Goal: Task Accomplishment & Management: Manage account settings

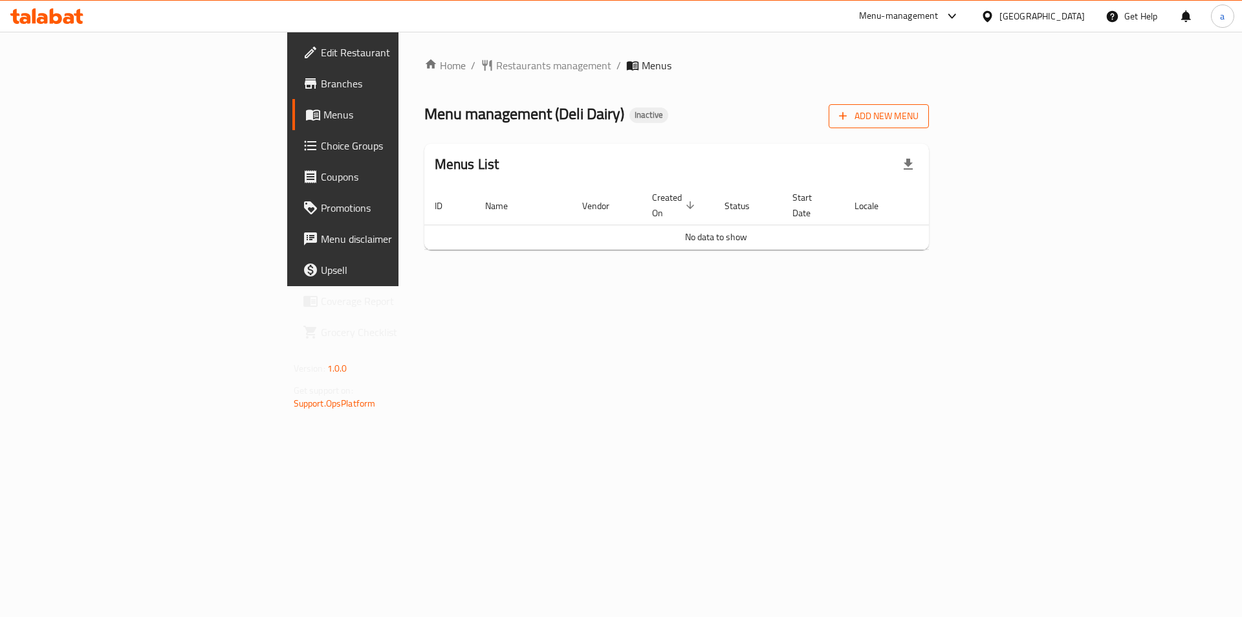
click at [919, 121] on span "Add New Menu" at bounding box center [879, 116] width 80 height 16
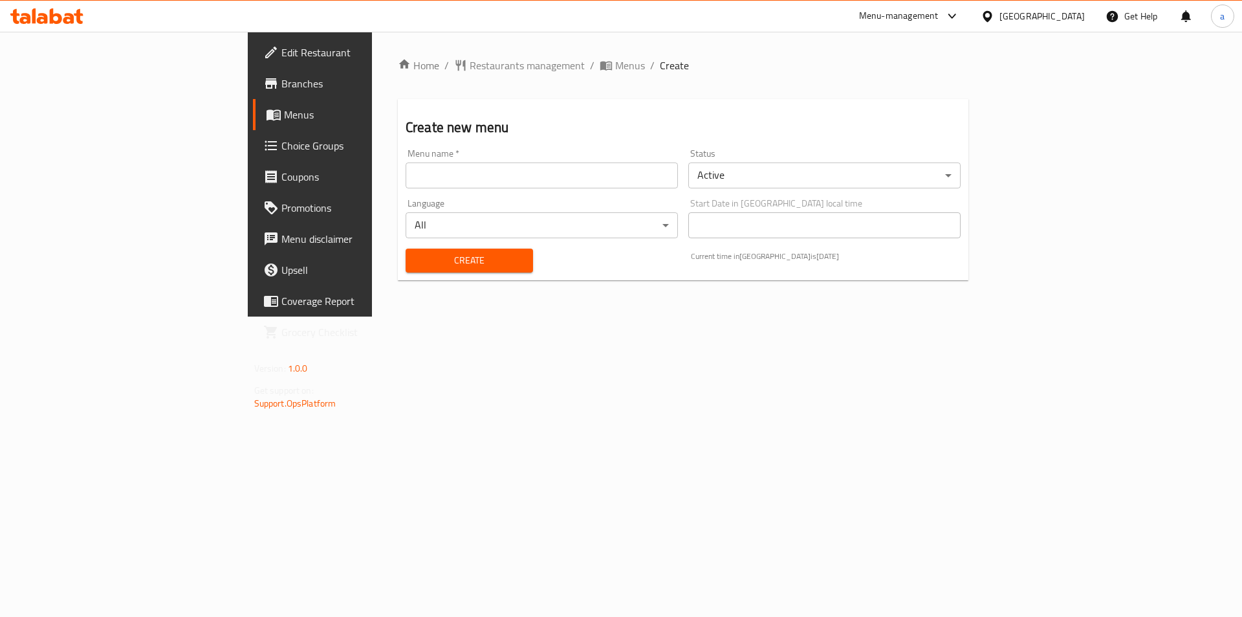
click at [622, 184] on input "text" at bounding box center [542, 175] width 272 height 26
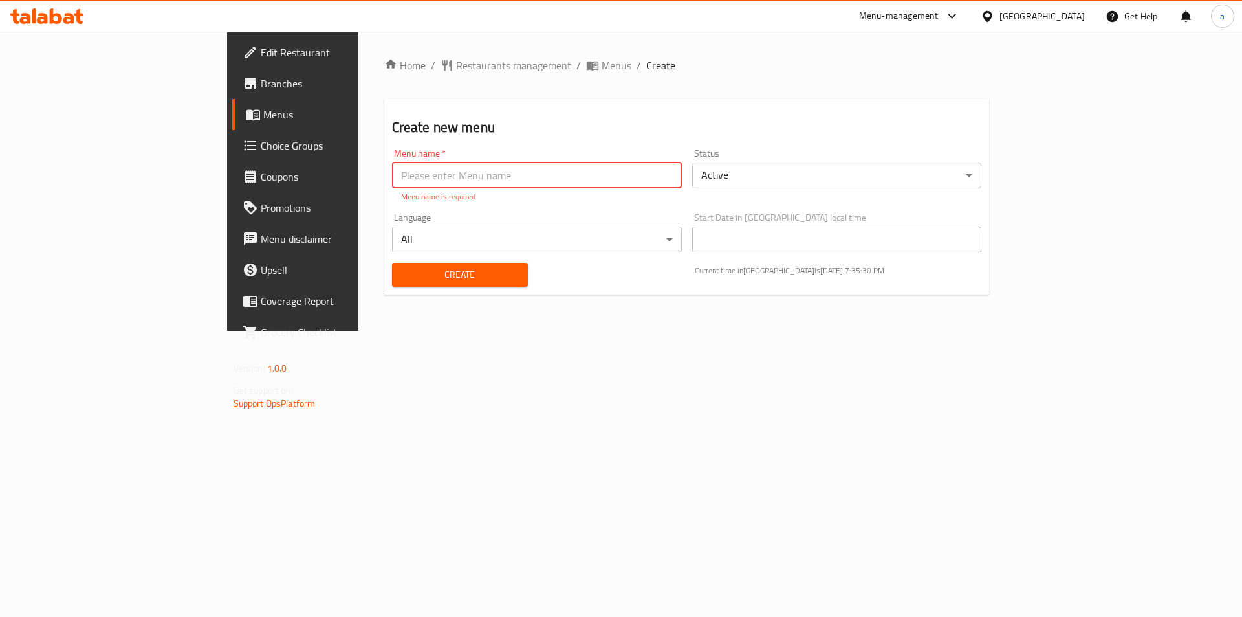
click at [392, 173] on input "text" at bounding box center [537, 175] width 290 height 26
paste input "Deli Dairy"
type input "Deli Dairy"
click at [384, 285] on div "Home / Restaurants management / Menus / Create Create new menu Menu name   * De…" at bounding box center [687, 181] width 606 height 247
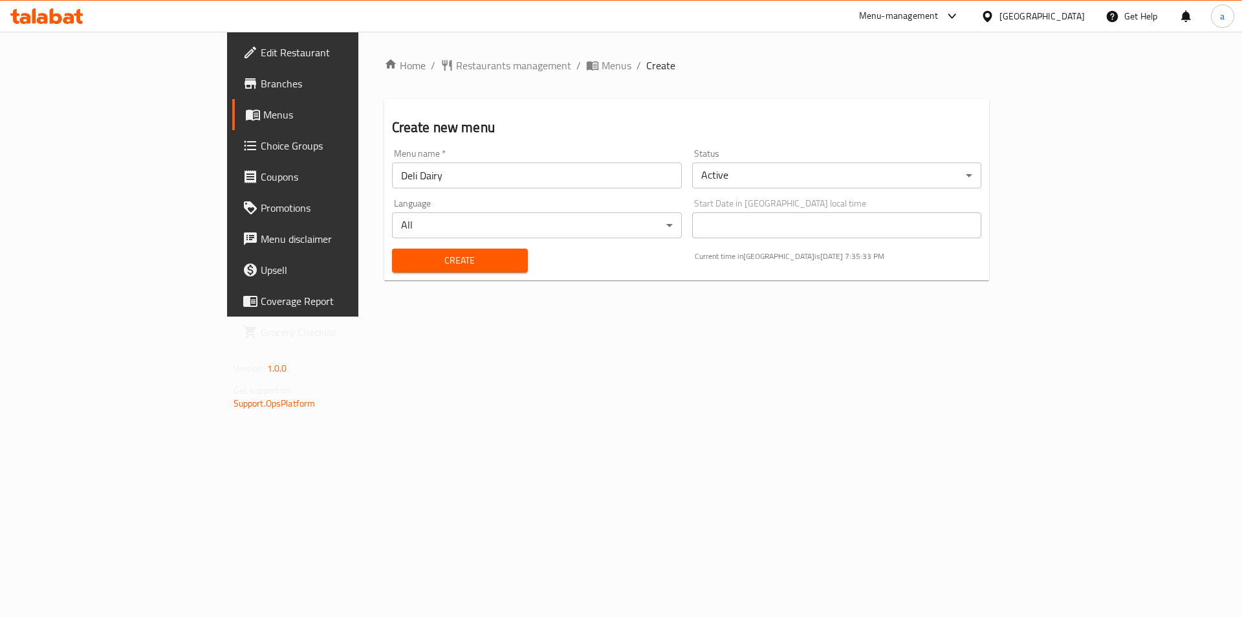
click at [392, 269] on button "Create" at bounding box center [460, 260] width 136 height 24
click at [263, 120] on span "Menus" at bounding box center [343, 115] width 161 height 16
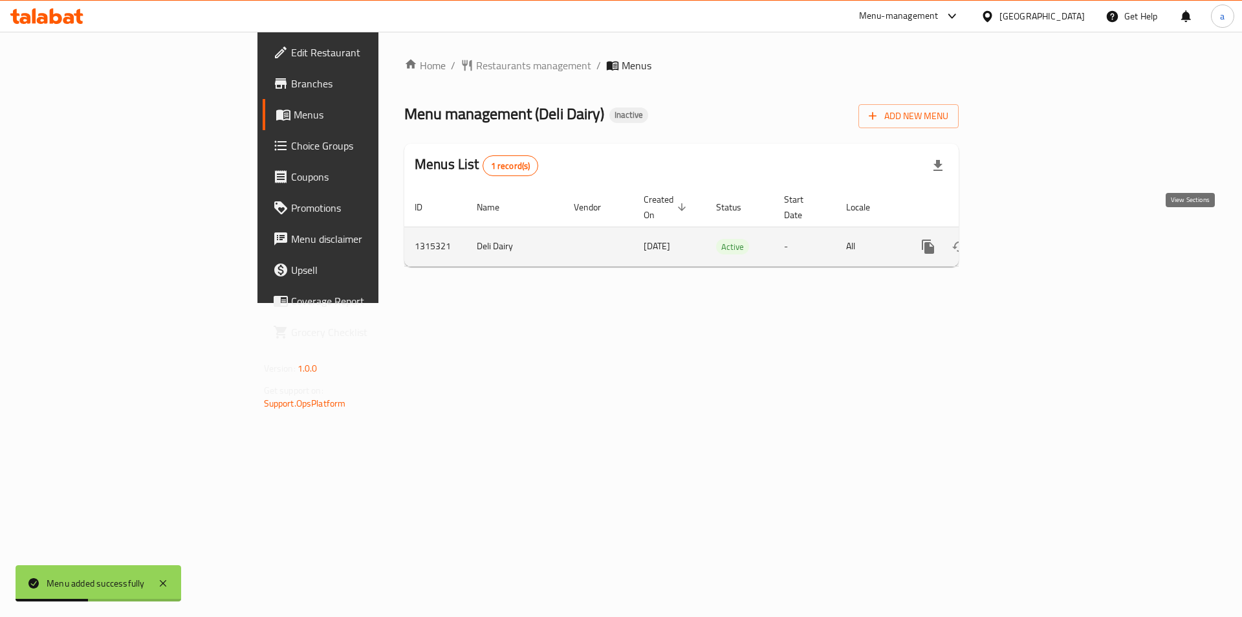
click at [1037, 234] on link "enhanced table" at bounding box center [1021, 246] width 31 height 31
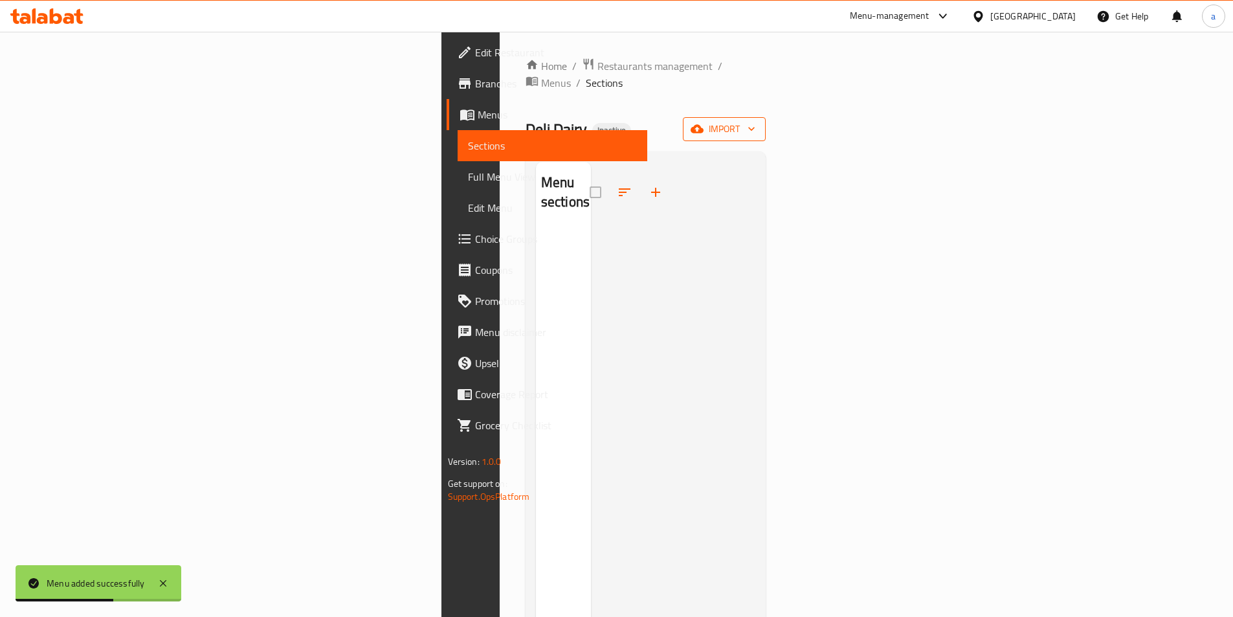
click at [765, 124] on button "import" at bounding box center [724, 129] width 83 height 24
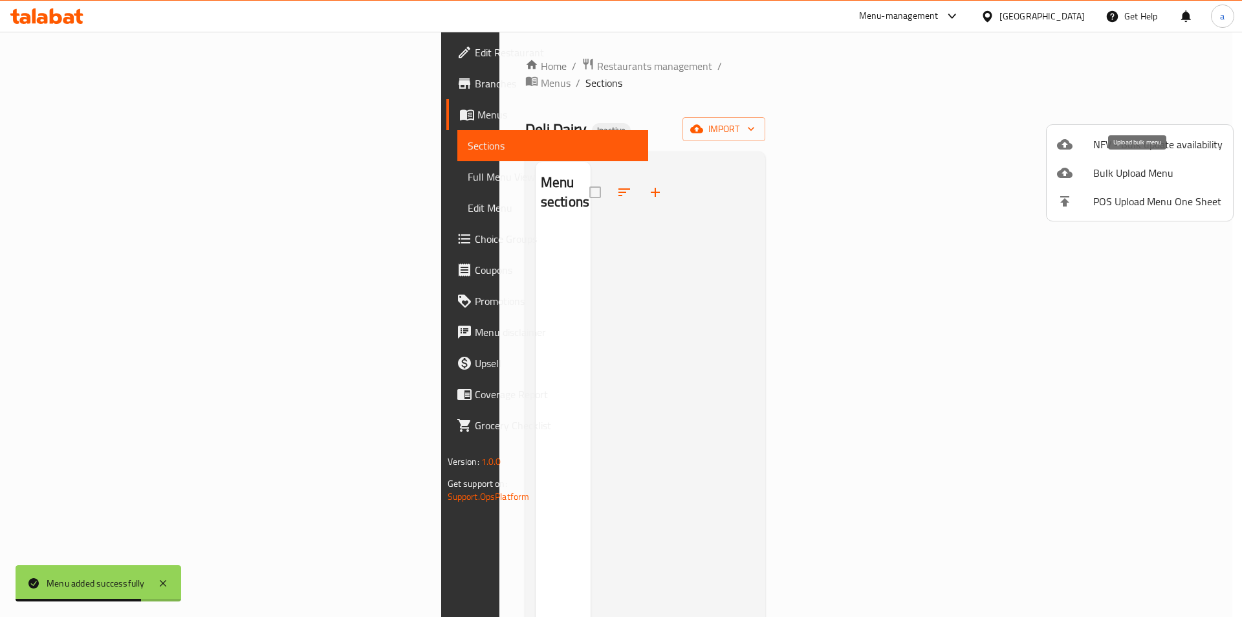
click at [1084, 173] on div at bounding box center [1075, 173] width 36 height 16
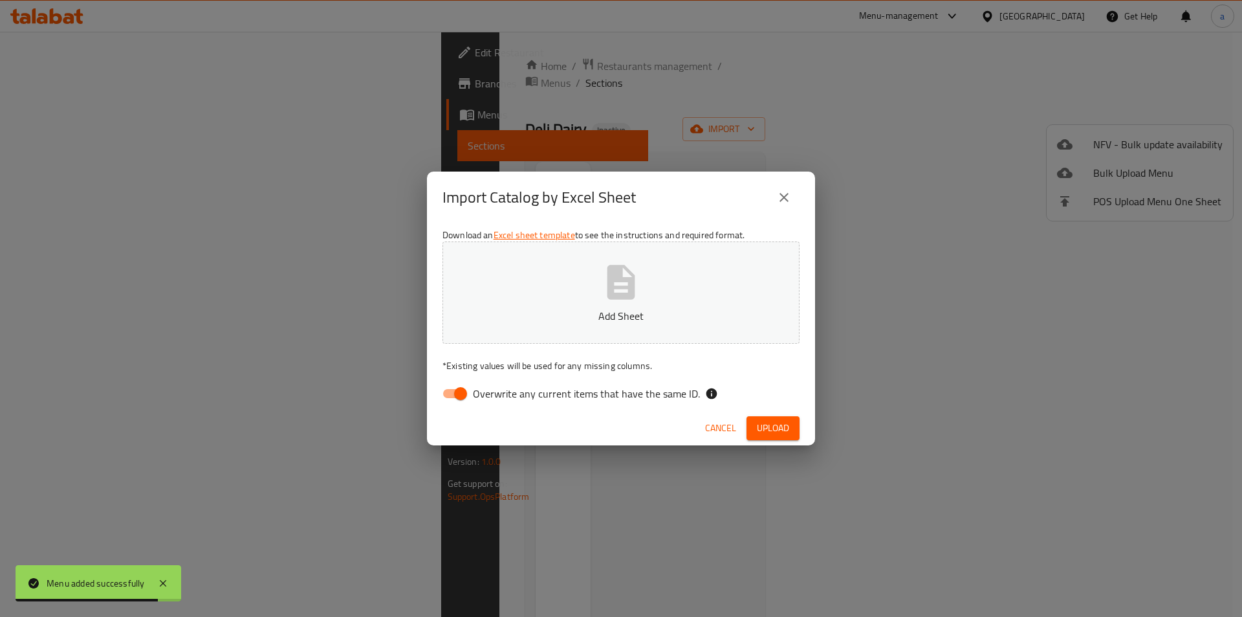
click at [452, 401] on input "Overwrite any current items that have the same ID." at bounding box center [461, 393] width 74 height 25
checkbox input "false"
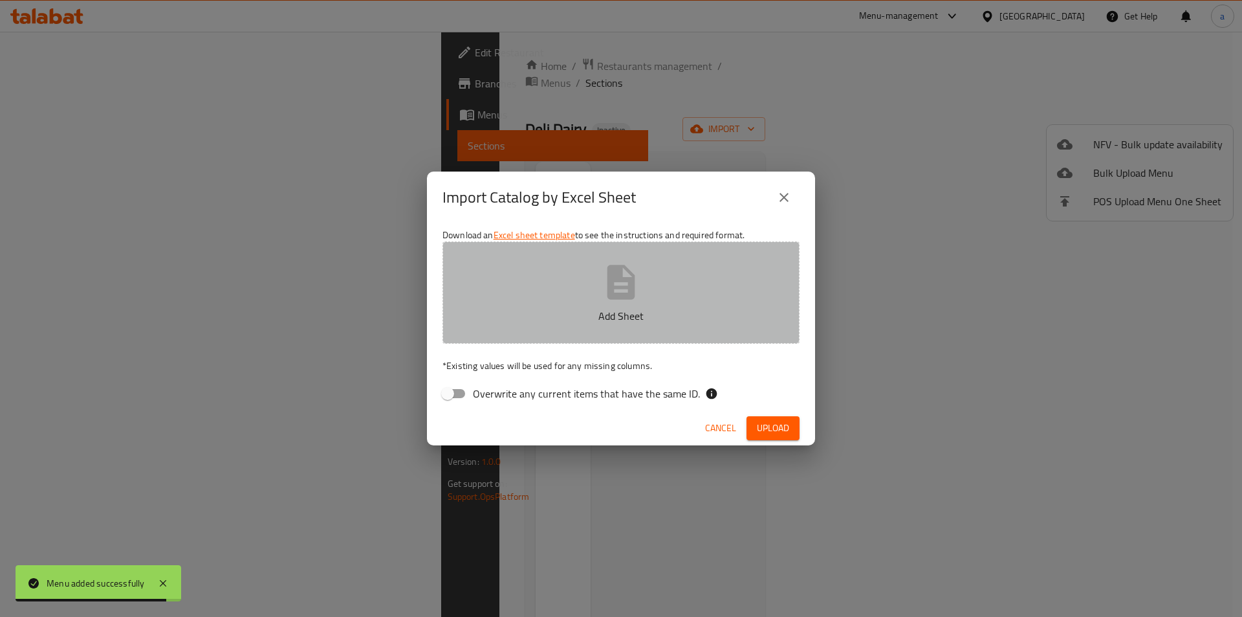
click at [508, 311] on p "Add Sheet" at bounding box center [621, 316] width 317 height 16
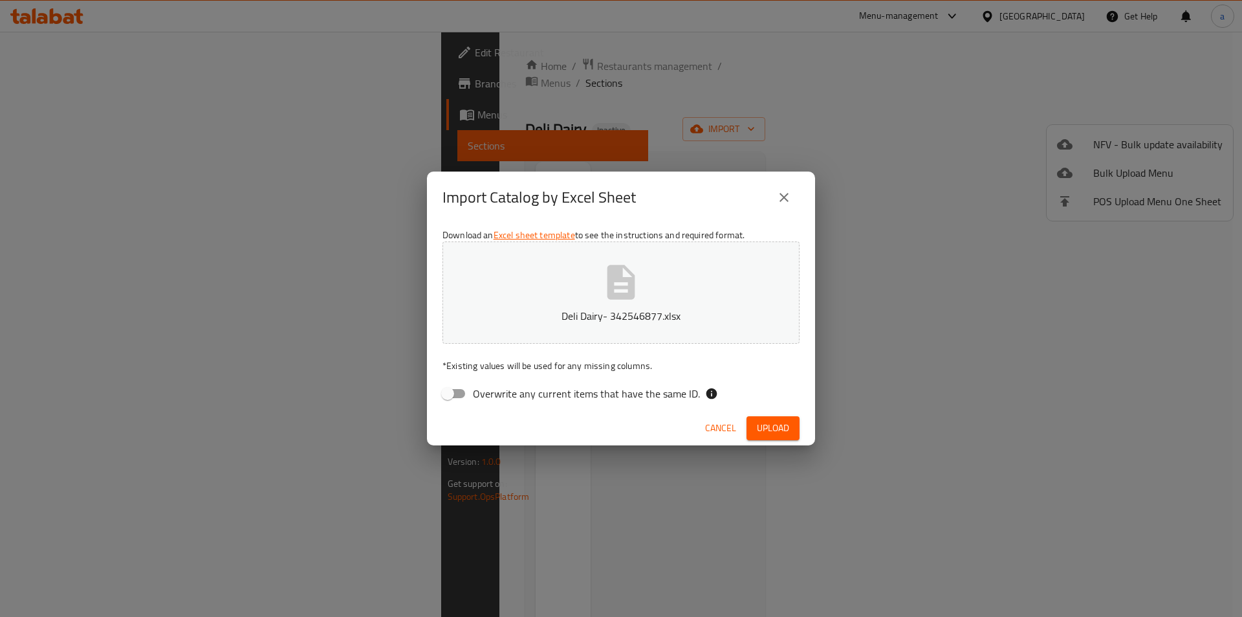
click at [763, 430] on span "Upload" at bounding box center [773, 428] width 32 height 16
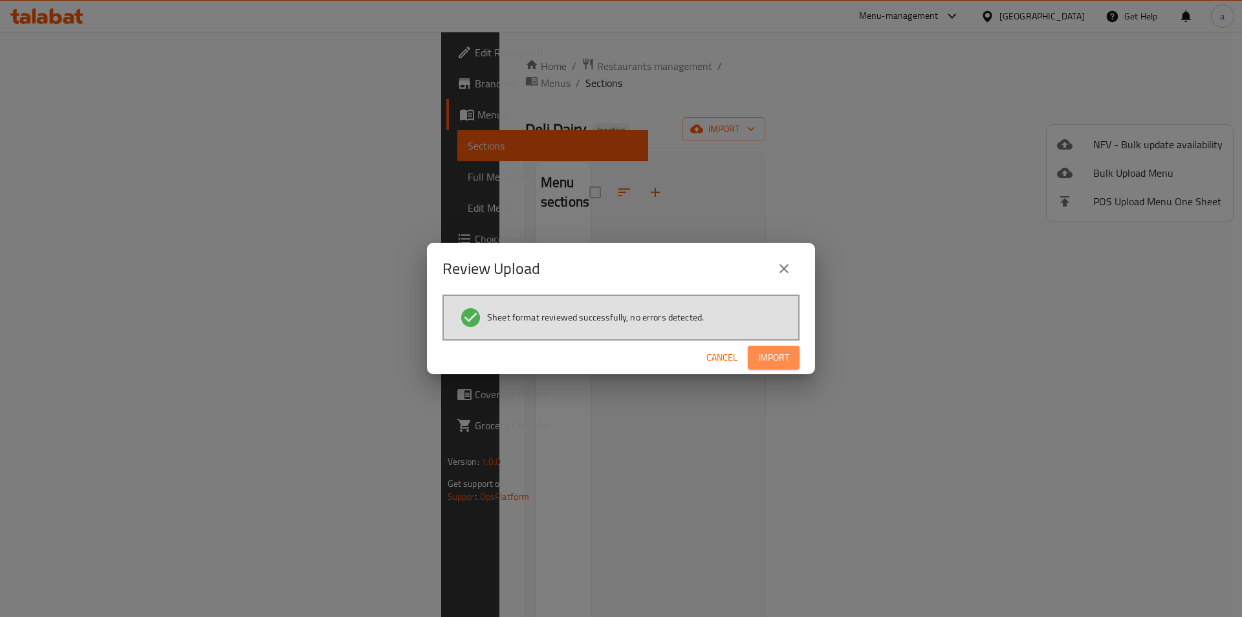
click at [759, 363] on span "Import" at bounding box center [773, 357] width 31 height 16
click at [654, 300] on div "Sheet format reviewed successfully, no errors detected." at bounding box center [621, 317] width 357 height 46
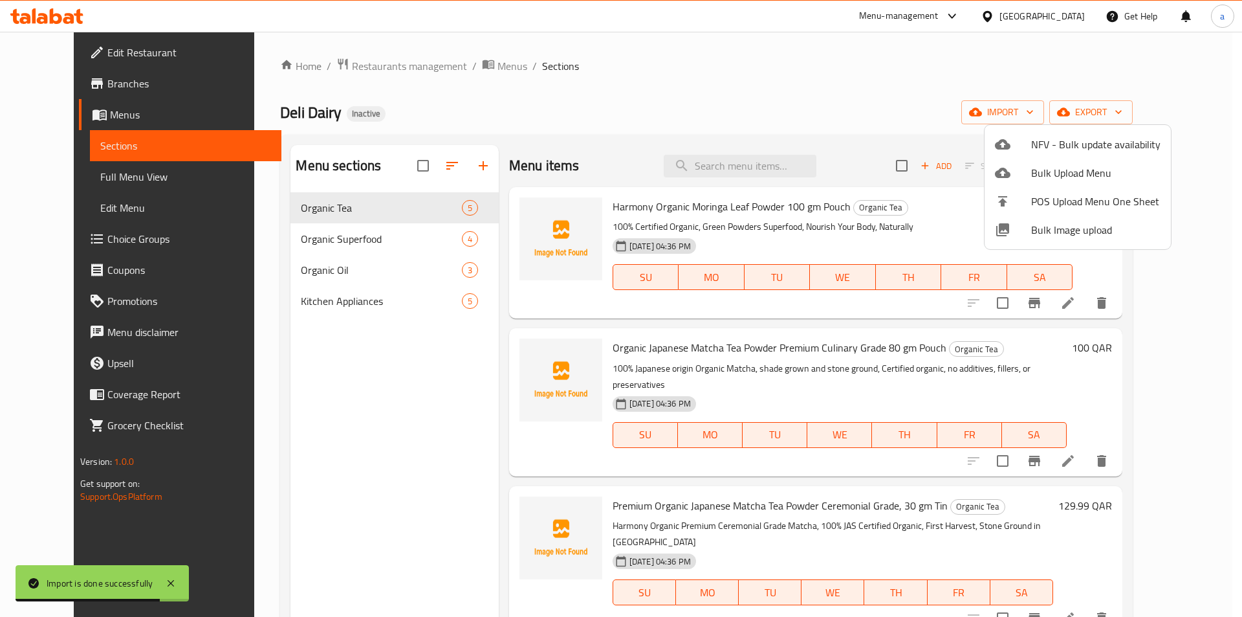
click at [628, 120] on div at bounding box center [621, 308] width 1242 height 617
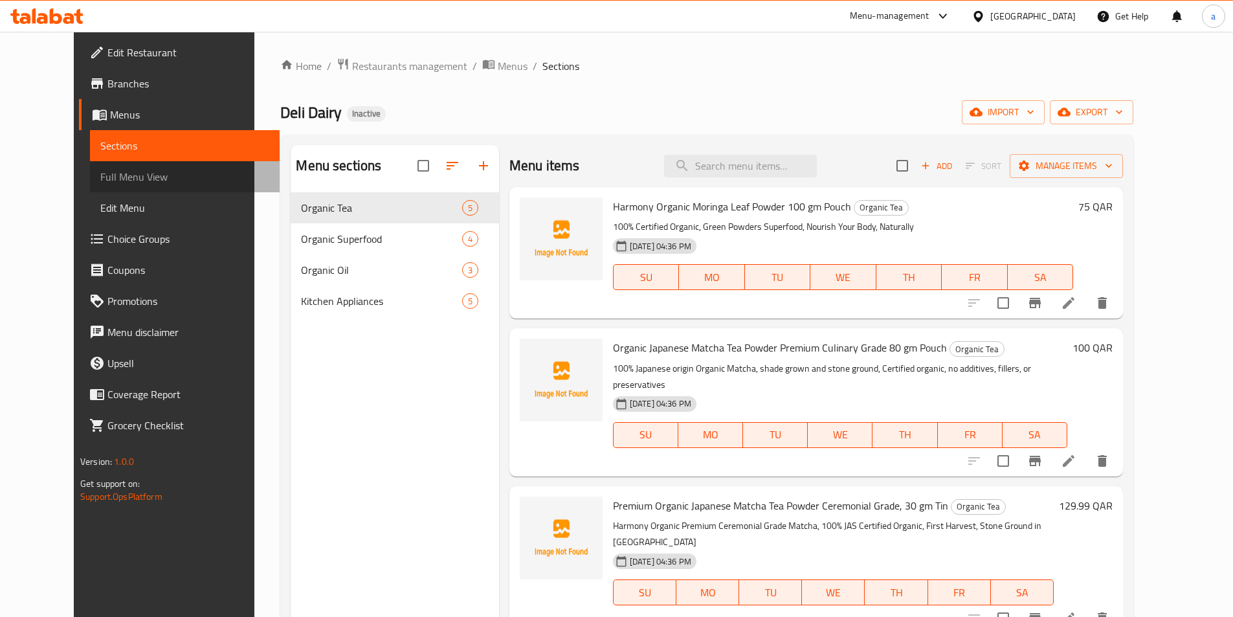
click at [148, 174] on span "Full Menu View" at bounding box center [184, 177] width 169 height 16
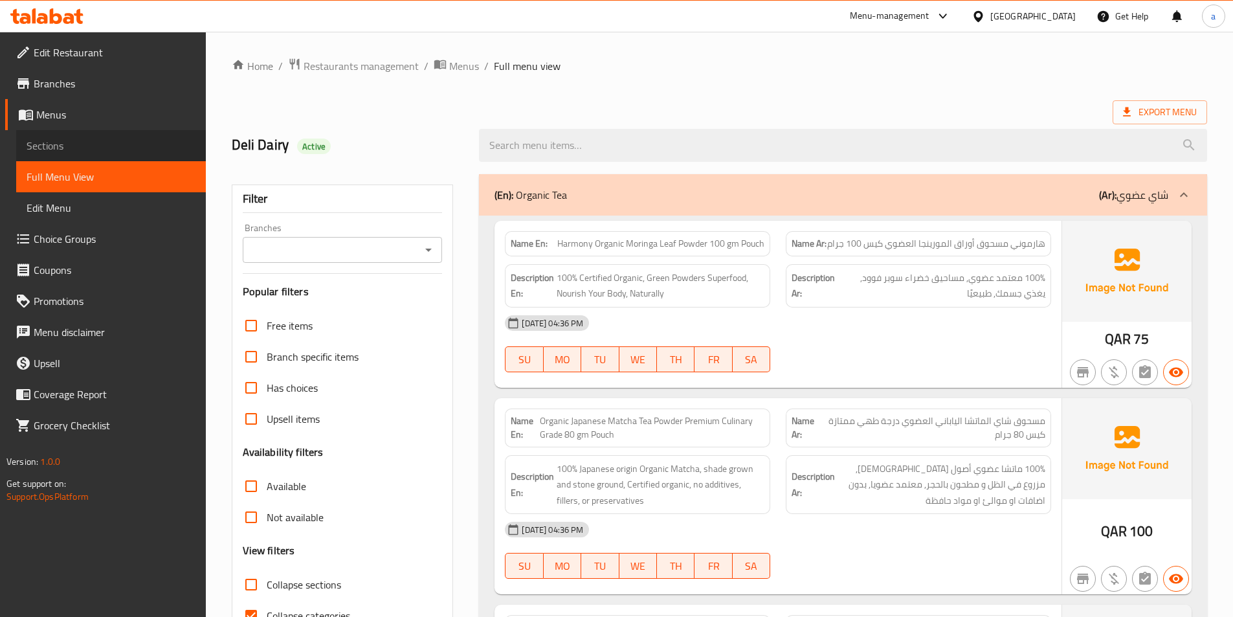
click at [112, 147] on span "Sections" at bounding box center [111, 146] width 169 height 16
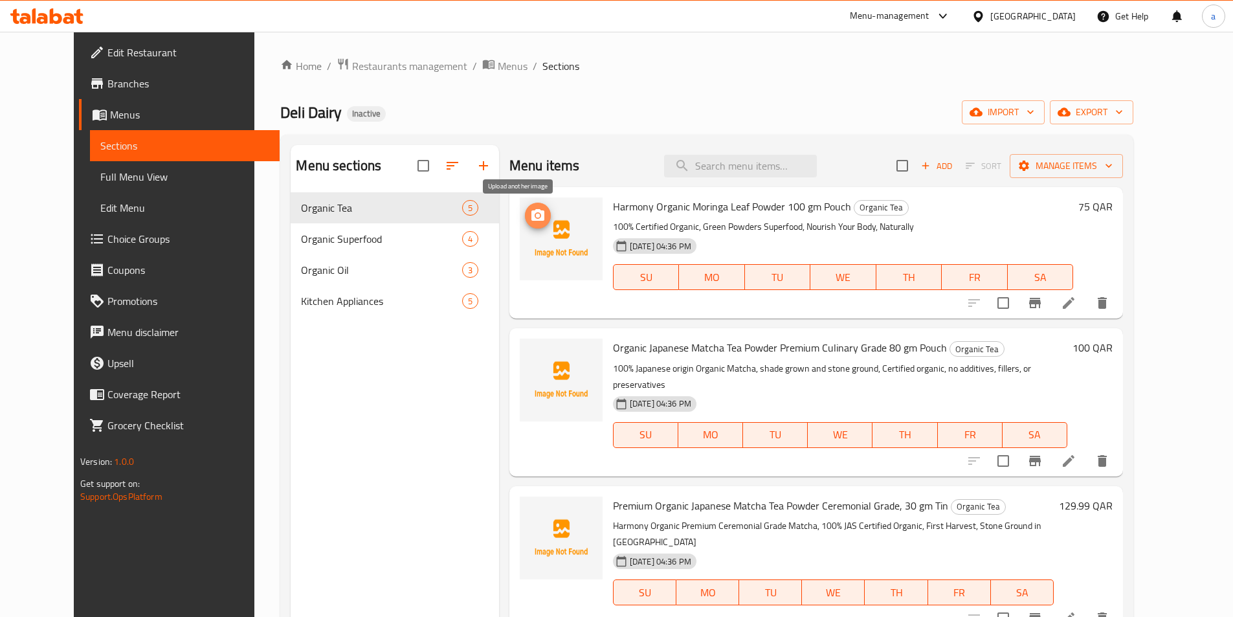
click at [530, 215] on span "upload picture" at bounding box center [538, 216] width 26 height 16
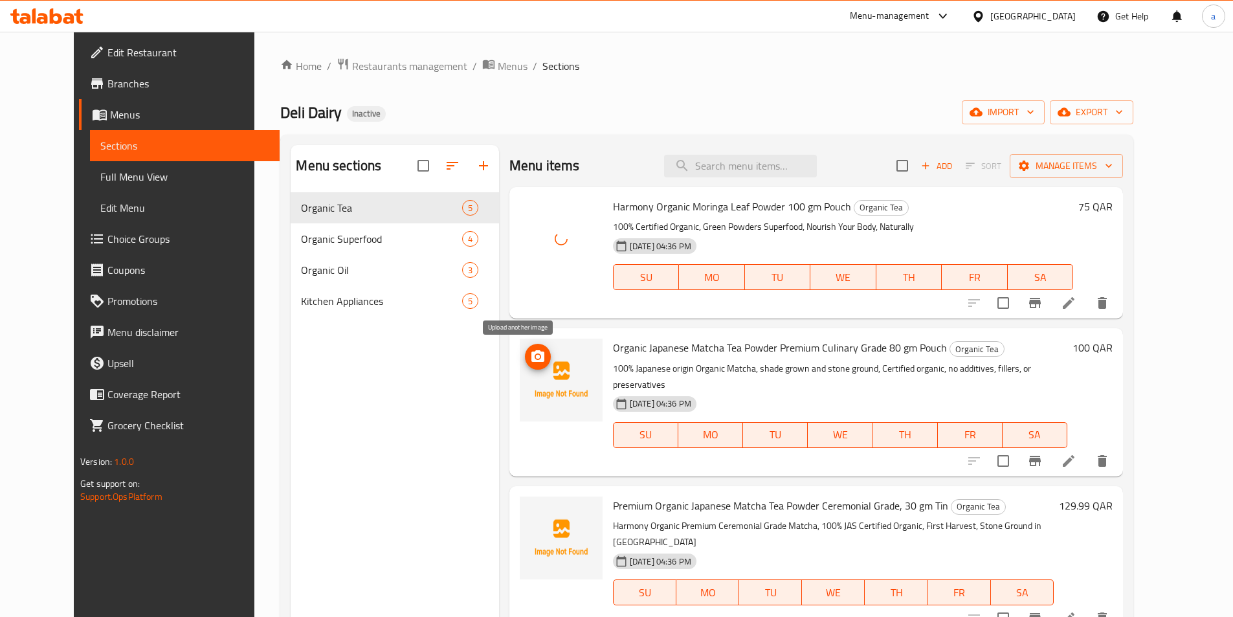
click at [531, 359] on icon "upload picture" at bounding box center [537, 356] width 13 height 12
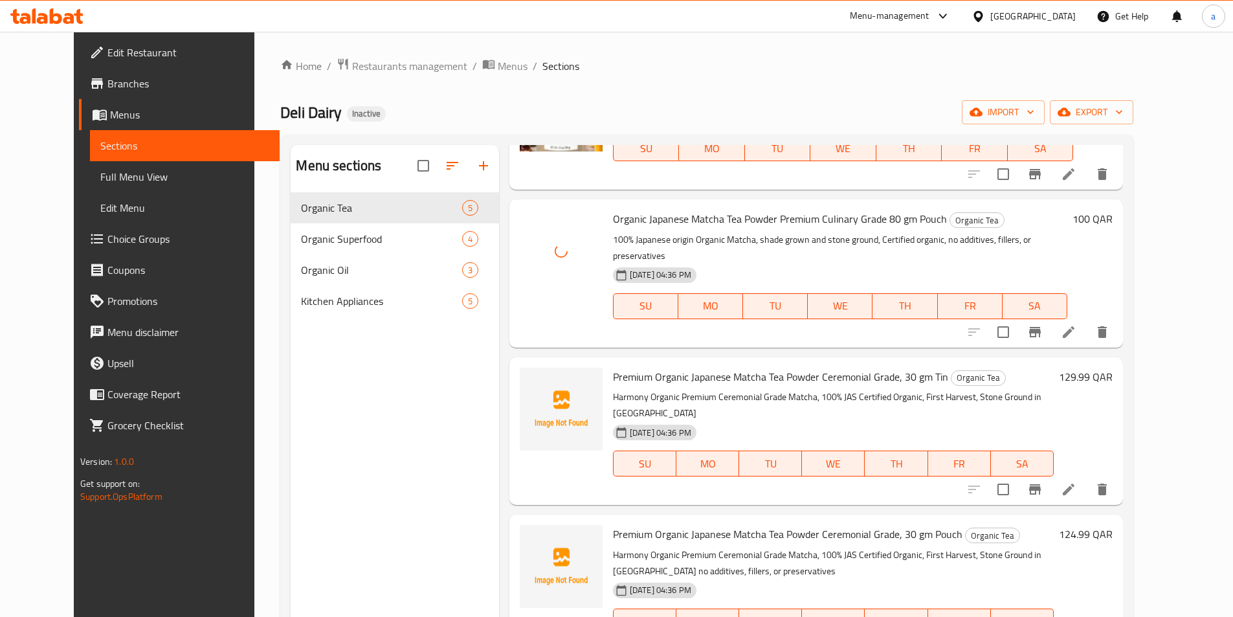
scroll to position [129, 0]
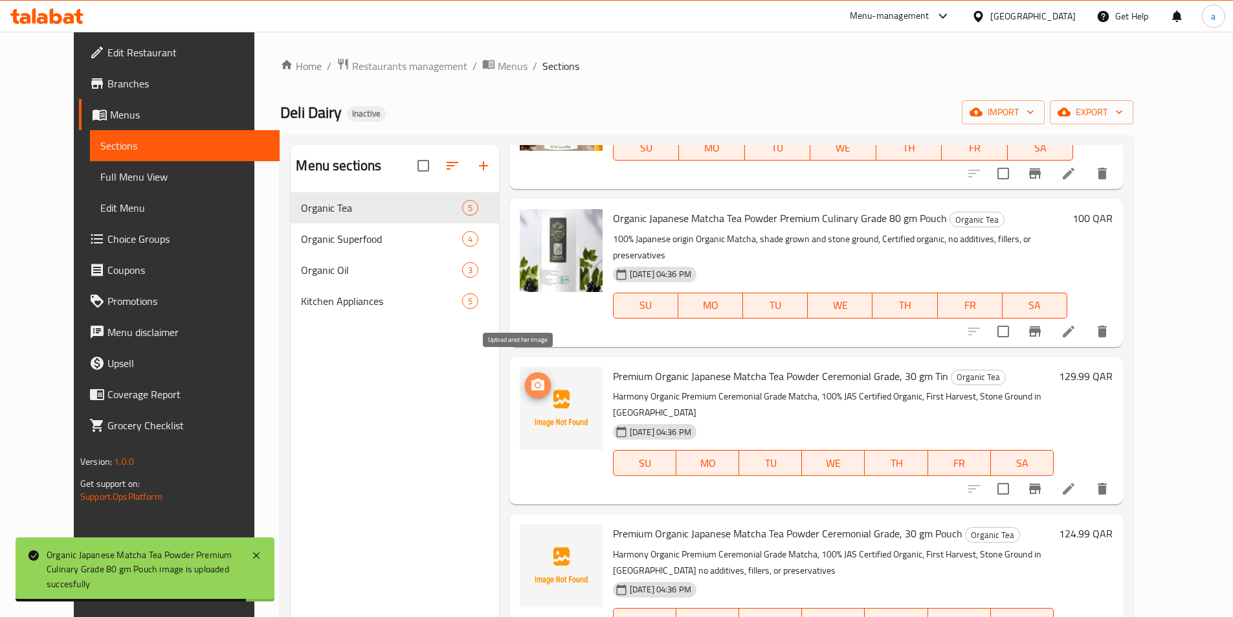
click at [530, 377] on icon "upload picture" at bounding box center [538, 385] width 16 height 16
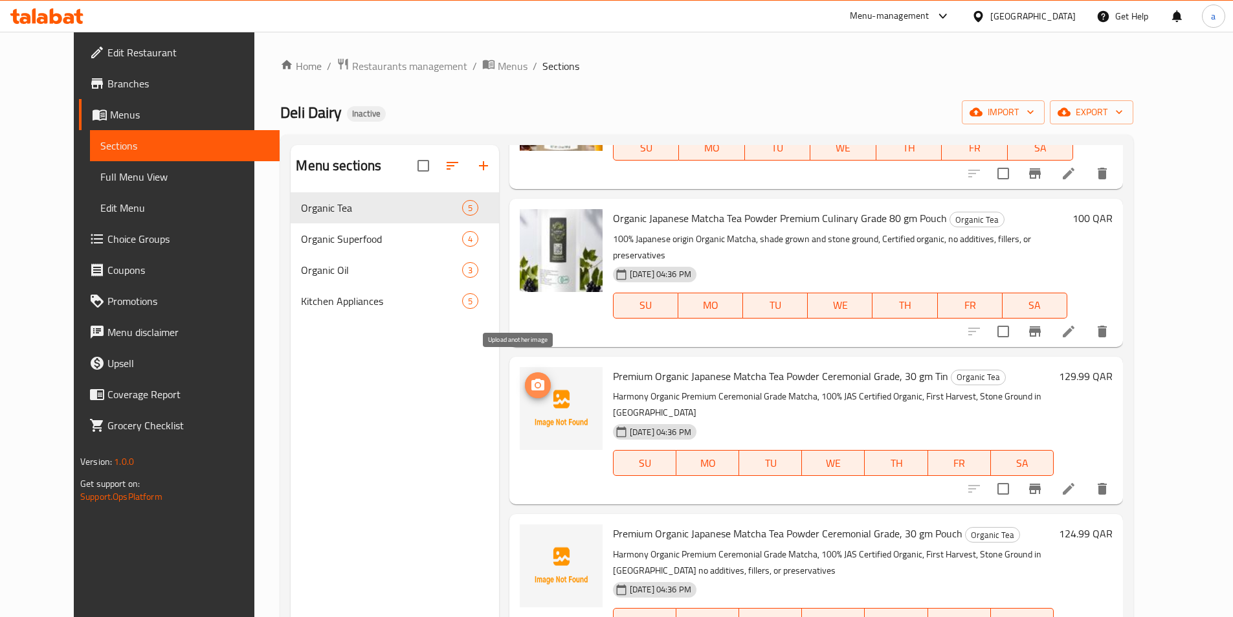
click at [530, 377] on icon "upload picture" at bounding box center [538, 385] width 16 height 16
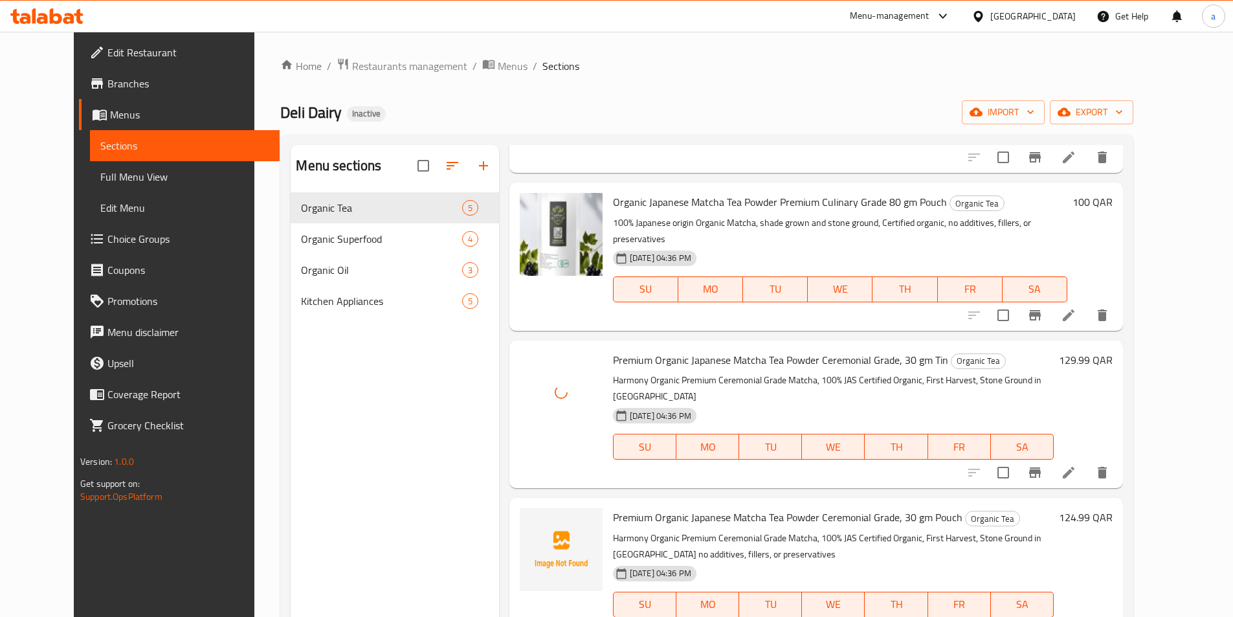
scroll to position [155, 0]
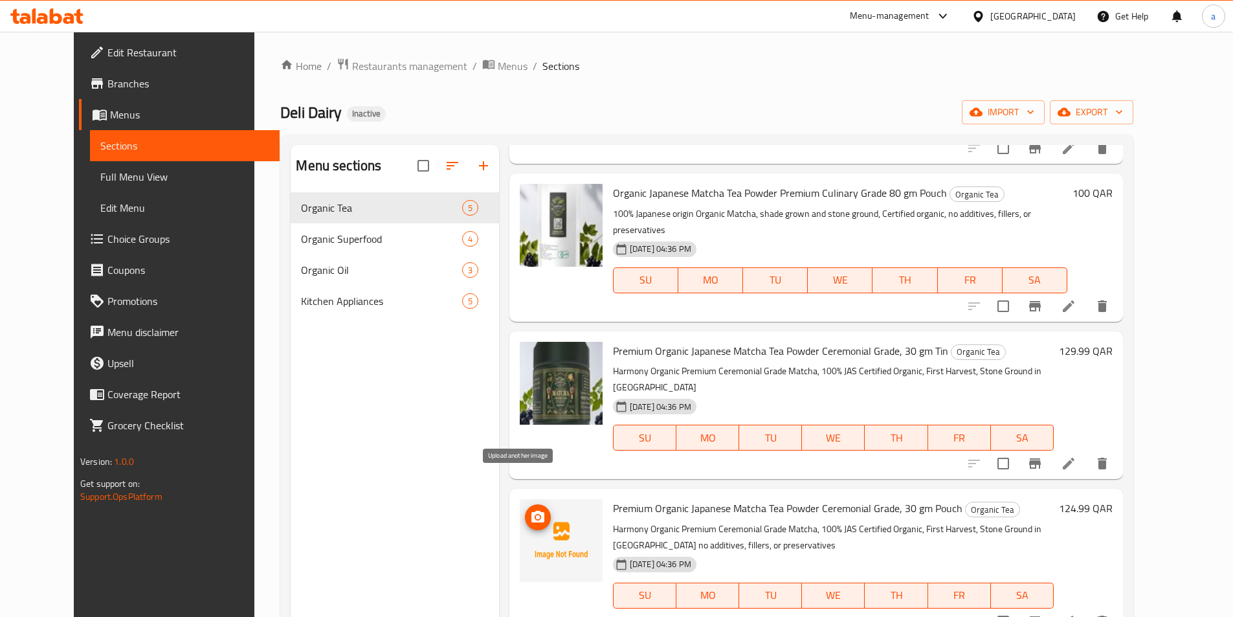
click at [531, 511] on icon "upload picture" at bounding box center [537, 517] width 13 height 12
click at [571, 204] on span "delete image" at bounding box center [584, 202] width 26 height 16
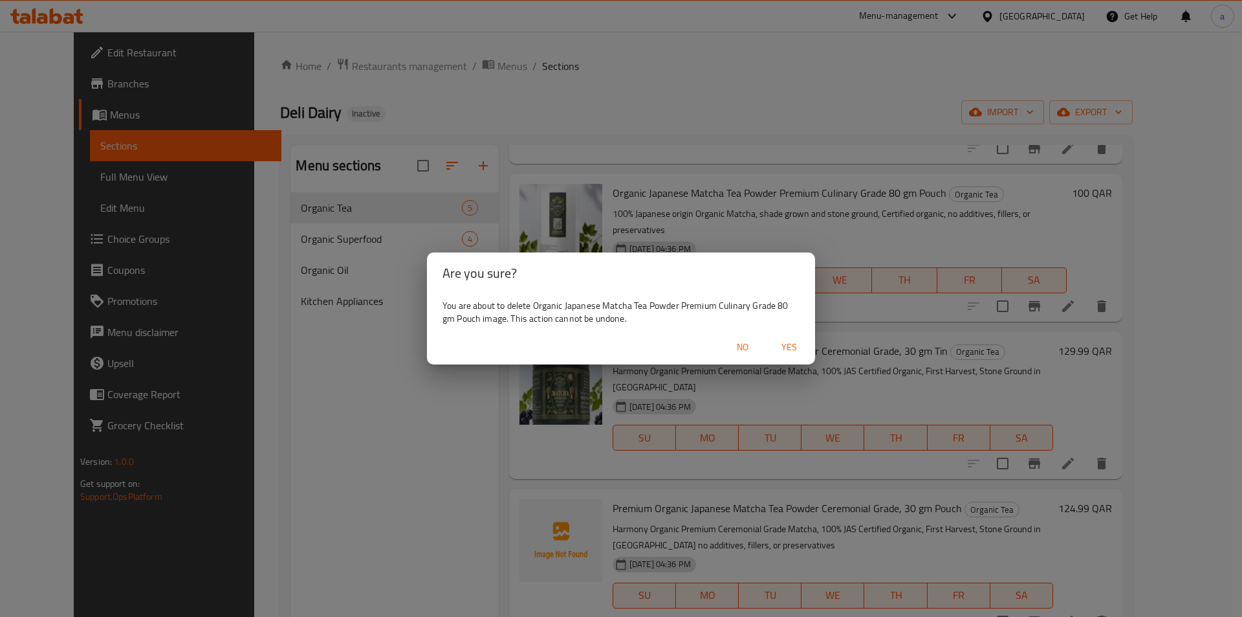
click at [785, 345] on span "Yes" at bounding box center [789, 347] width 31 height 16
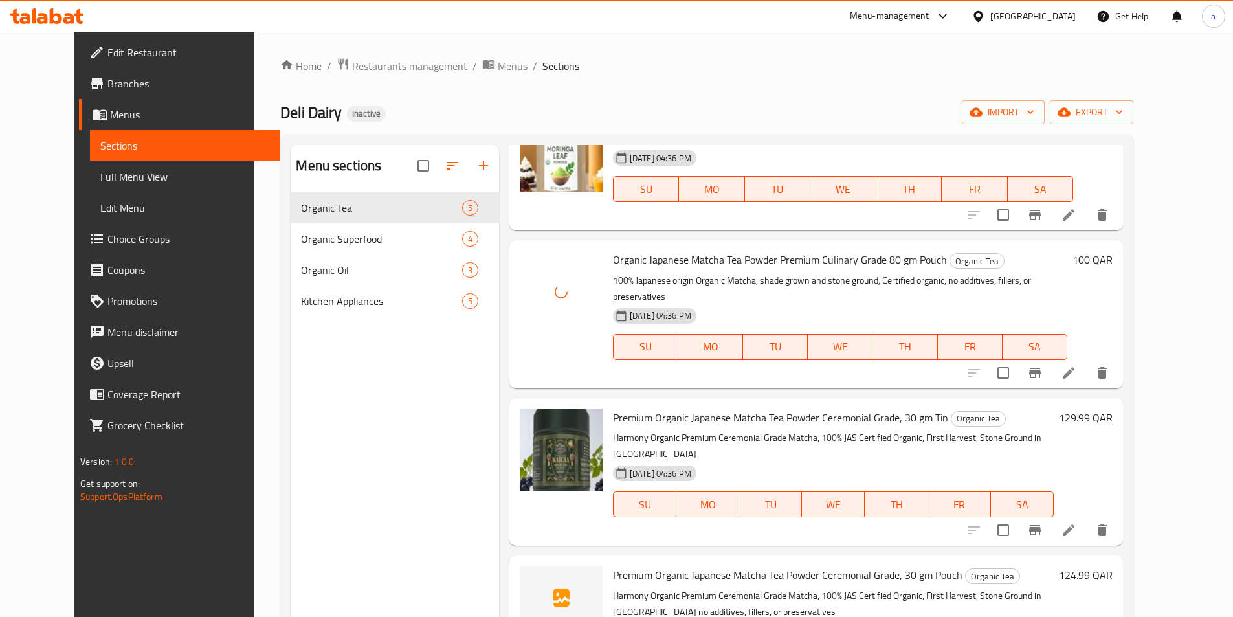
scroll to position [0, 0]
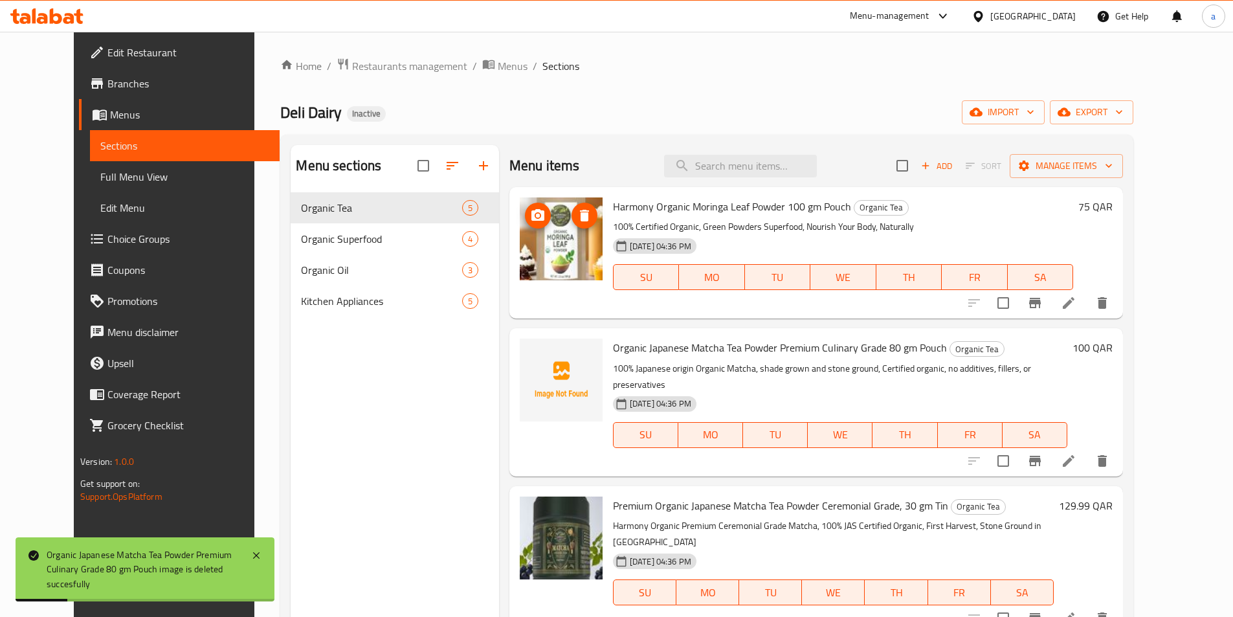
click at [572, 203] on img at bounding box center [561, 238] width 83 height 83
click at [580, 212] on icon "delete image" at bounding box center [584, 216] width 9 height 12
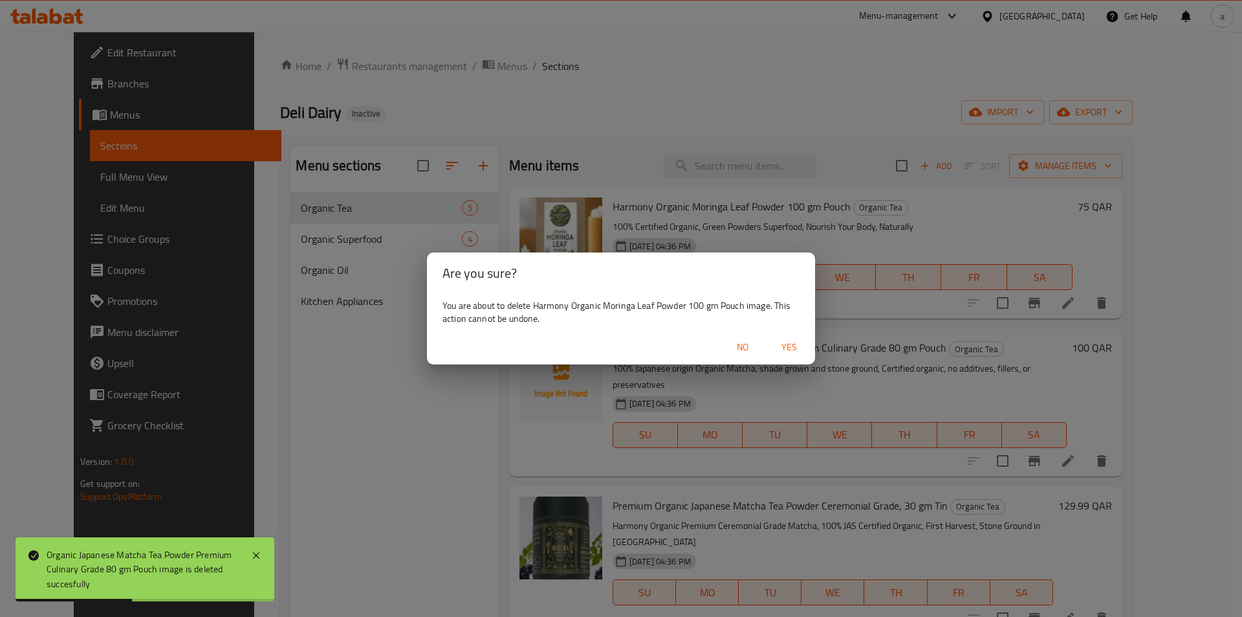
click at [780, 346] on span "Yes" at bounding box center [789, 347] width 31 height 16
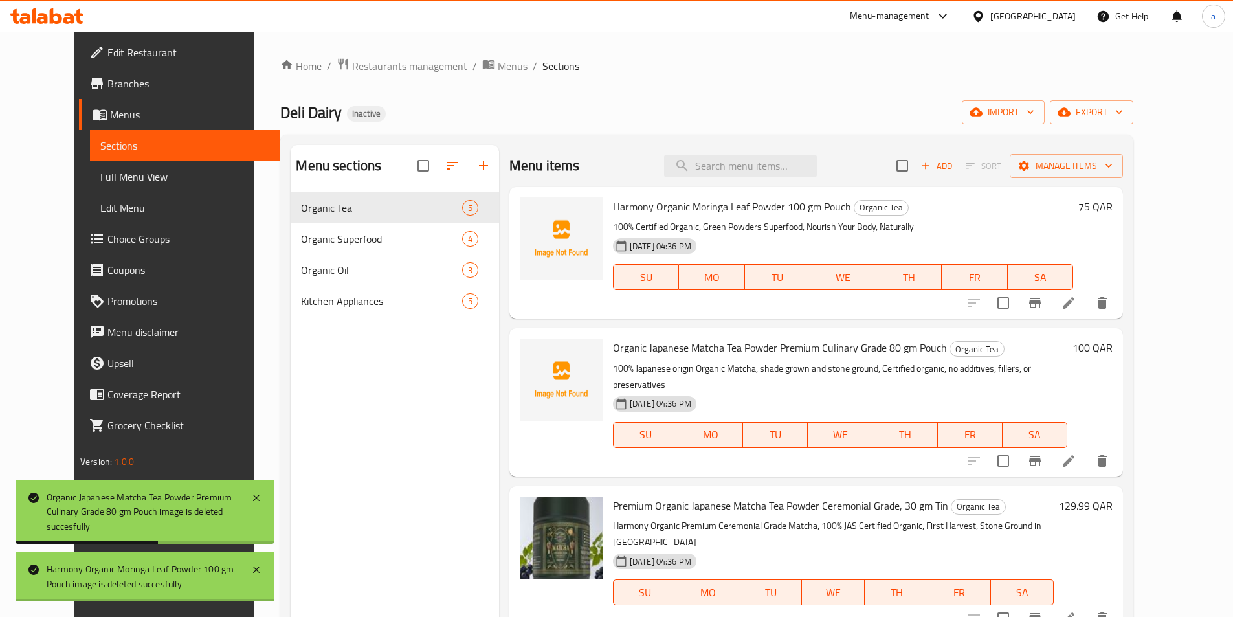
scroll to position [155, 0]
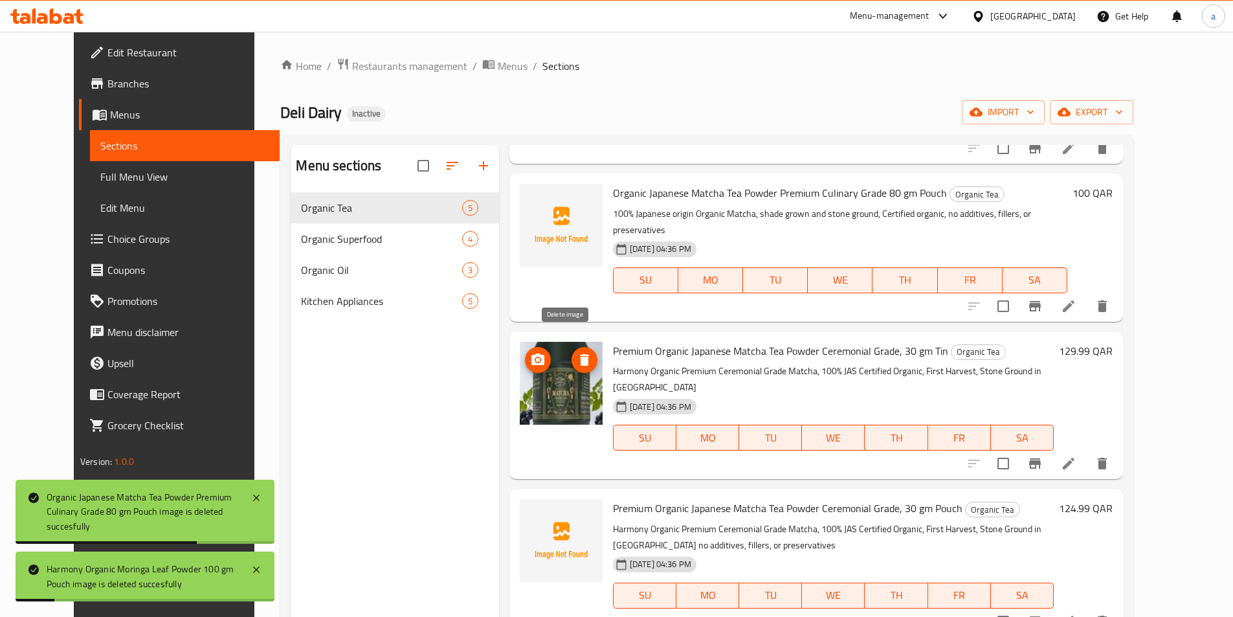
click at [571, 352] on span "delete image" at bounding box center [584, 360] width 26 height 16
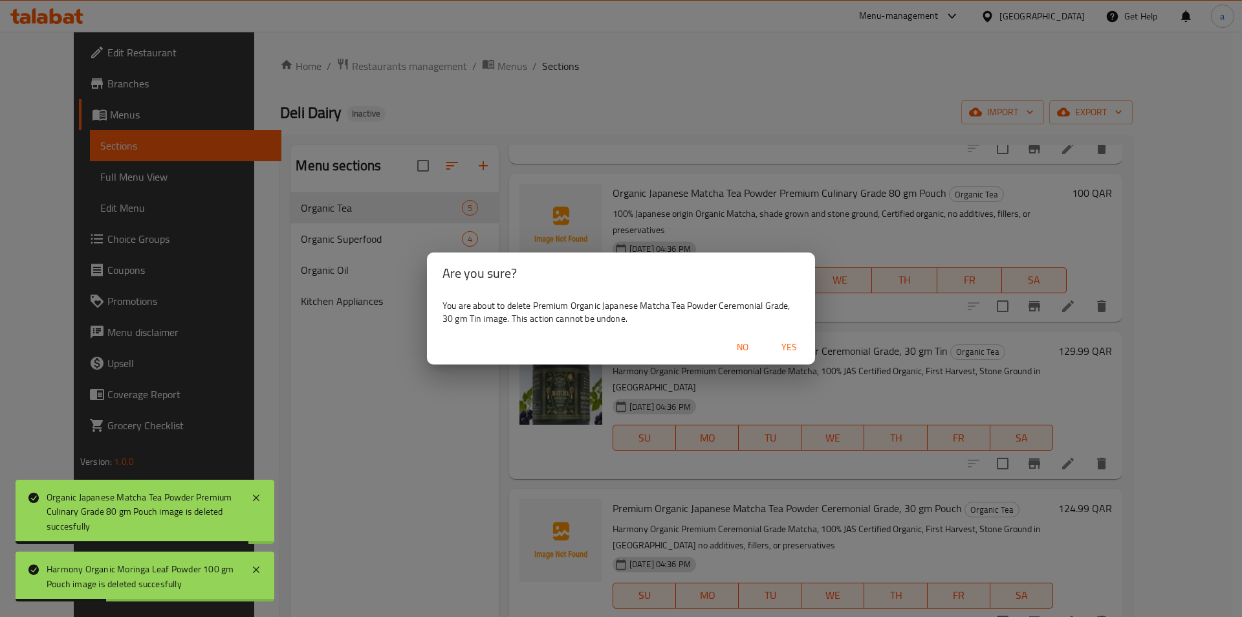
click at [782, 350] on span "Yes" at bounding box center [789, 347] width 31 height 16
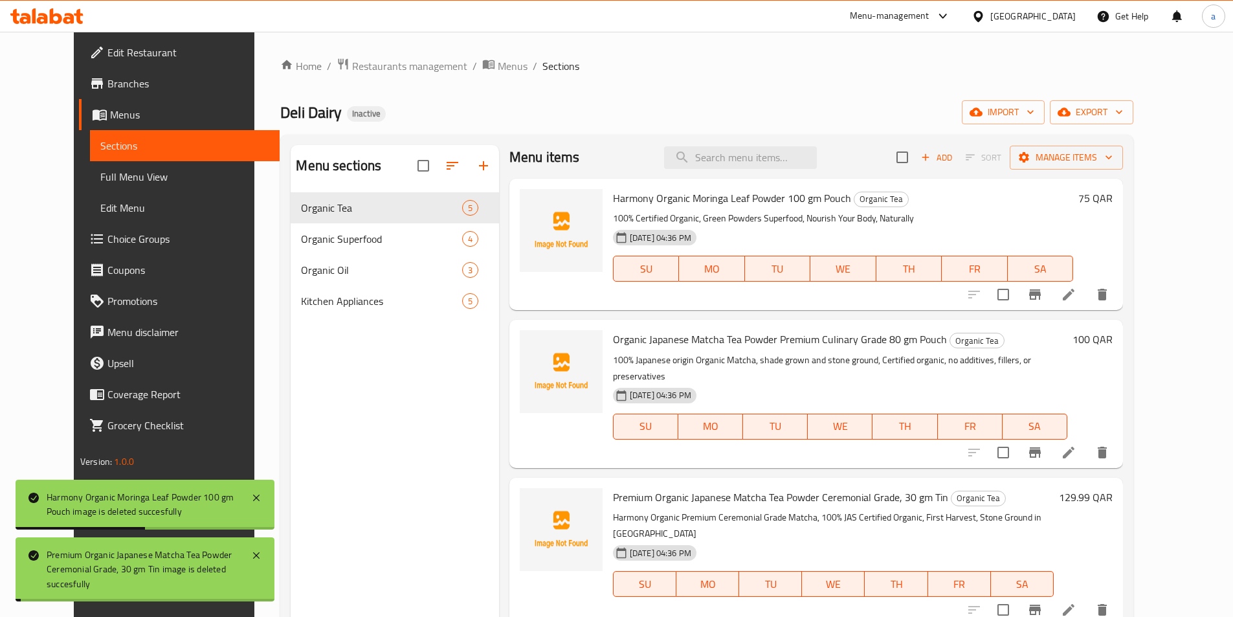
scroll to position [0, 0]
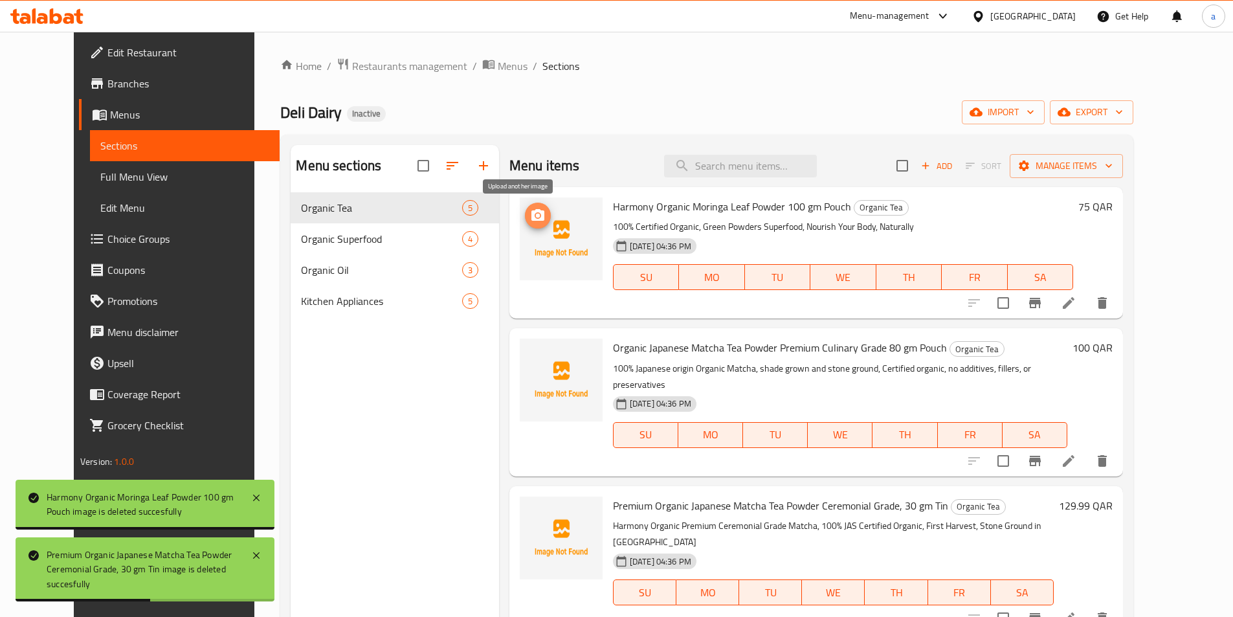
click at [530, 223] on icon "upload picture" at bounding box center [538, 216] width 16 height 16
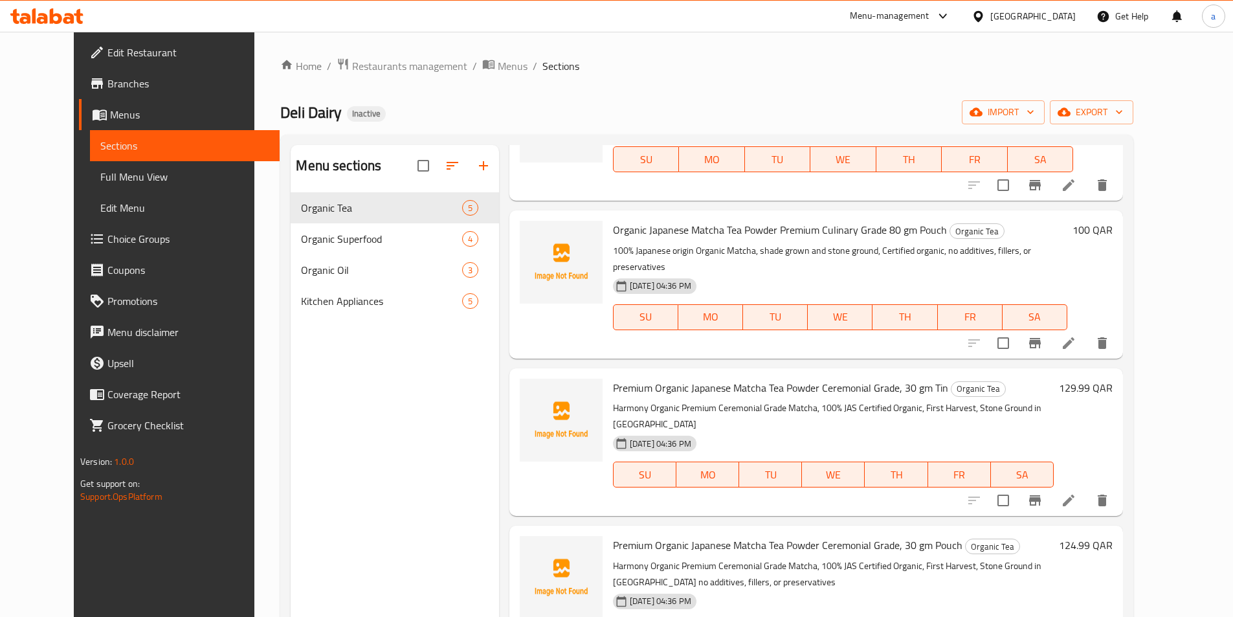
scroll to position [129, 0]
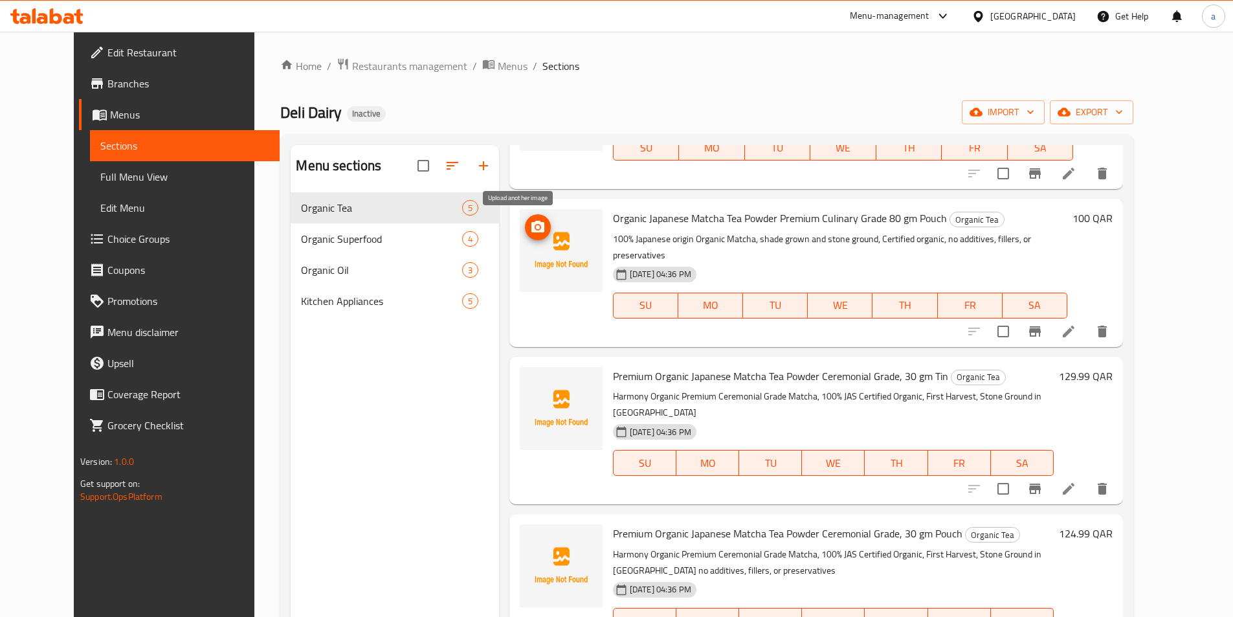
click at [531, 231] on icon "upload picture" at bounding box center [537, 227] width 13 height 12
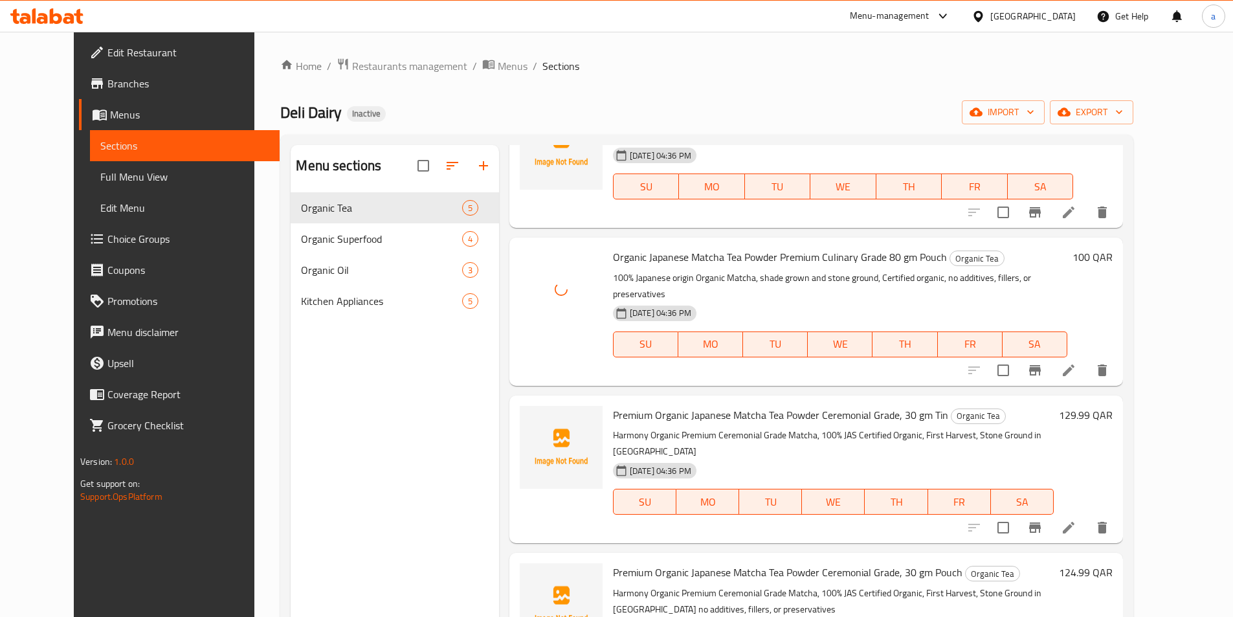
scroll to position [0, 0]
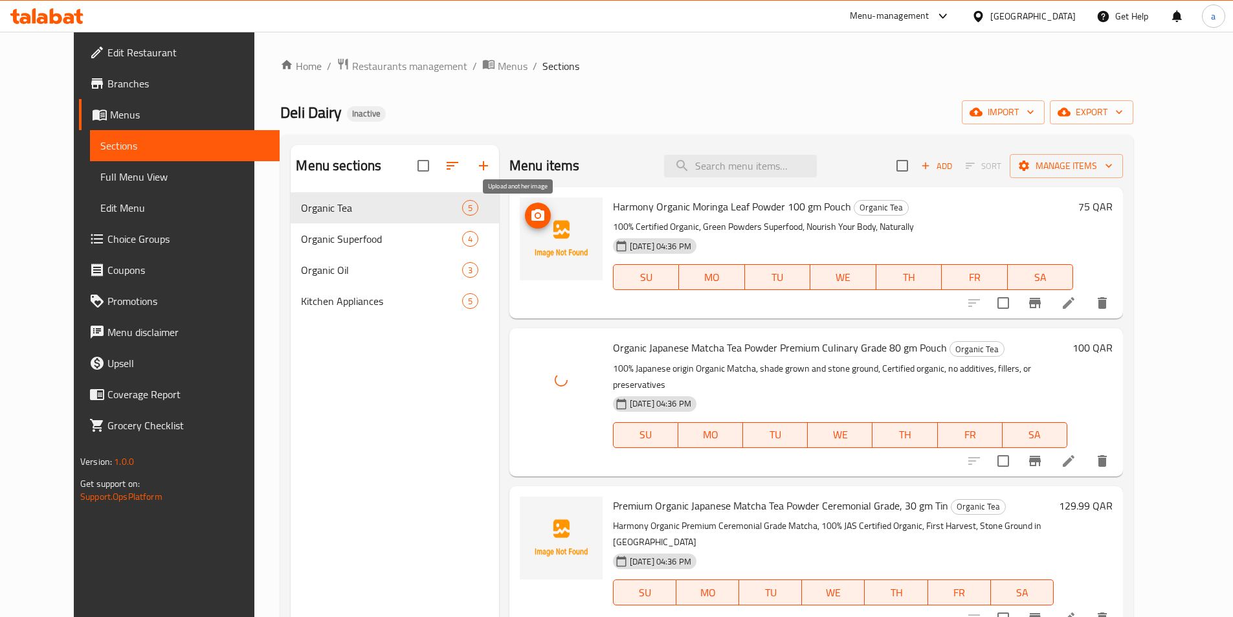
click at [530, 223] on icon "upload picture" at bounding box center [538, 216] width 16 height 16
click at [527, 250] on img at bounding box center [561, 238] width 83 height 83
click at [525, 227] on button "upload picture" at bounding box center [538, 216] width 26 height 26
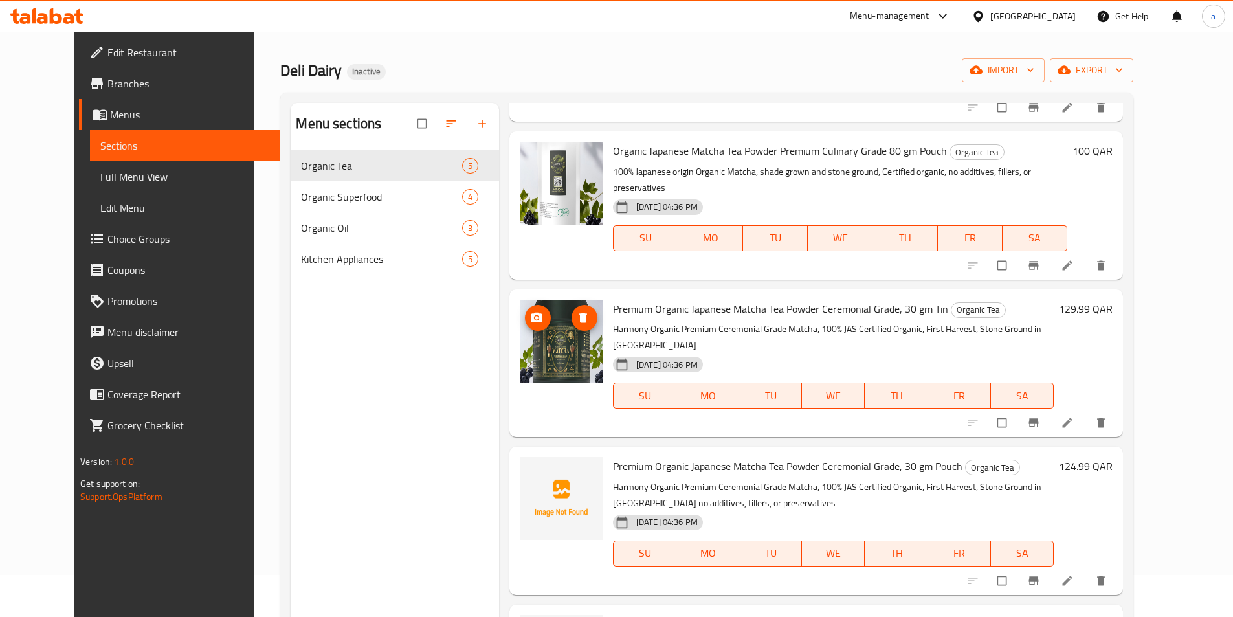
scroll to position [65, 0]
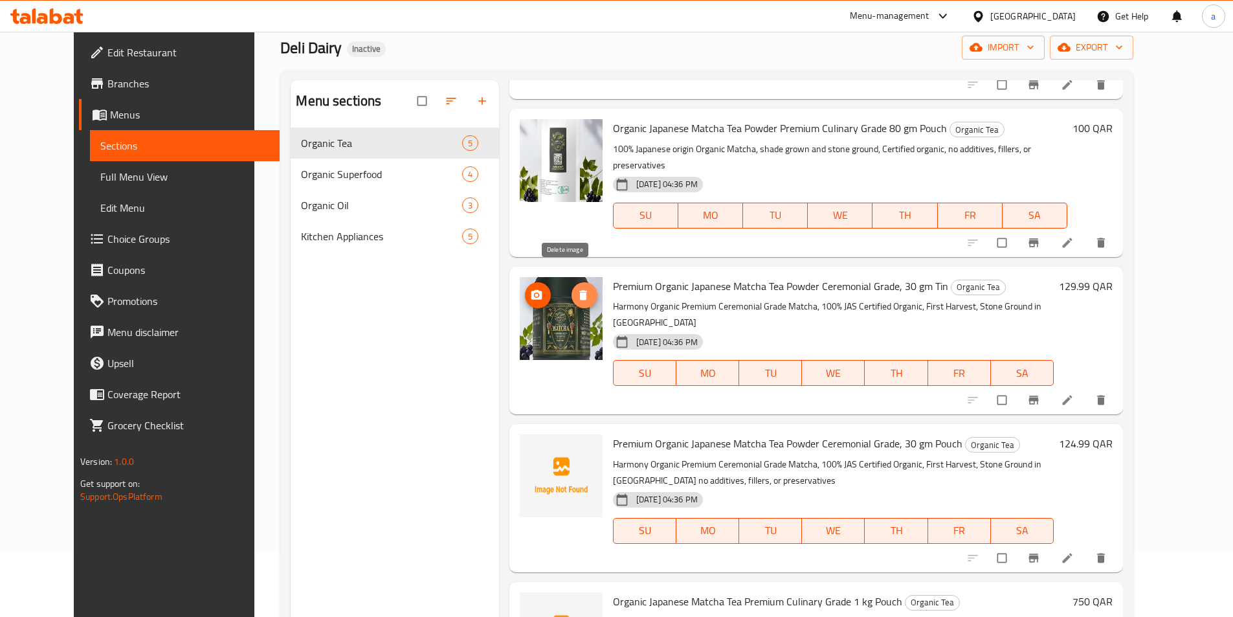
click at [571, 287] on button "delete image" at bounding box center [584, 295] width 26 height 26
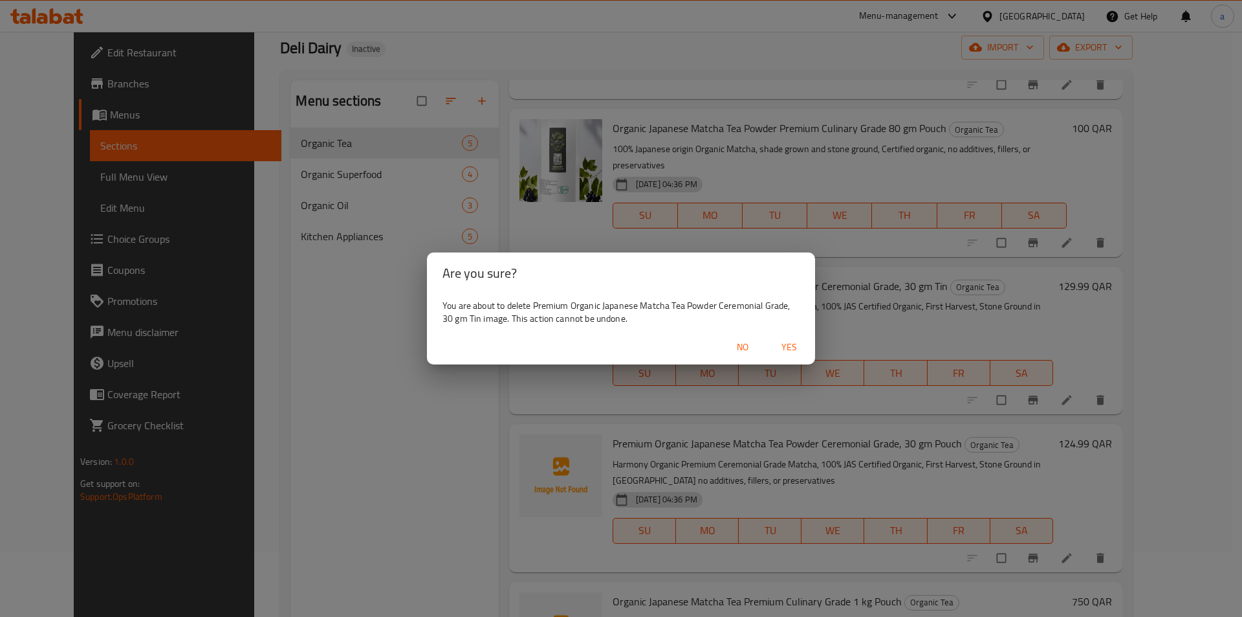
click at [791, 344] on span "Yes" at bounding box center [789, 347] width 31 height 16
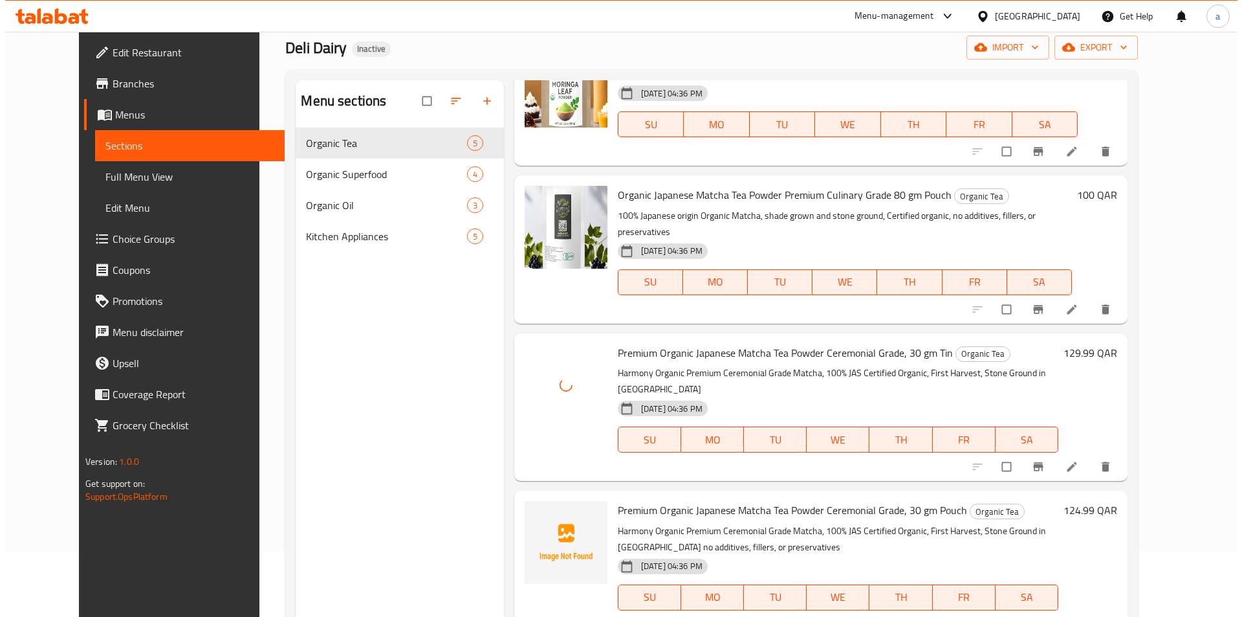
scroll to position [0, 0]
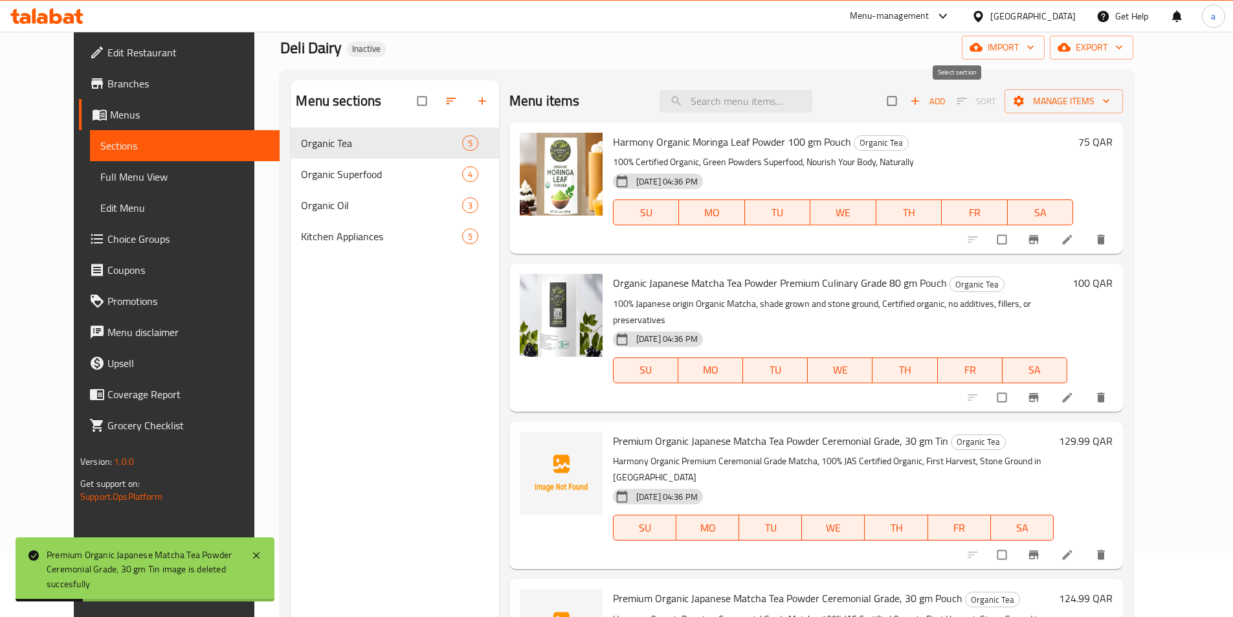
click at [907, 110] on input "checkbox" at bounding box center [892, 101] width 27 height 25
checkbox input "true"
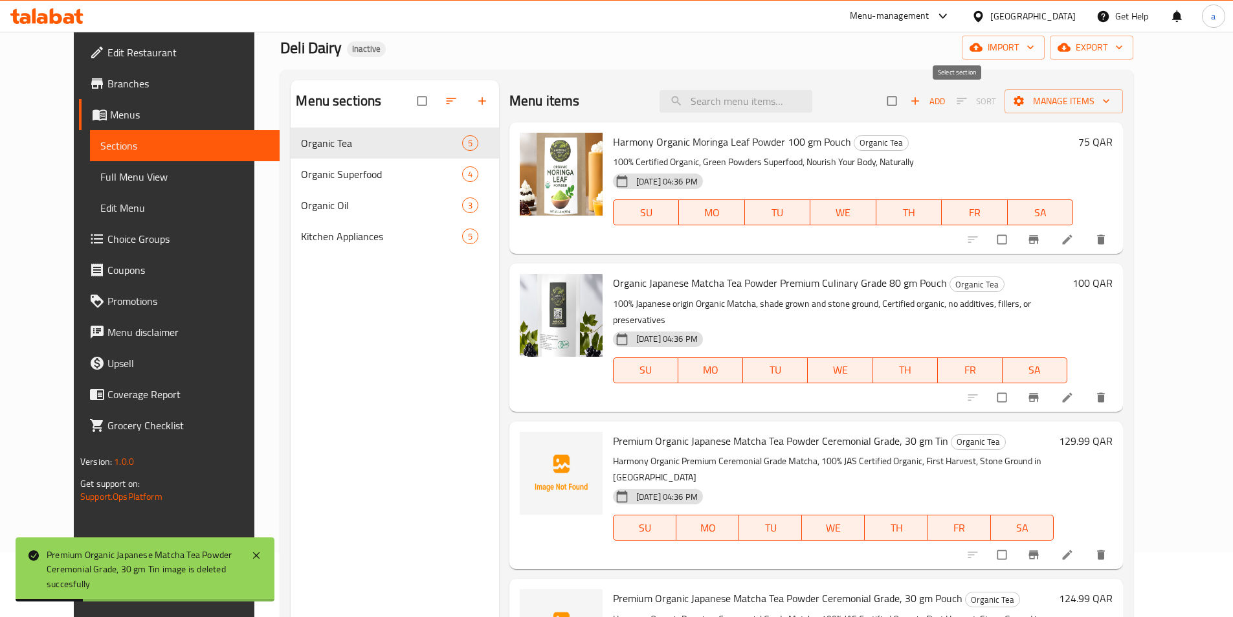
checkbox input "true"
click at [907, 110] on input "checkbox" at bounding box center [892, 101] width 27 height 25
checkbox input "false"
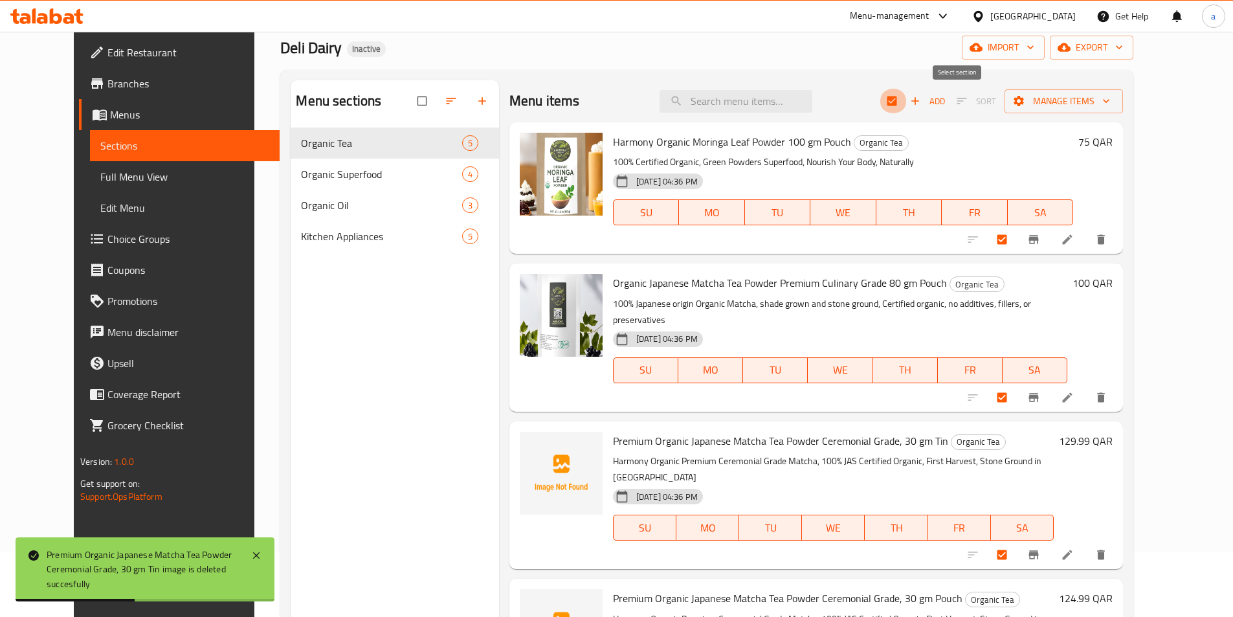
checkbox input "false"
click at [1112, 103] on span "Manage items" at bounding box center [1064, 101] width 98 height 16
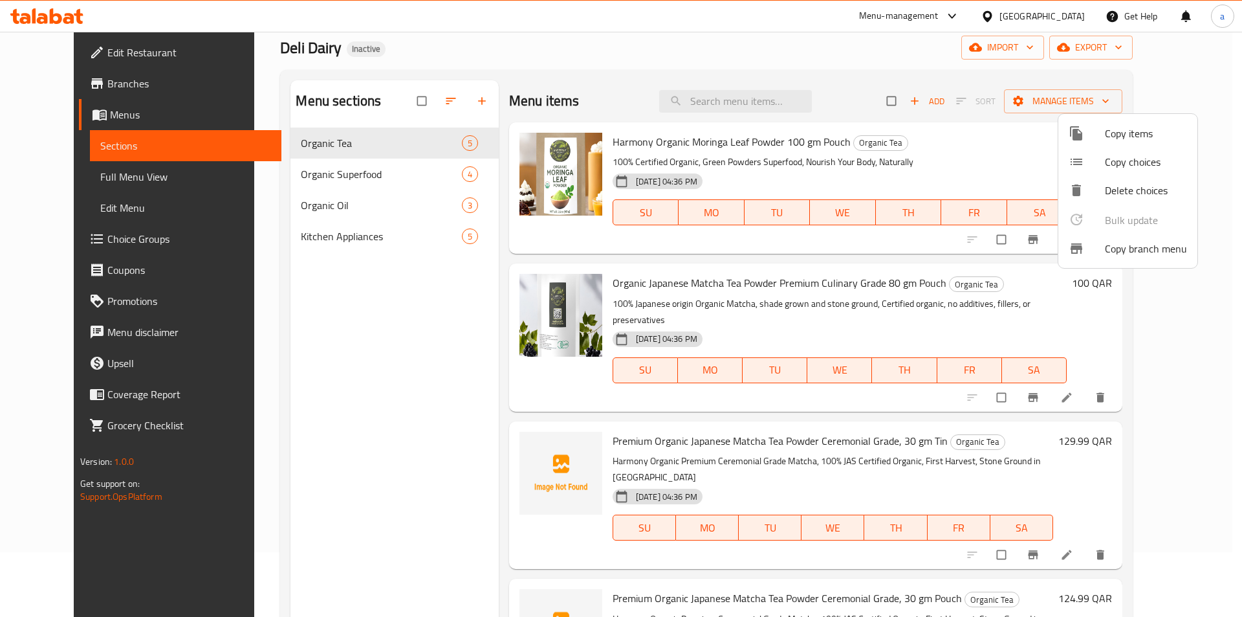
click at [599, 89] on div at bounding box center [621, 308] width 1242 height 617
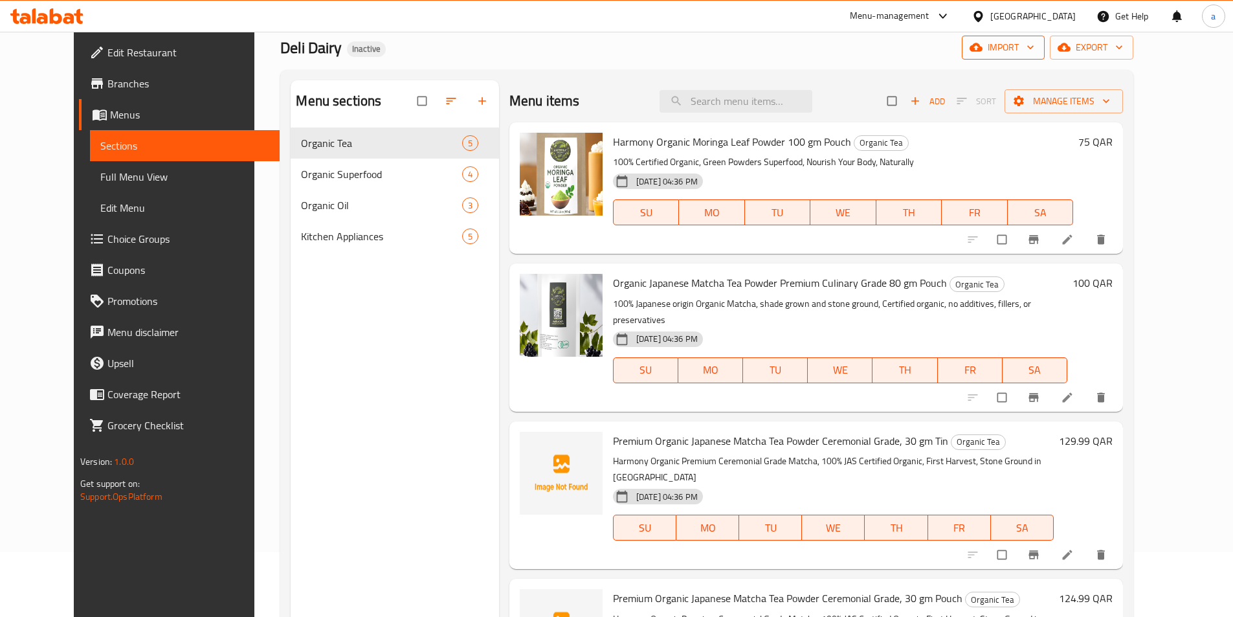
click at [1034, 47] on span "import" at bounding box center [1003, 47] width 62 height 16
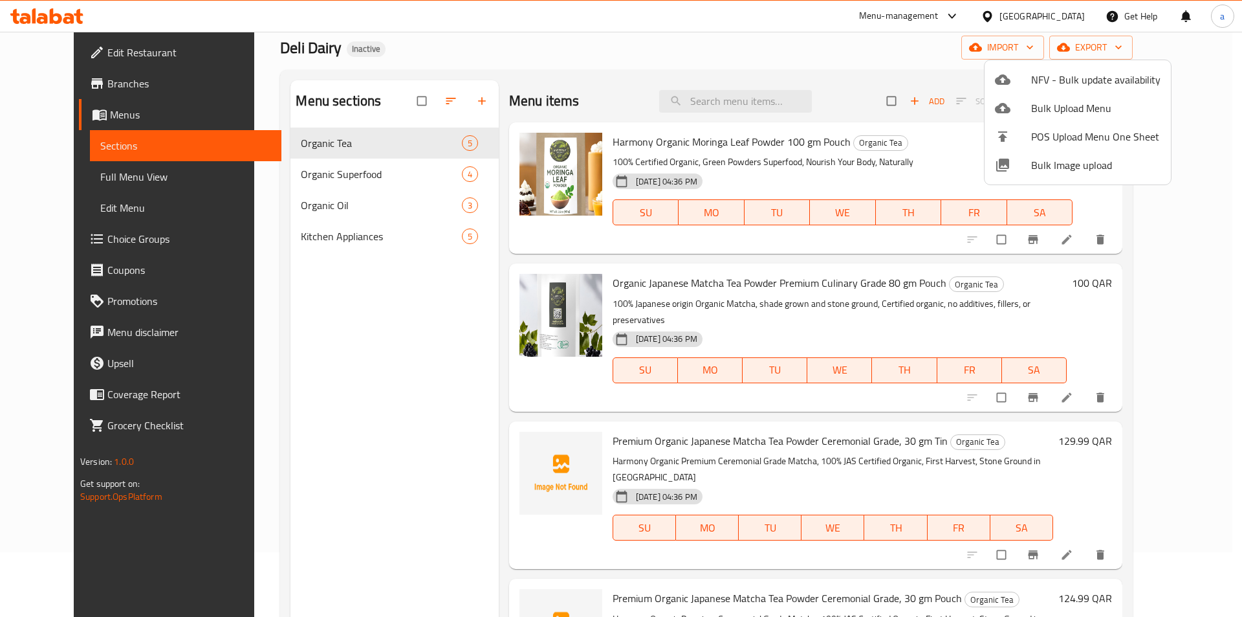
click at [660, 71] on div at bounding box center [621, 308] width 1242 height 617
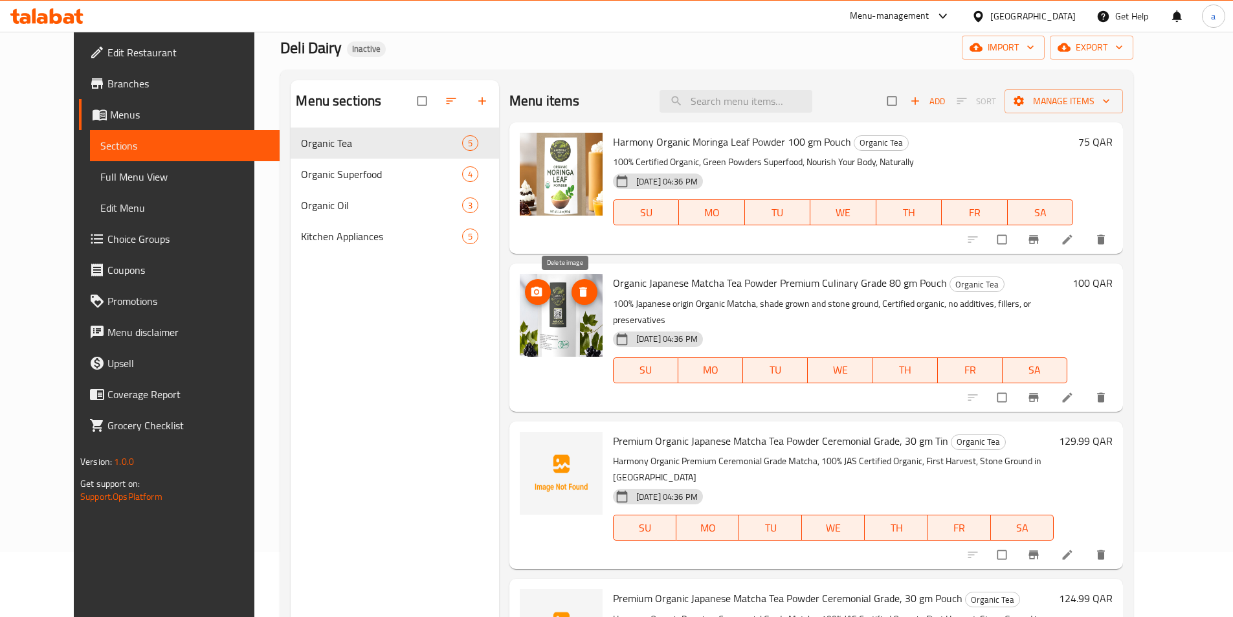
click at [577, 297] on icon "delete image" at bounding box center [583, 291] width 13 height 13
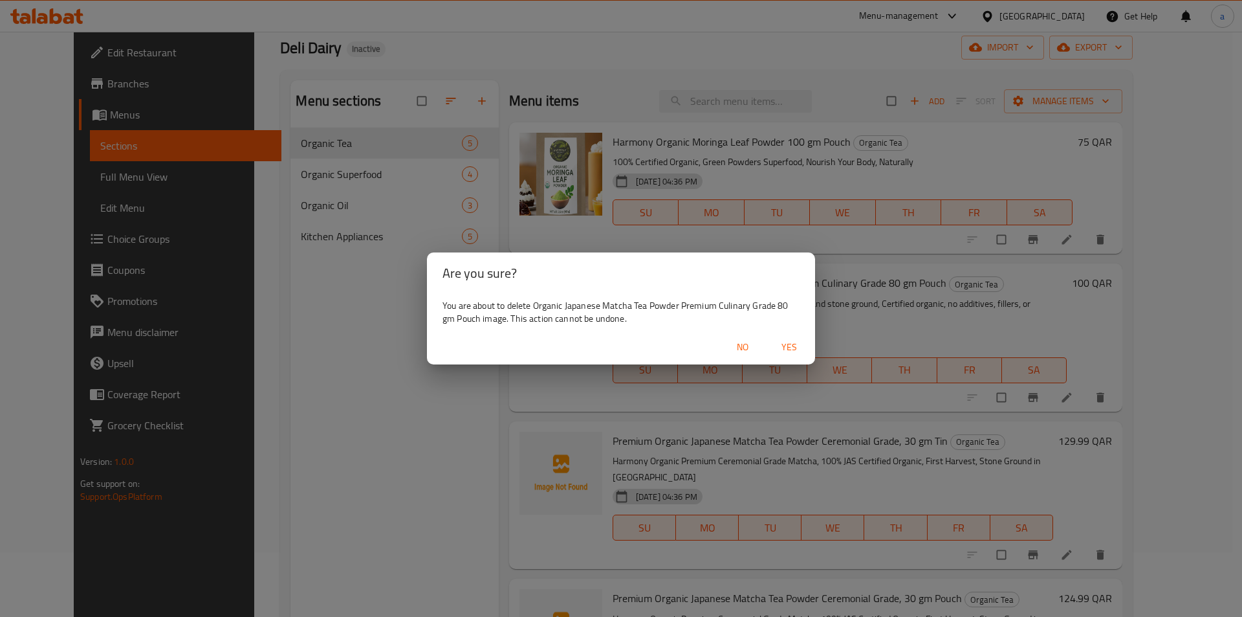
click at [791, 354] on span "Yes" at bounding box center [789, 347] width 31 height 16
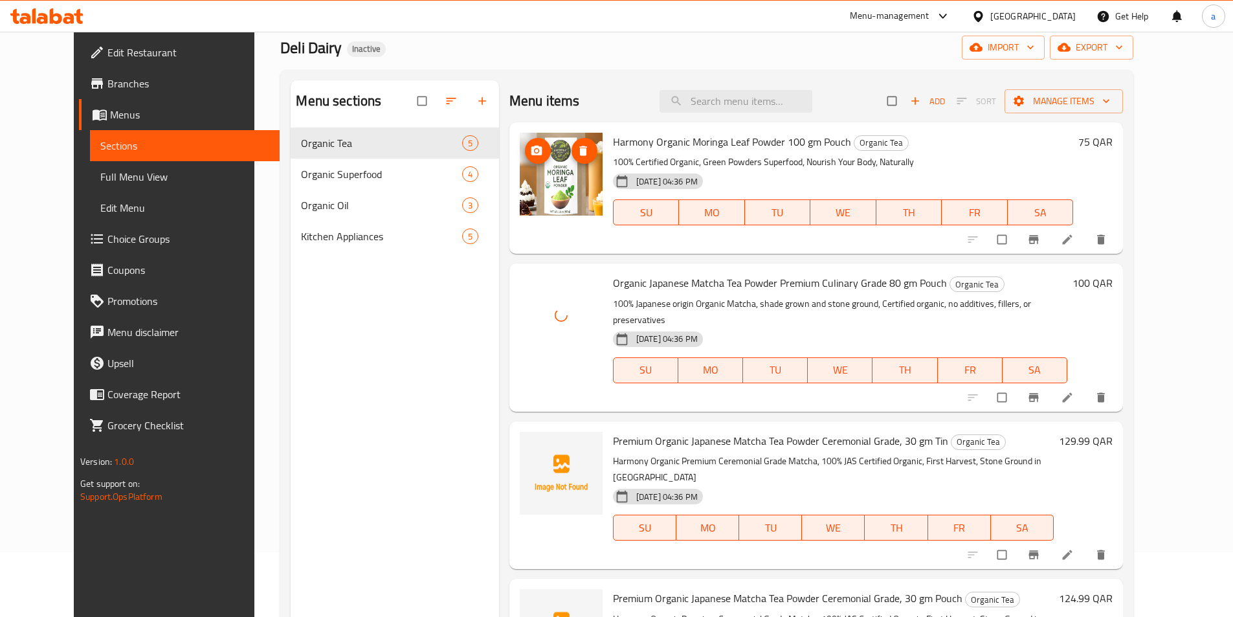
click at [560, 200] on img at bounding box center [561, 174] width 83 height 83
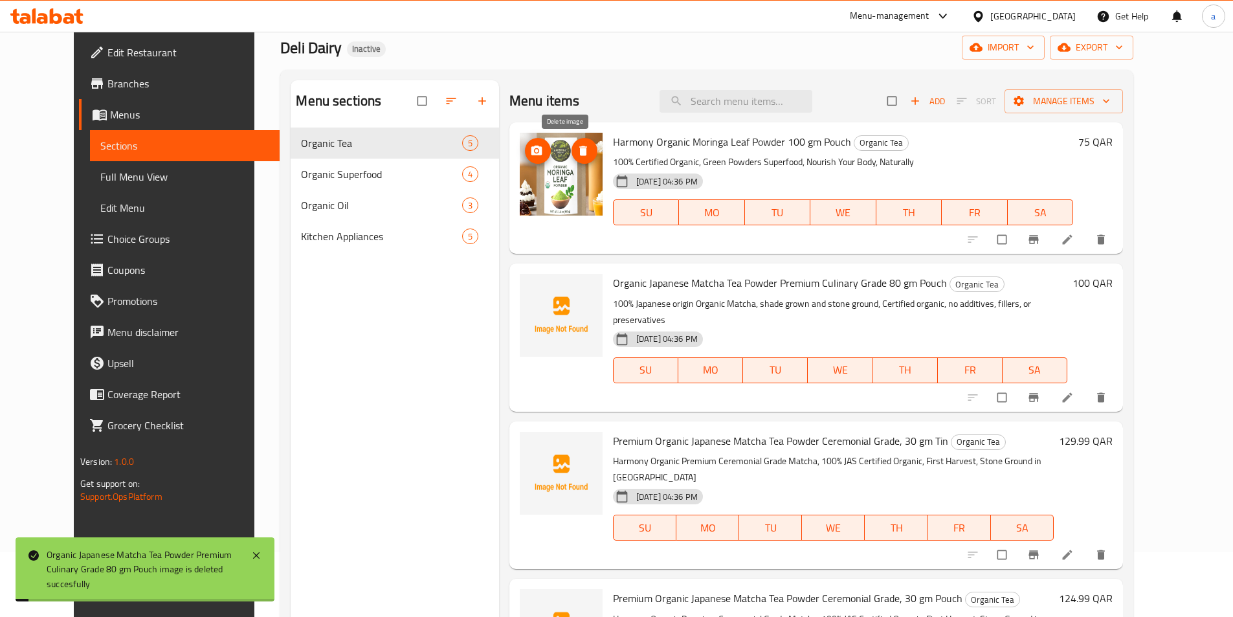
click at [571, 159] on button "delete image" at bounding box center [584, 151] width 26 height 26
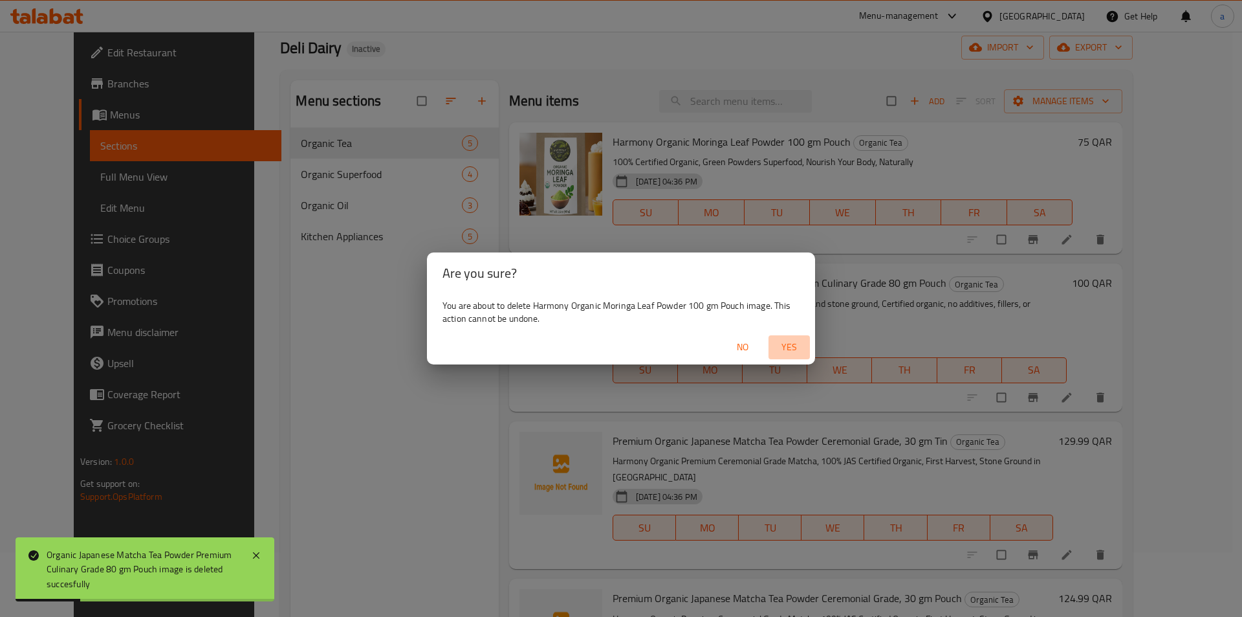
click at [789, 351] on span "Yes" at bounding box center [789, 347] width 31 height 16
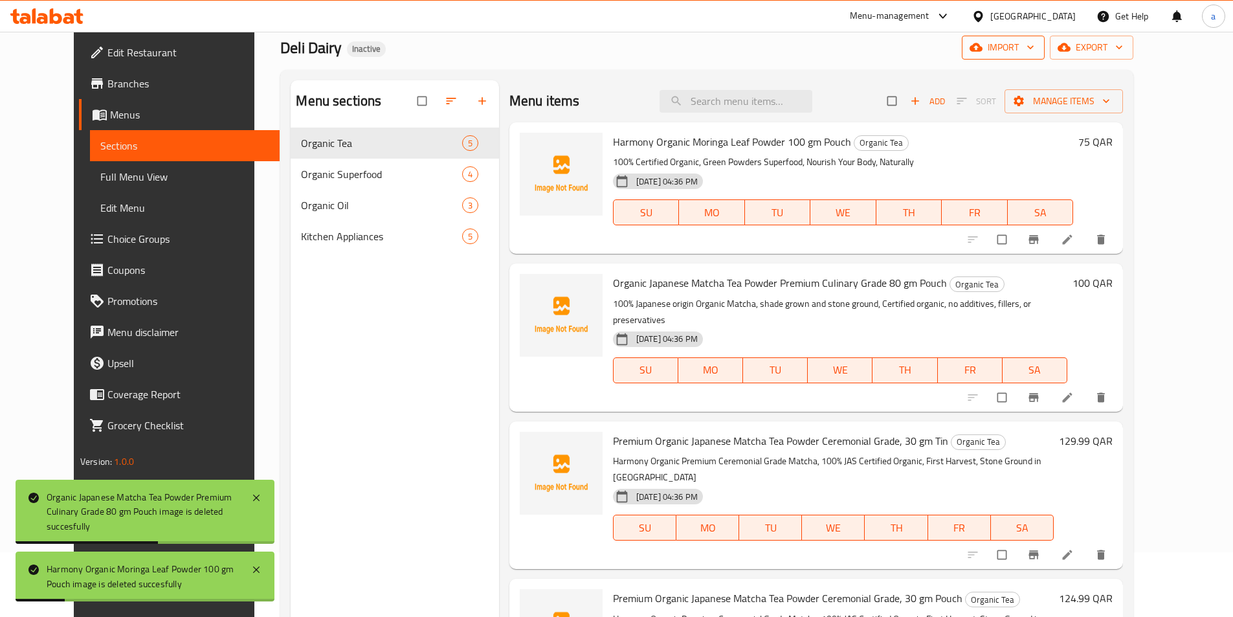
click at [1034, 51] on span "import" at bounding box center [1003, 47] width 62 height 16
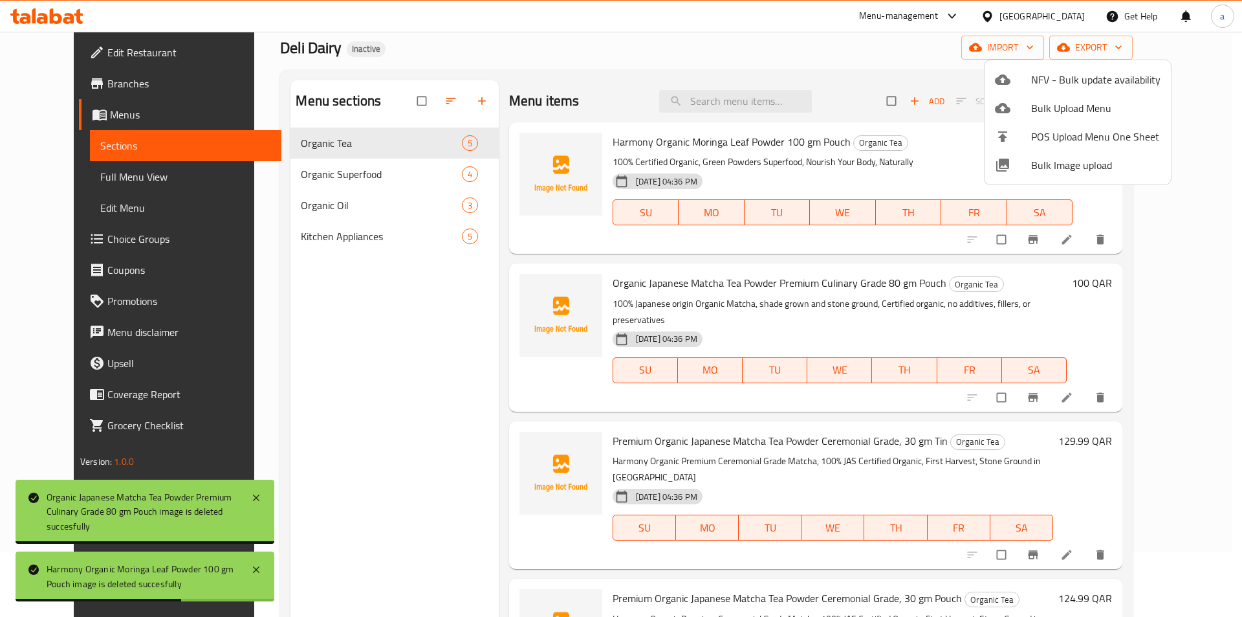
click at [1079, 170] on span "Bulk Image upload" at bounding box center [1095, 165] width 129 height 16
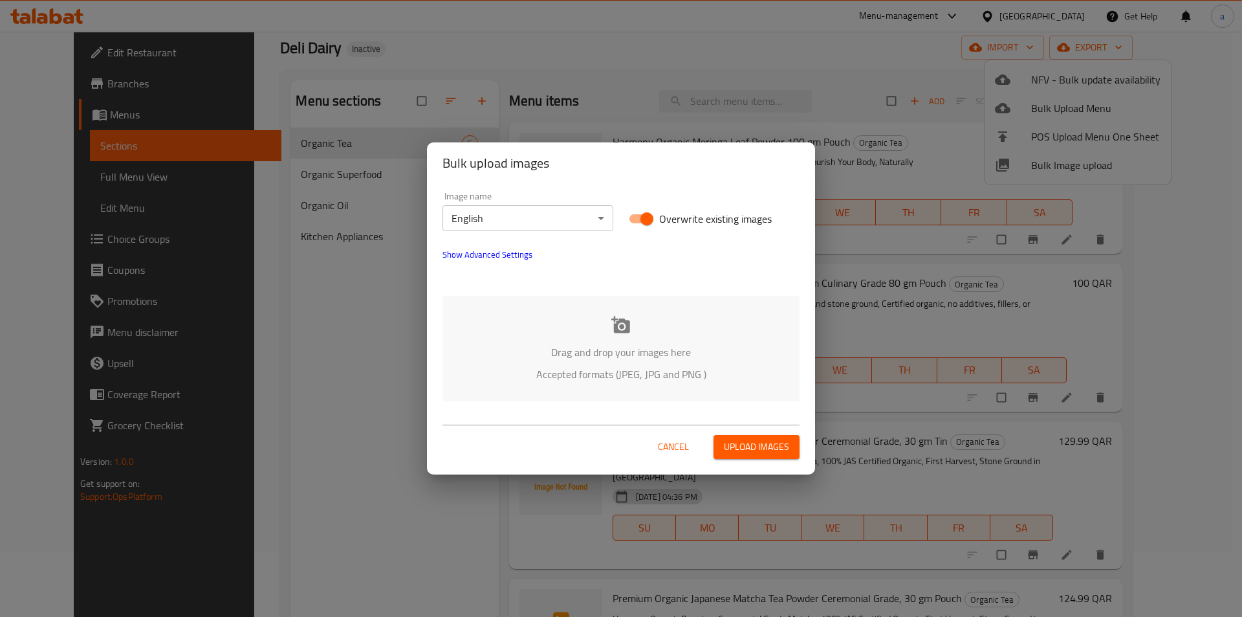
click at [652, 223] on input "Overwrite existing images" at bounding box center [647, 218] width 74 height 25
checkbox input "false"
click at [762, 449] on span "Upload images" at bounding box center [756, 447] width 65 height 16
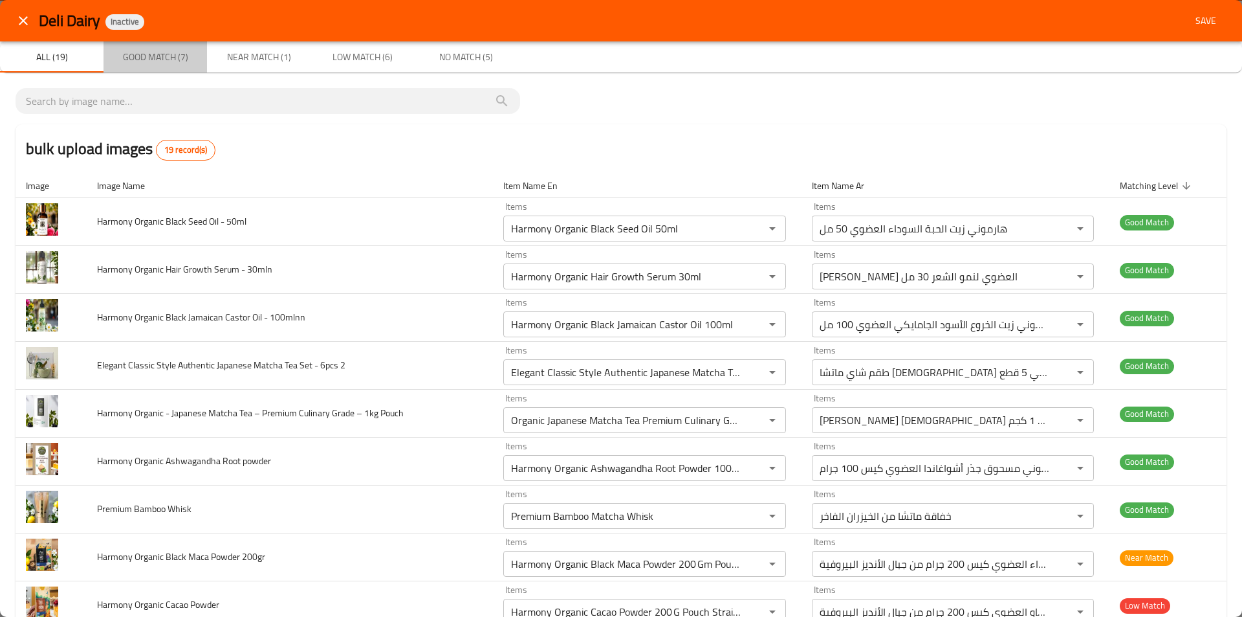
click at [171, 61] on span "Good Match (7)" at bounding box center [155, 57] width 88 height 16
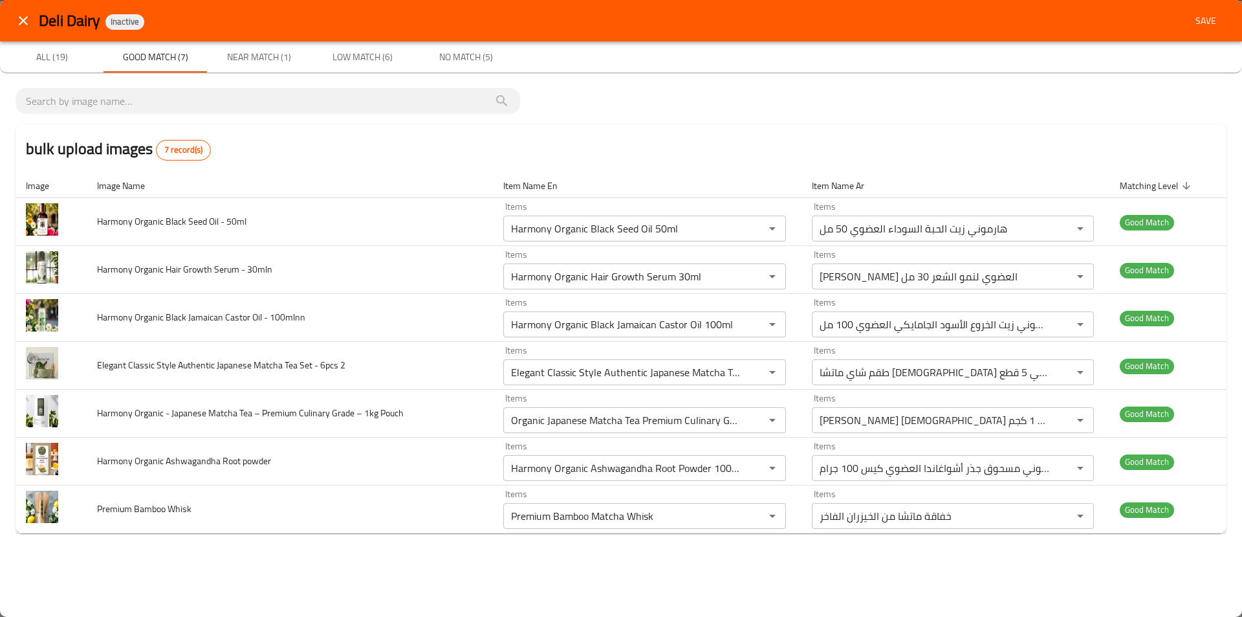
click at [236, 65] on button "Near Match (1)" at bounding box center [259, 56] width 104 height 31
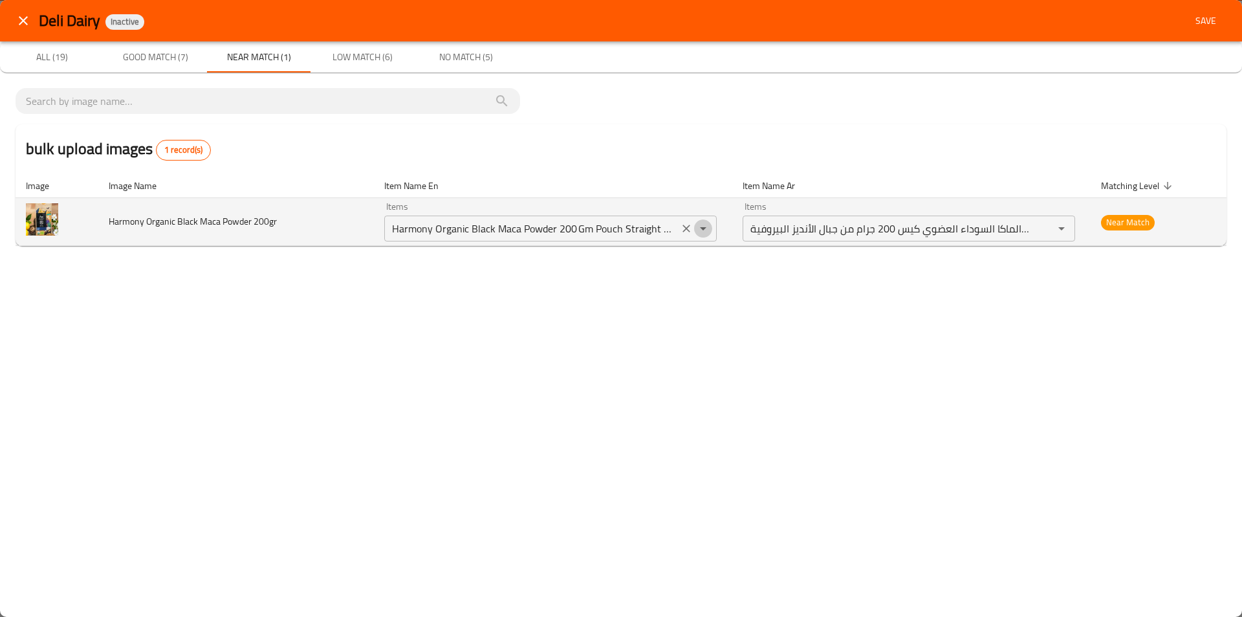
click at [703, 233] on icon "Open" at bounding box center [704, 229] width 16 height 16
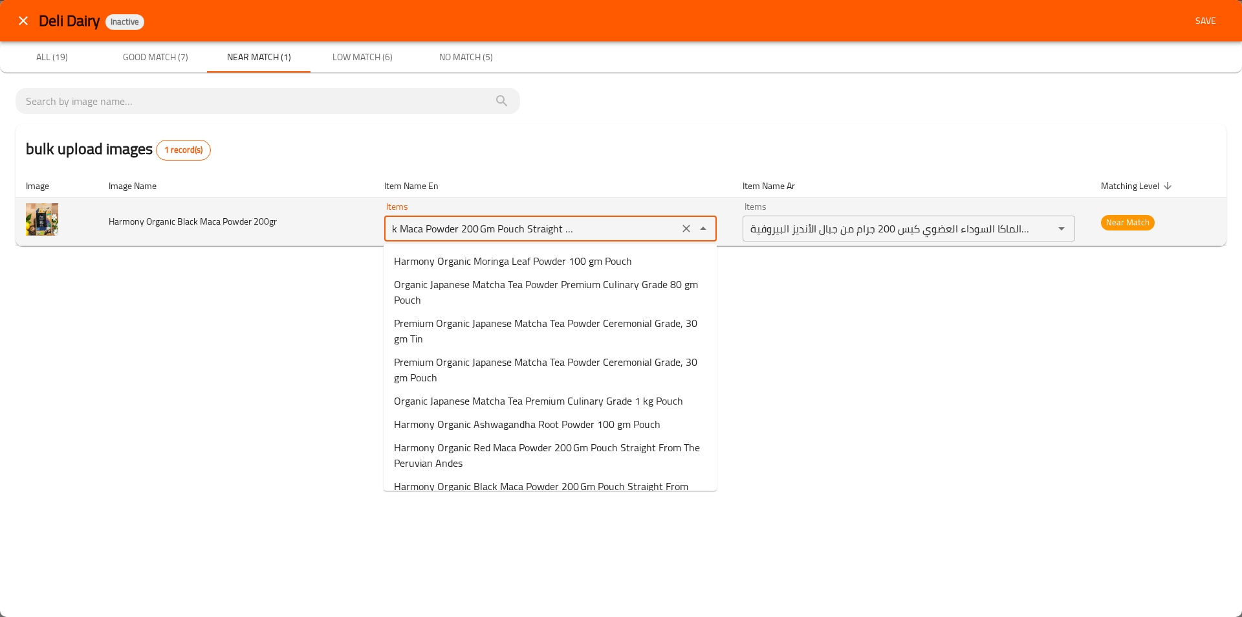
click at [705, 230] on icon "Close" at bounding box center [704, 229] width 16 height 16
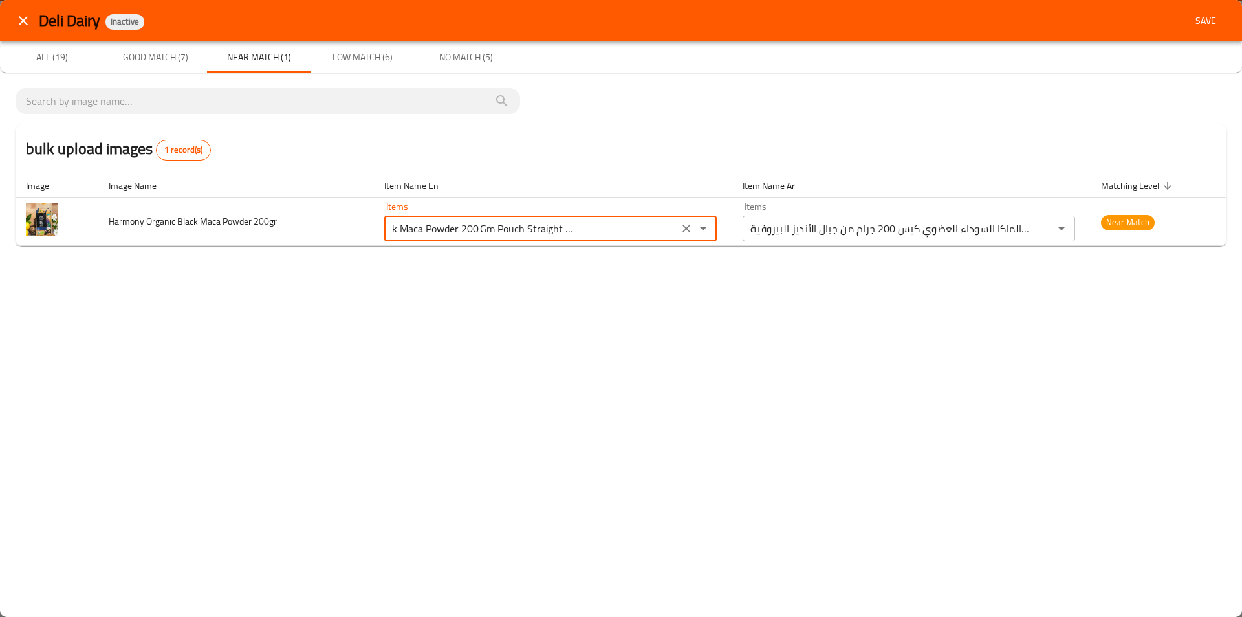
click at [744, 276] on div "Deli Dairy Inactive Save All (19) Good Match (7) Near Match (1) Low Match (6) N…" at bounding box center [621, 308] width 1242 height 617
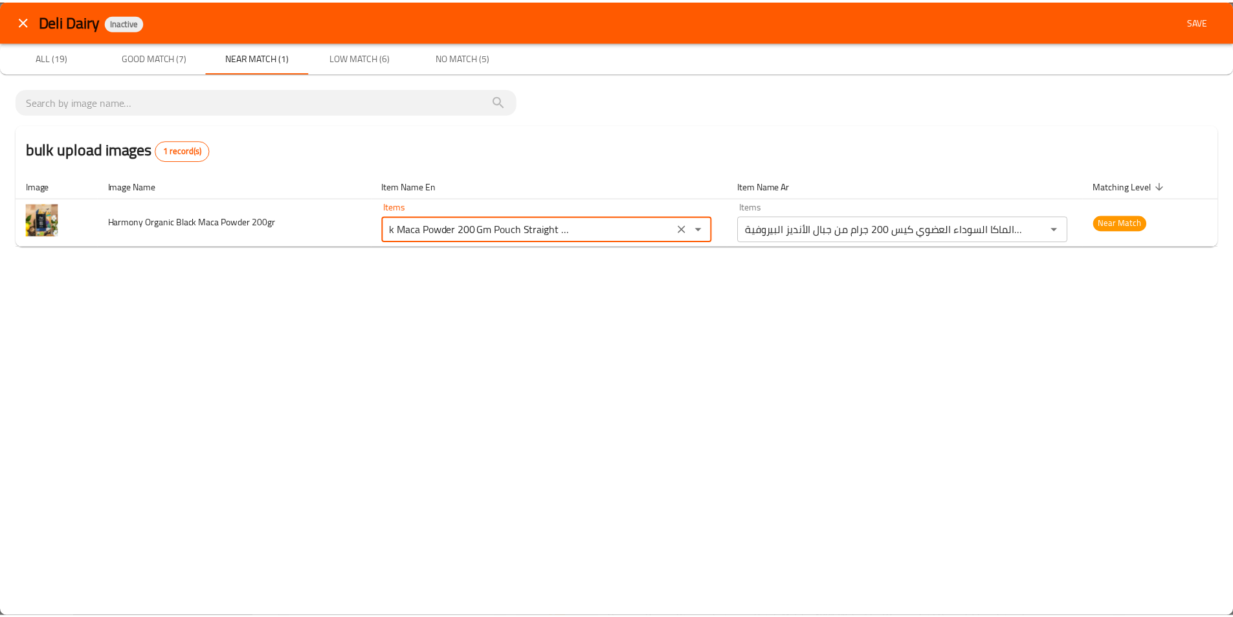
scroll to position [0, 0]
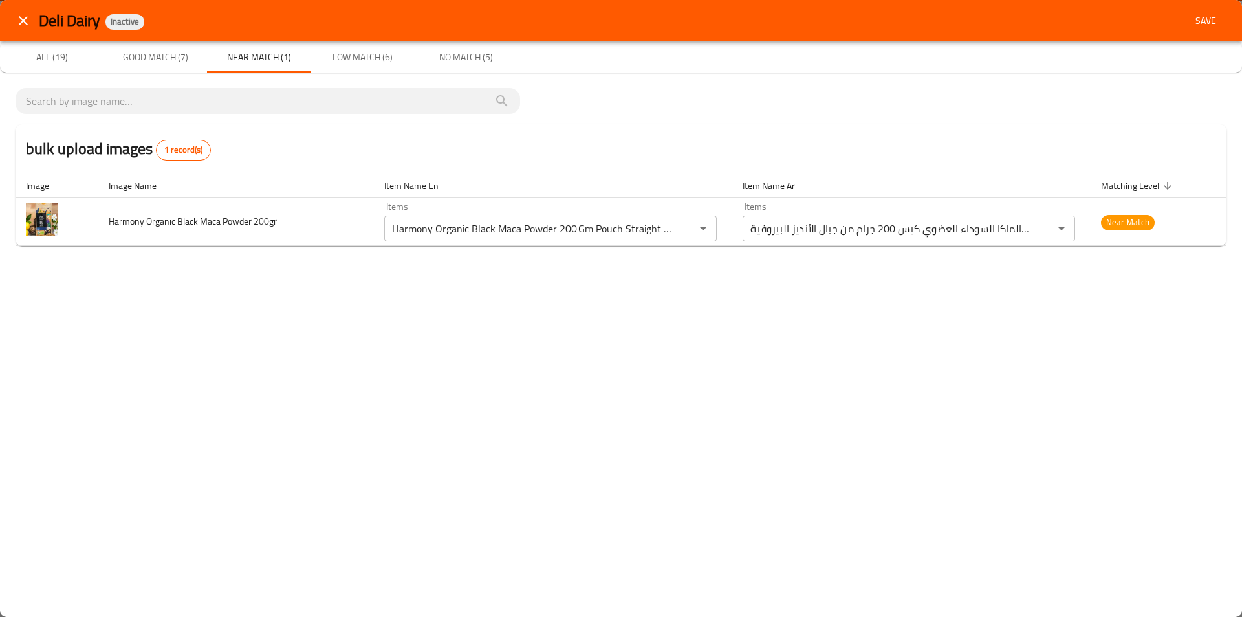
click at [353, 62] on span "Low Match (6)" at bounding box center [362, 57] width 88 height 16
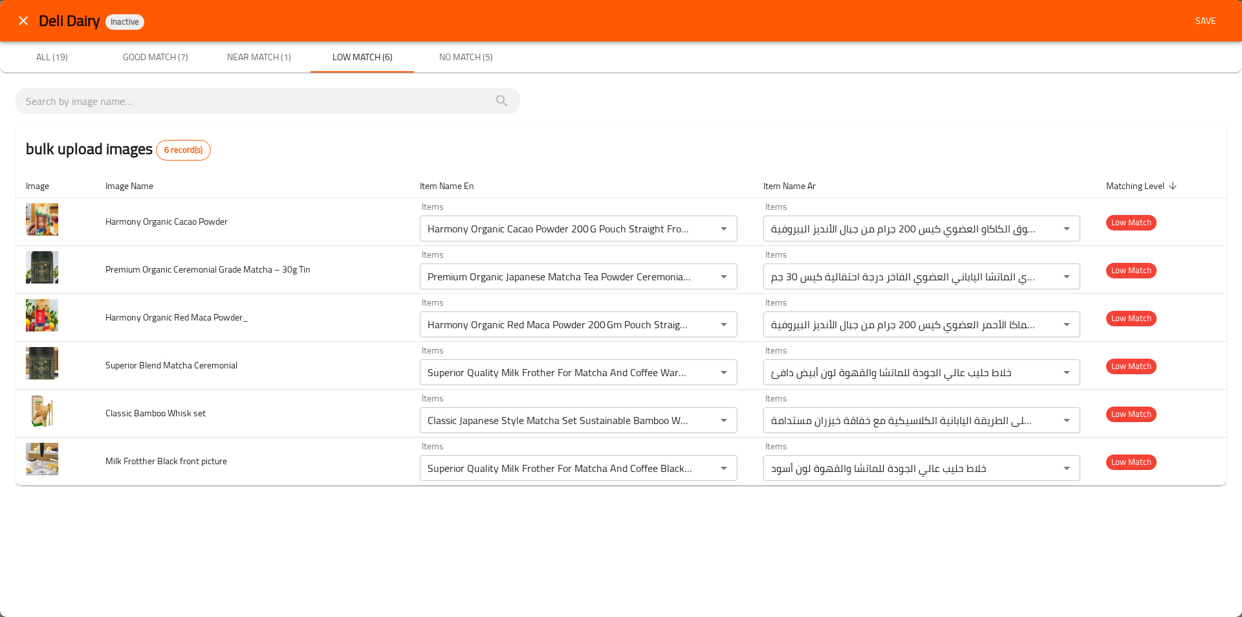
click at [456, 55] on span "No Match (5)" at bounding box center [466, 57] width 88 height 16
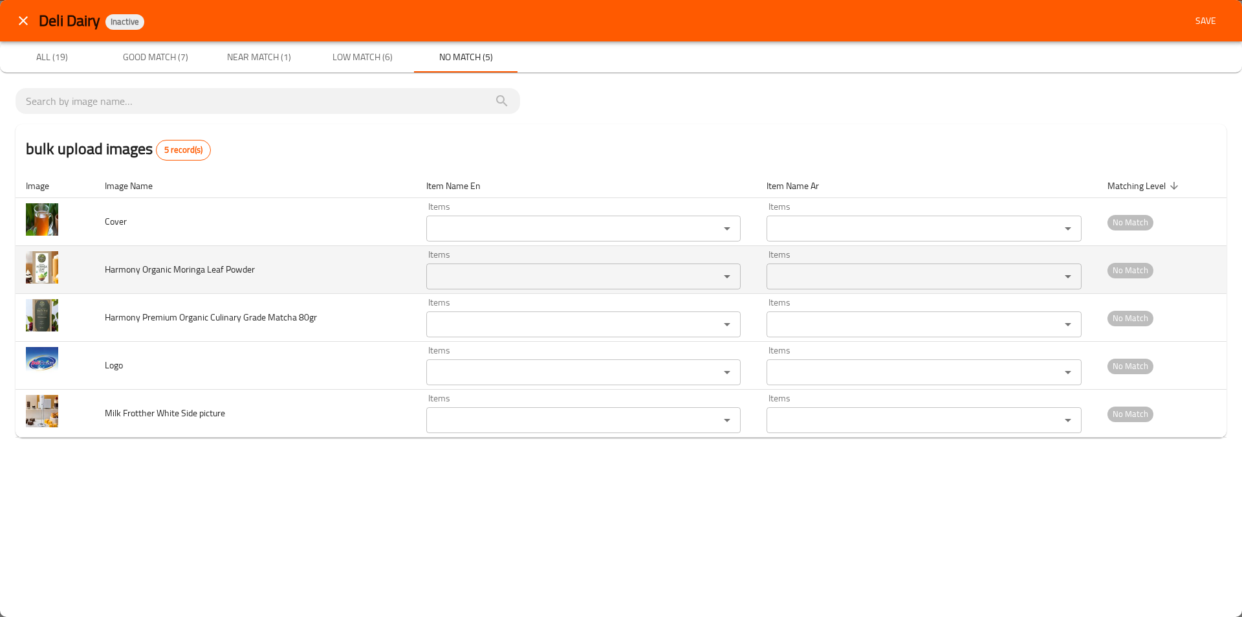
click at [285, 265] on td "Harmony Organic Moringa Leaf Powder" at bounding box center [255, 270] width 322 height 48
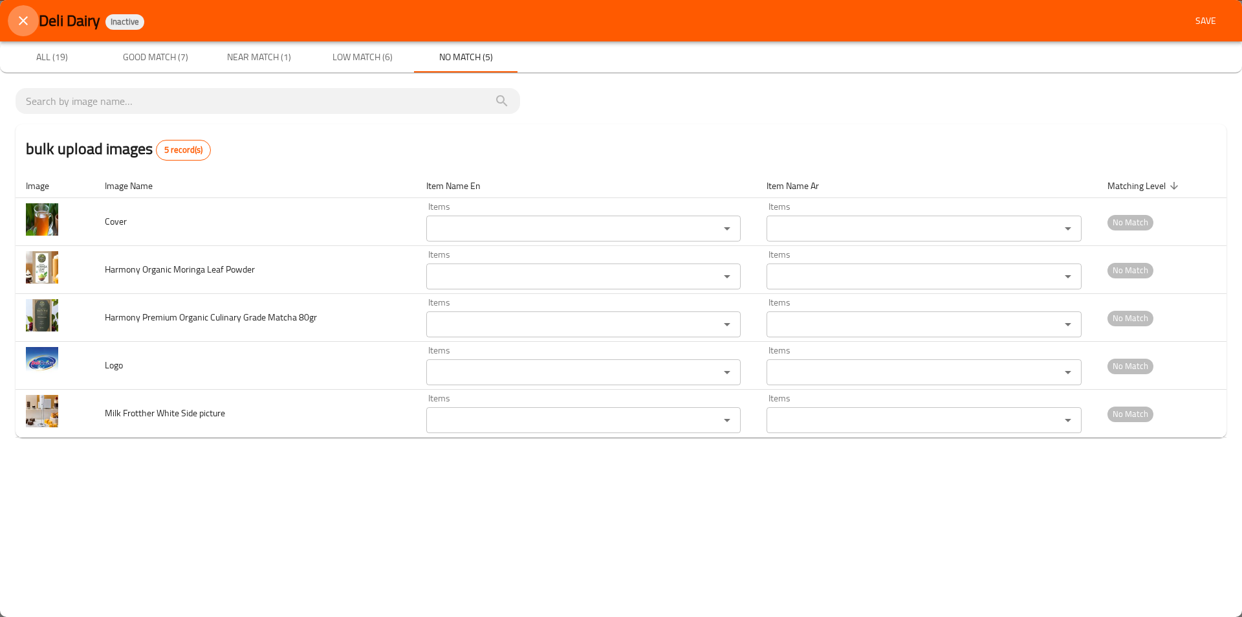
click at [28, 27] on icon "close" at bounding box center [24, 21] width 16 height 16
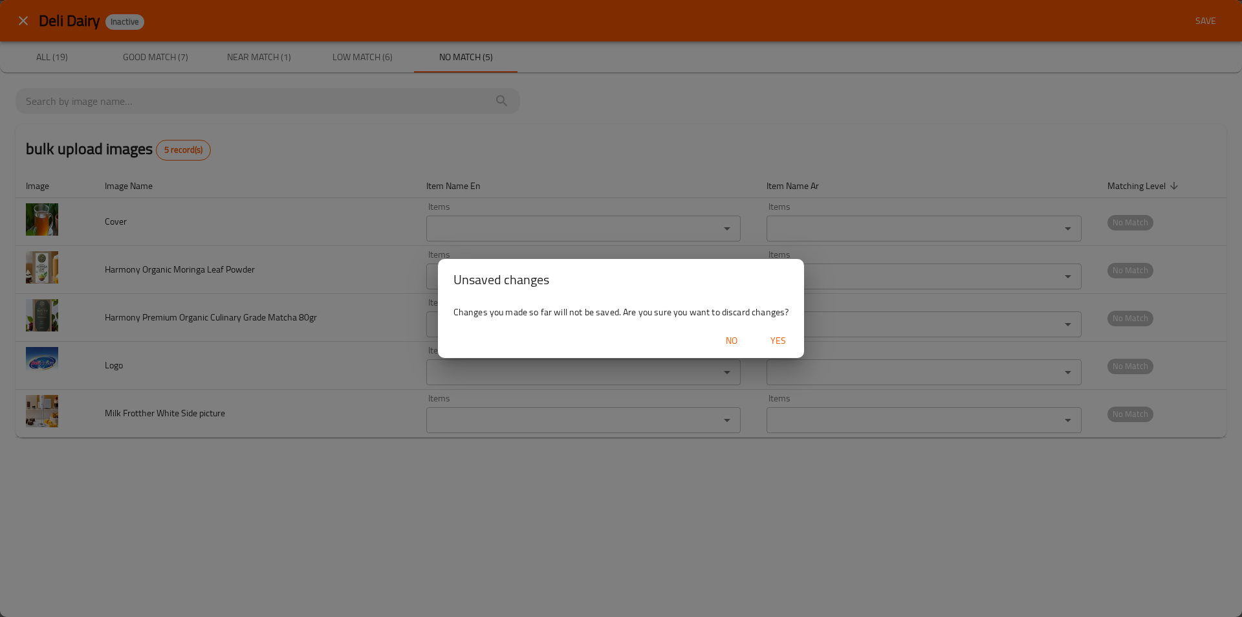
click at [768, 339] on span "Yes" at bounding box center [778, 341] width 31 height 16
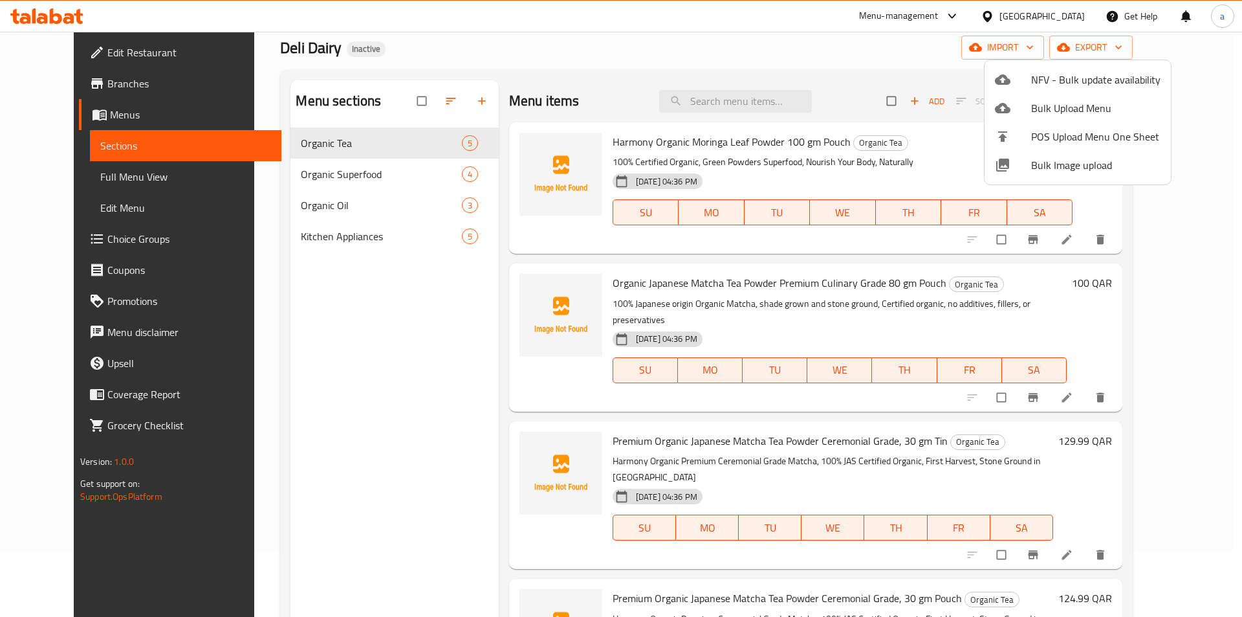
click at [551, 259] on div at bounding box center [621, 308] width 1242 height 617
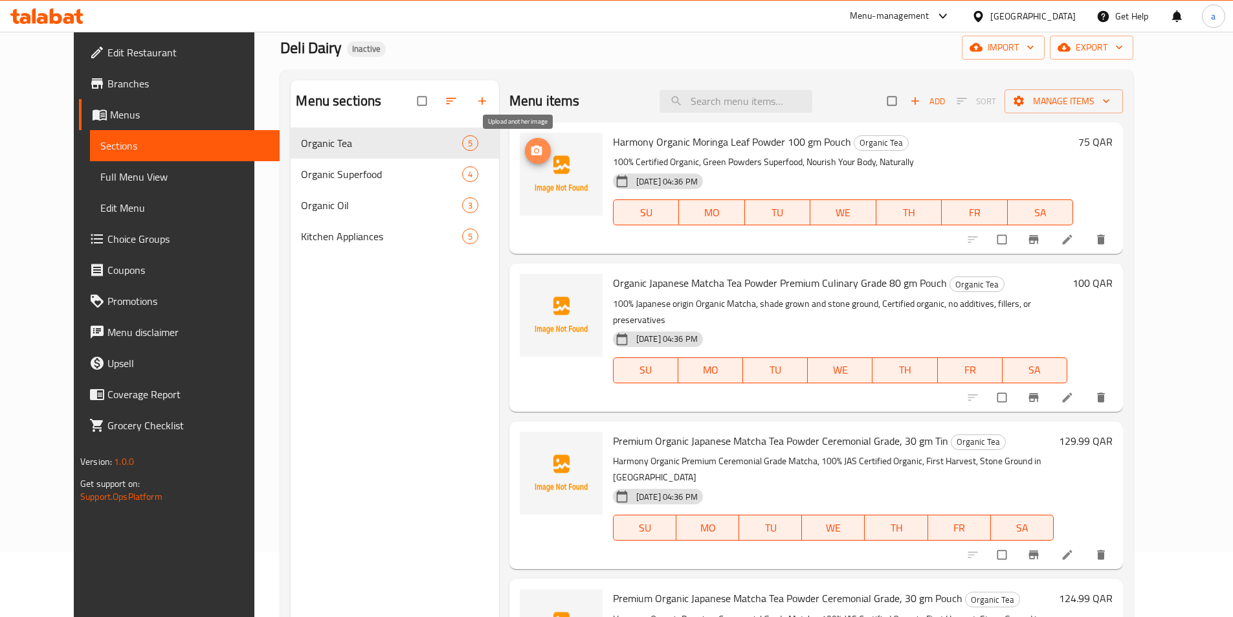
click at [525, 149] on span "upload picture" at bounding box center [538, 150] width 26 height 13
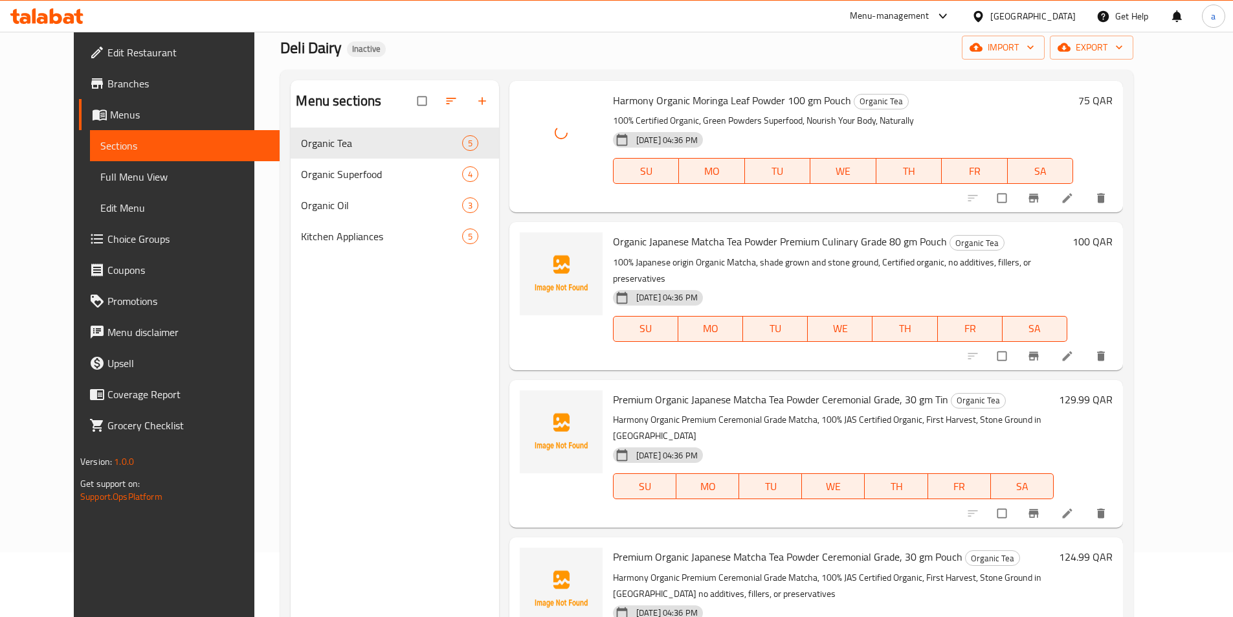
scroll to position [65, 0]
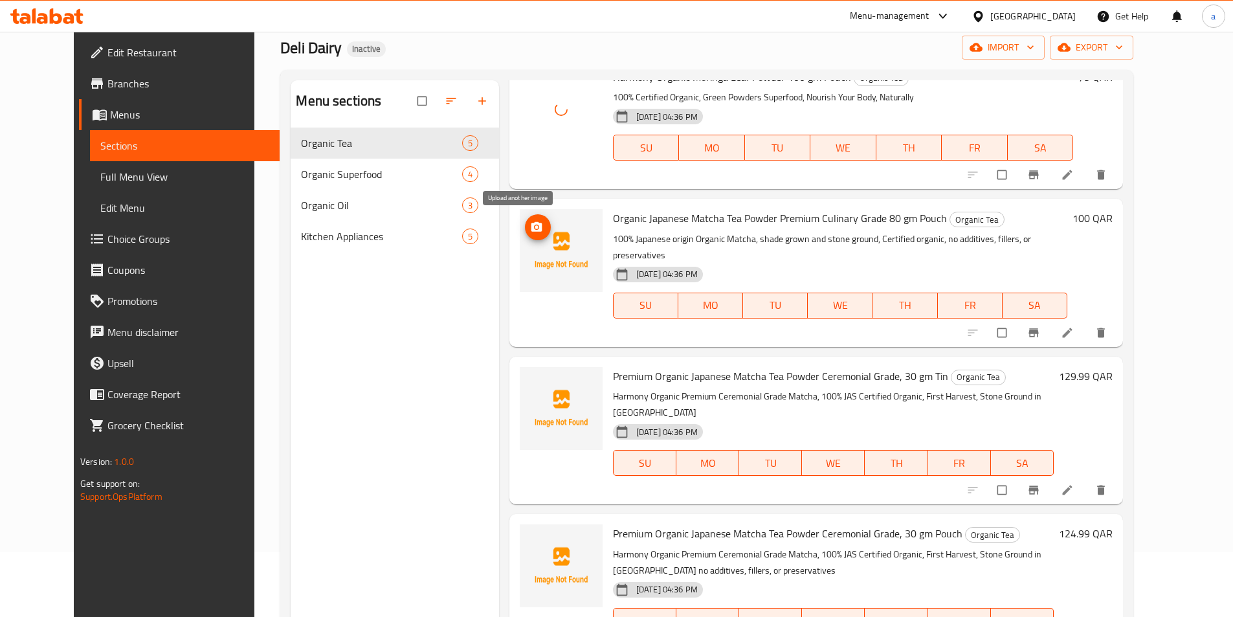
click at [525, 238] on button "upload picture" at bounding box center [538, 227] width 26 height 26
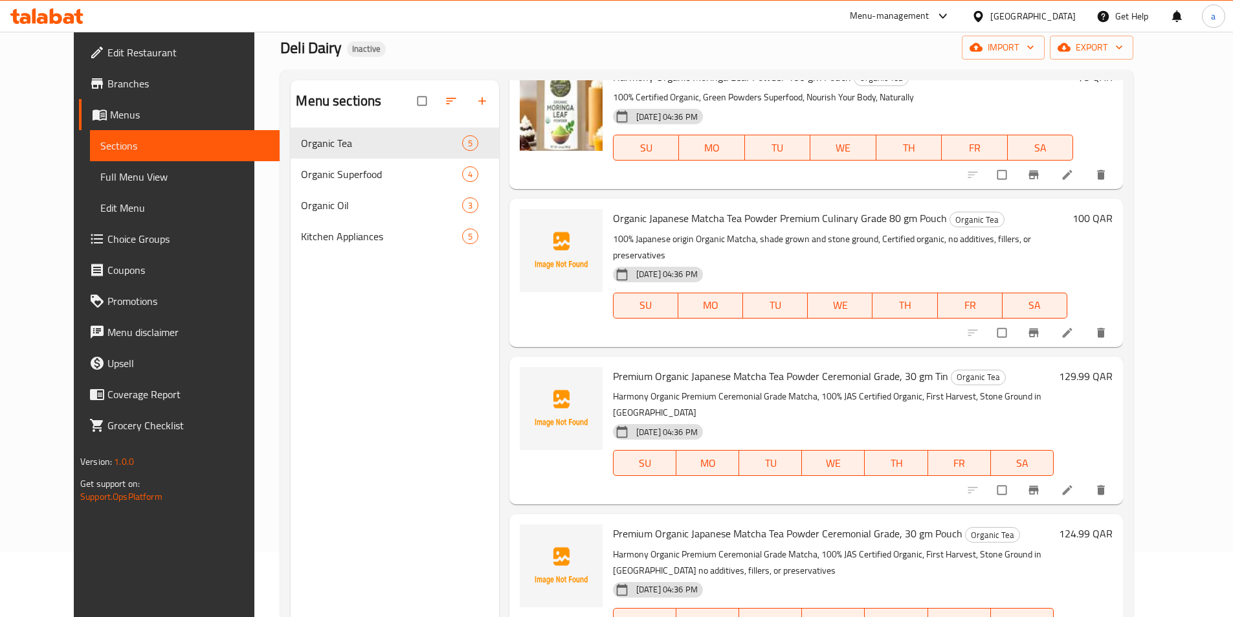
click at [617, 219] on span "Organic Japanese Matcha Tea Powder Premium Culinary Grade 80 gm Pouch" at bounding box center [780, 217] width 334 height 19
copy h6 "Organic Japanese Matcha Tea Powder Premium Culinary Grade 80 gm Pouch"
click at [543, 284] on img at bounding box center [561, 250] width 83 height 83
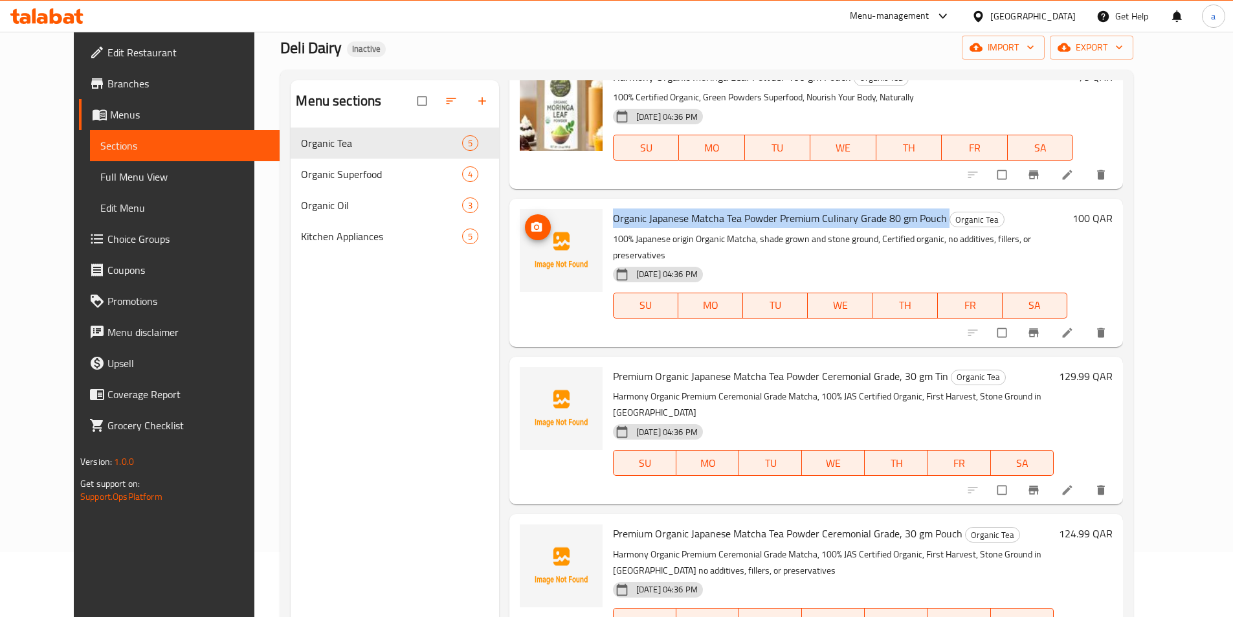
click at [523, 240] on img at bounding box center [561, 250] width 83 height 83
click at [530, 232] on icon "upload picture" at bounding box center [536, 227] width 13 height 13
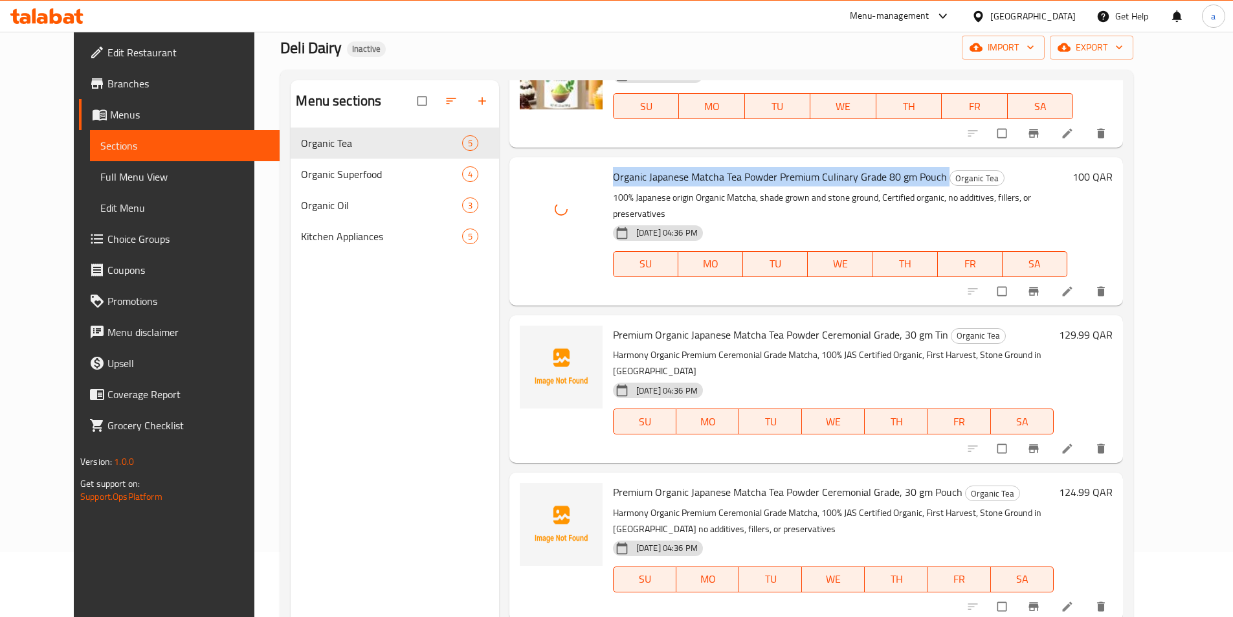
scroll to position [129, 0]
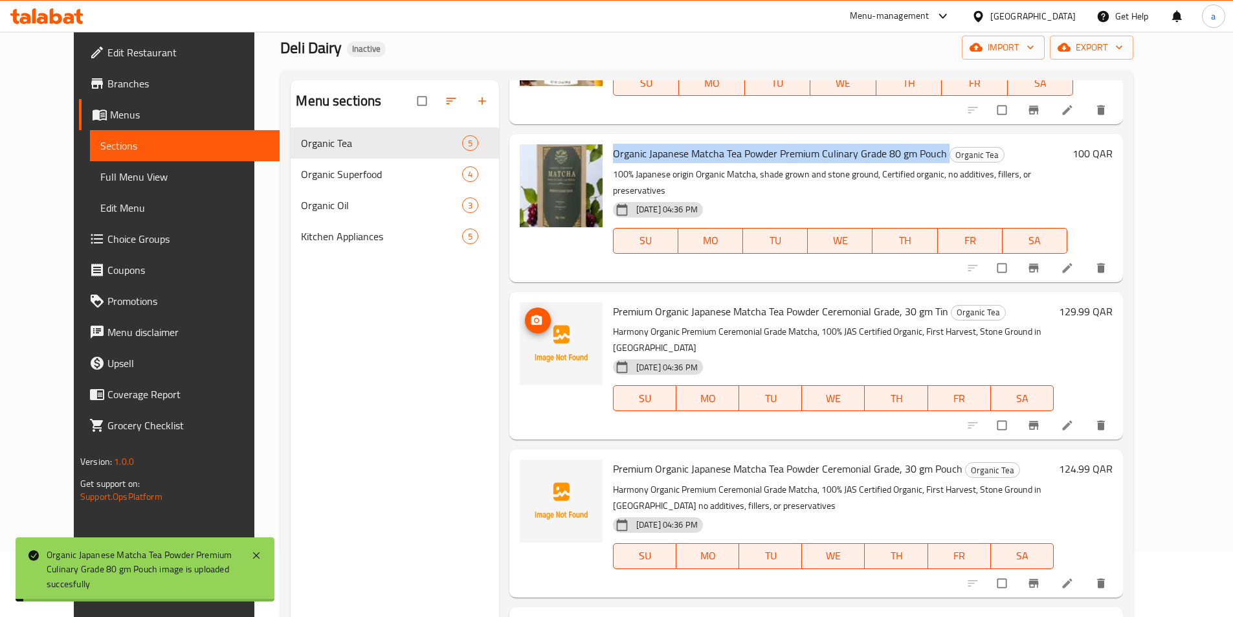
click at [530, 314] on icon "upload picture" at bounding box center [536, 320] width 13 height 13
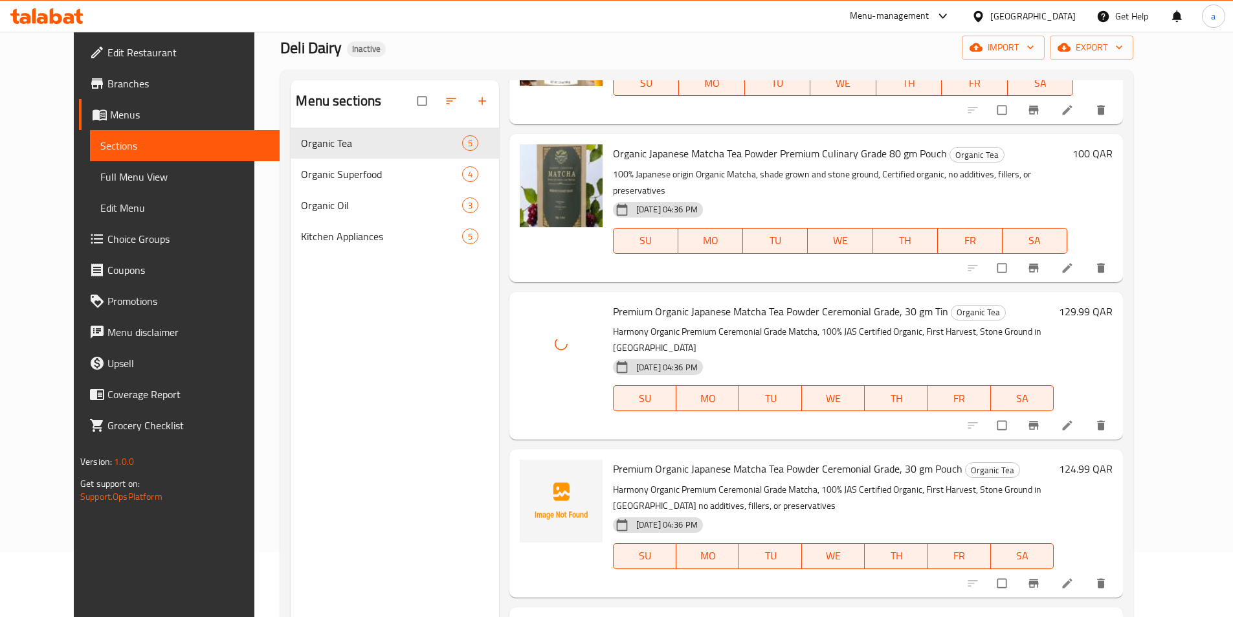
click at [509, 406] on div "Premium Organic Japanese Matcha Tea Powder Ceremonial Grade, 30 gm Tin Organic …" at bounding box center [815, 366] width 613 height 148
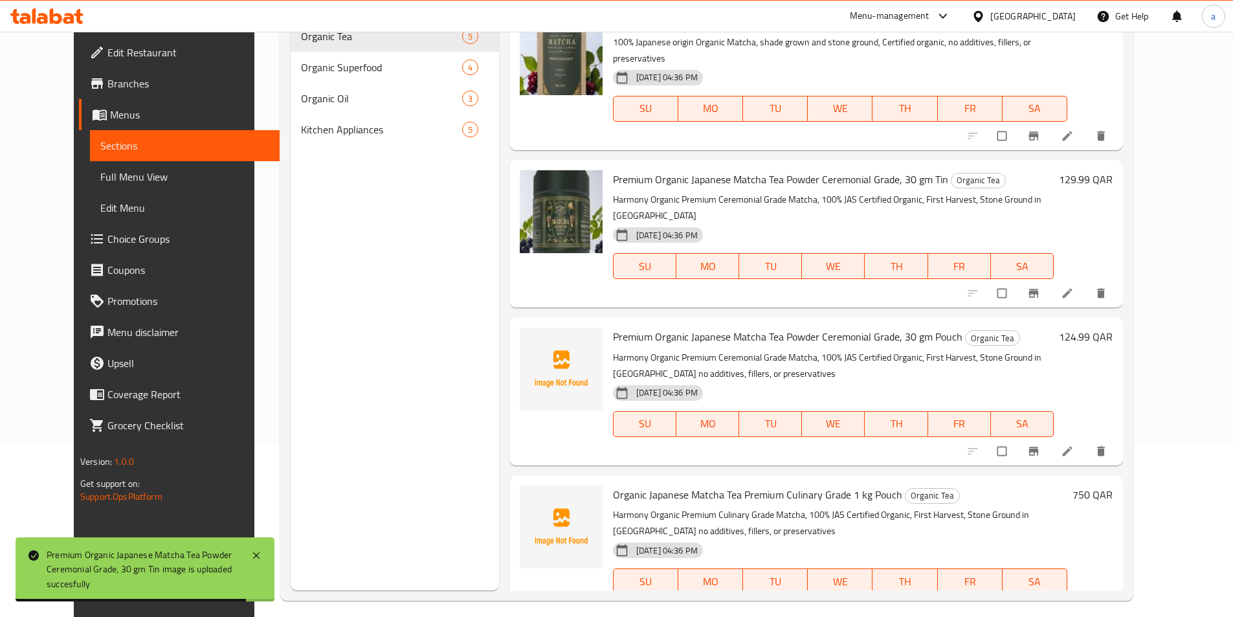
scroll to position [181, 0]
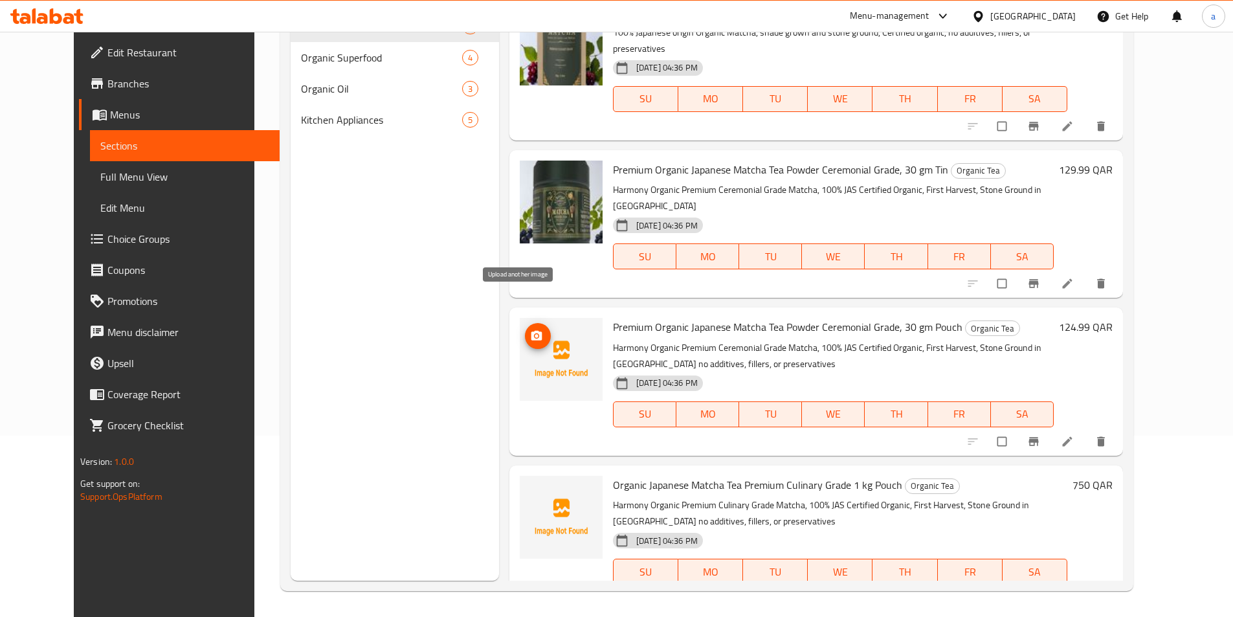
click at [530, 329] on icon "upload picture" at bounding box center [536, 335] width 13 height 13
click at [530, 487] on icon "upload picture" at bounding box center [536, 493] width 13 height 13
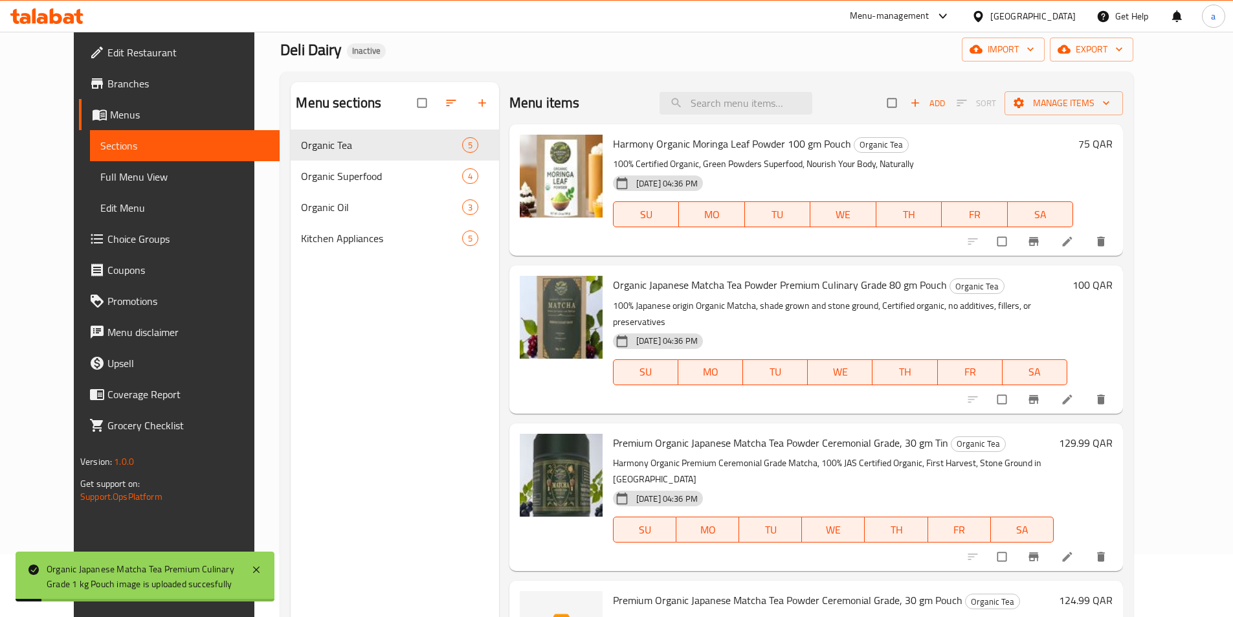
scroll to position [0, 0]
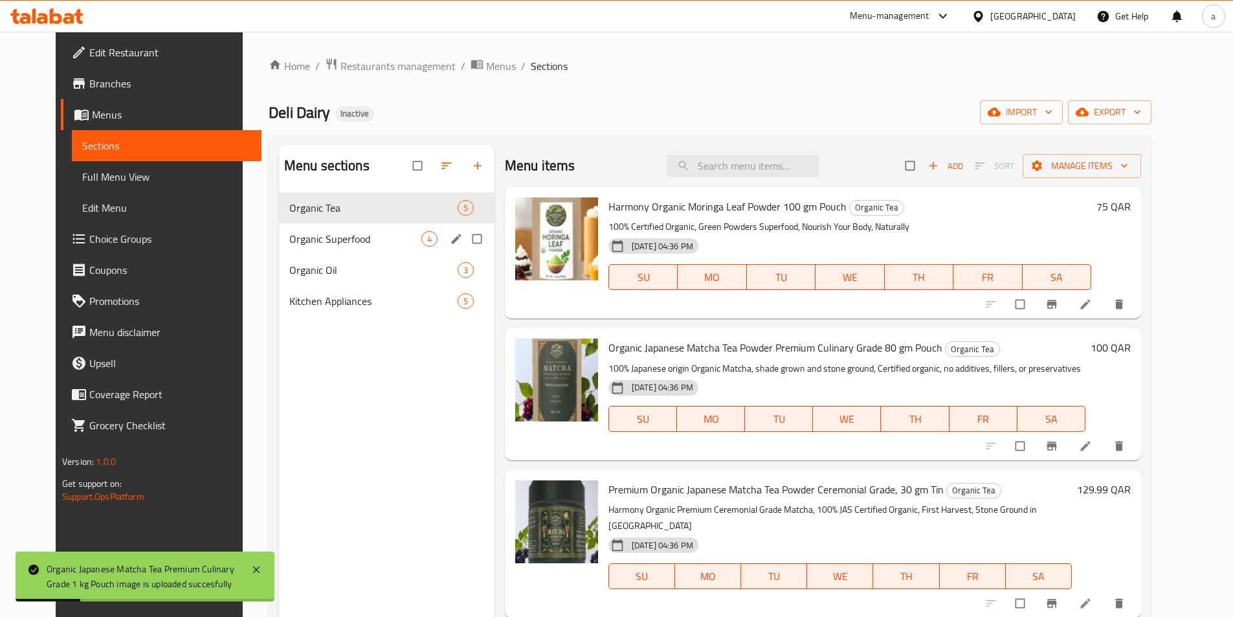
click at [368, 241] on span "Organic Superfood" at bounding box center [355, 239] width 132 height 16
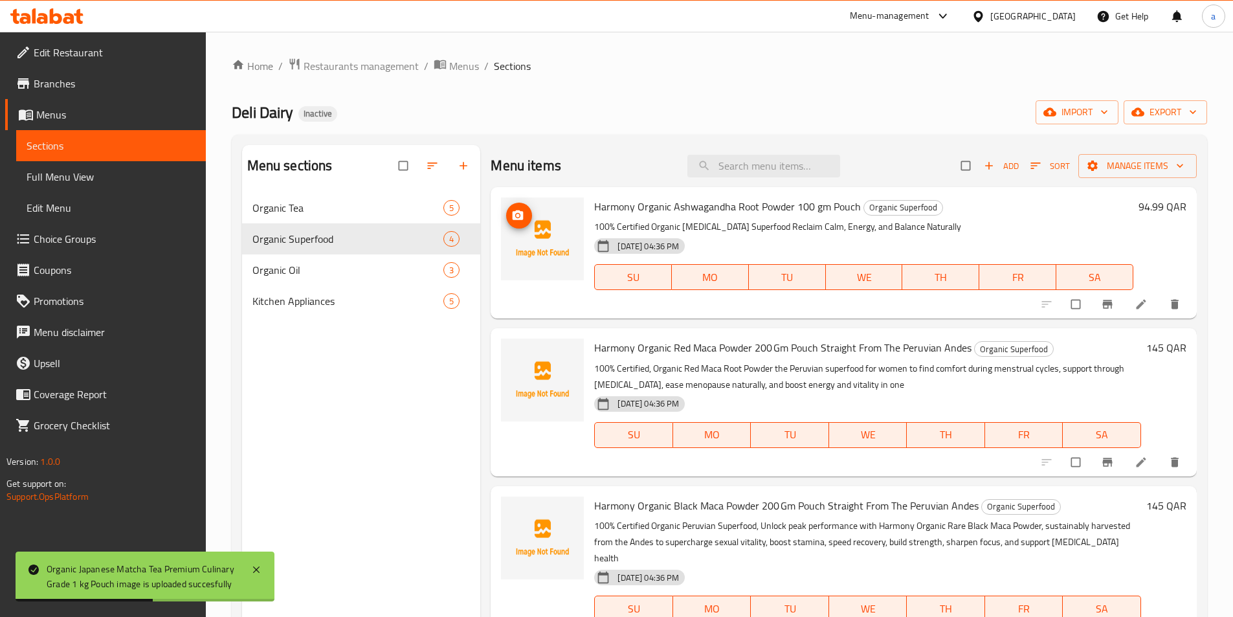
click at [524, 217] on icon "upload picture" at bounding box center [517, 215] width 13 height 13
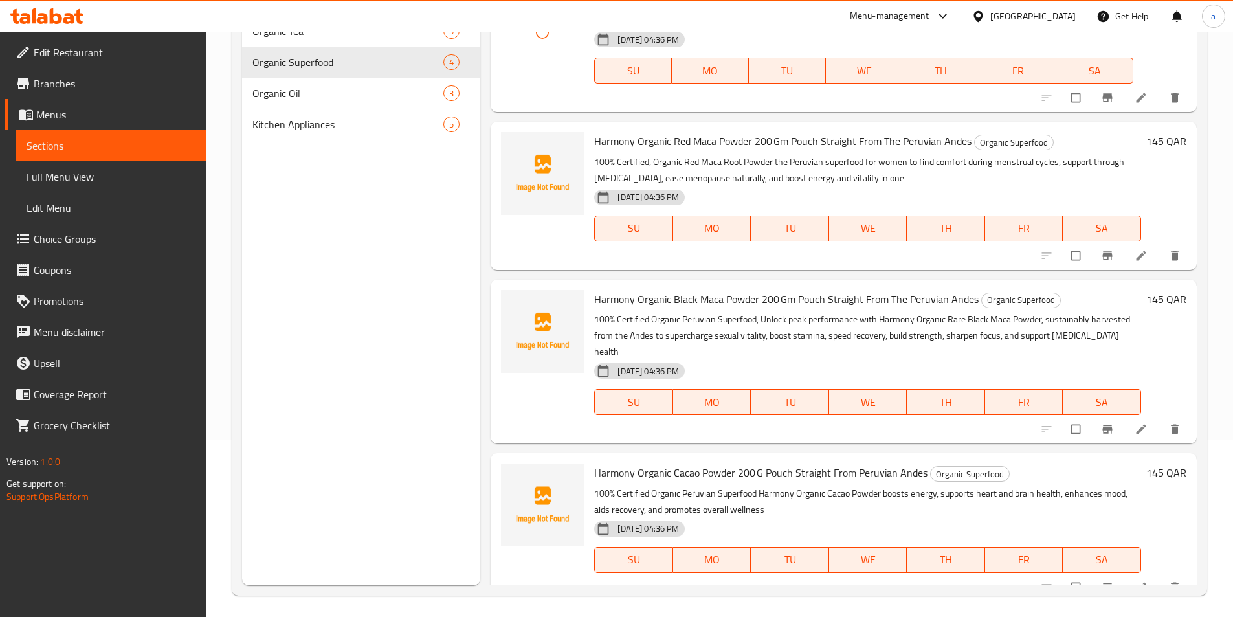
scroll to position [181, 0]
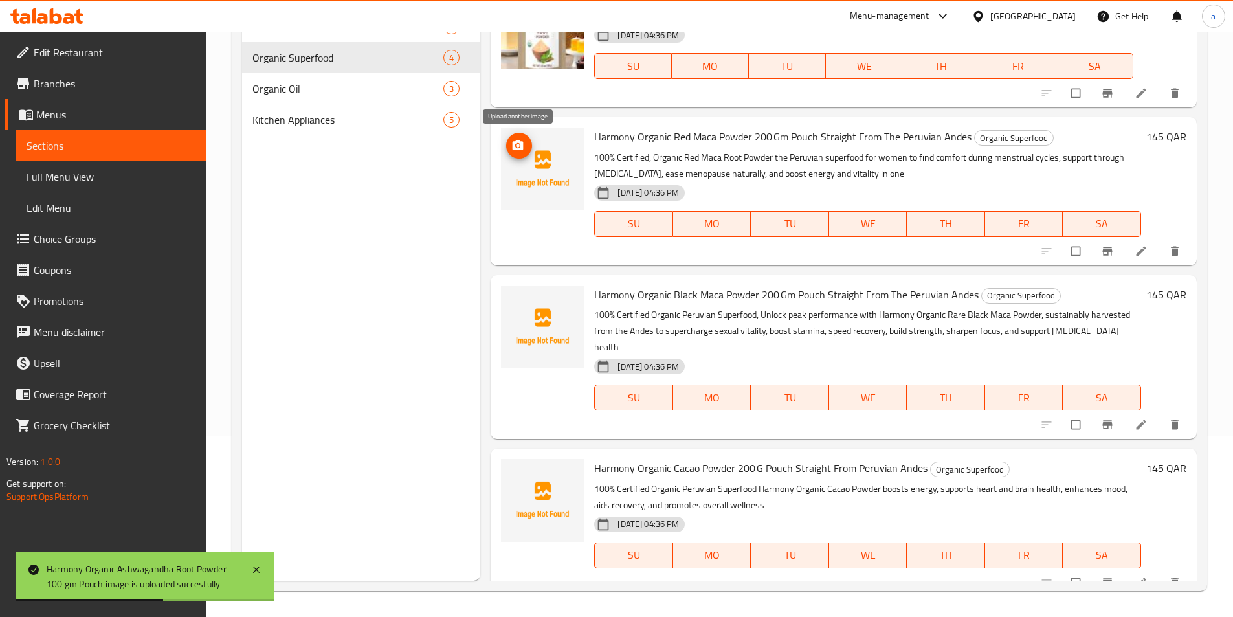
click at [521, 144] on icon "upload picture" at bounding box center [517, 145] width 11 height 10
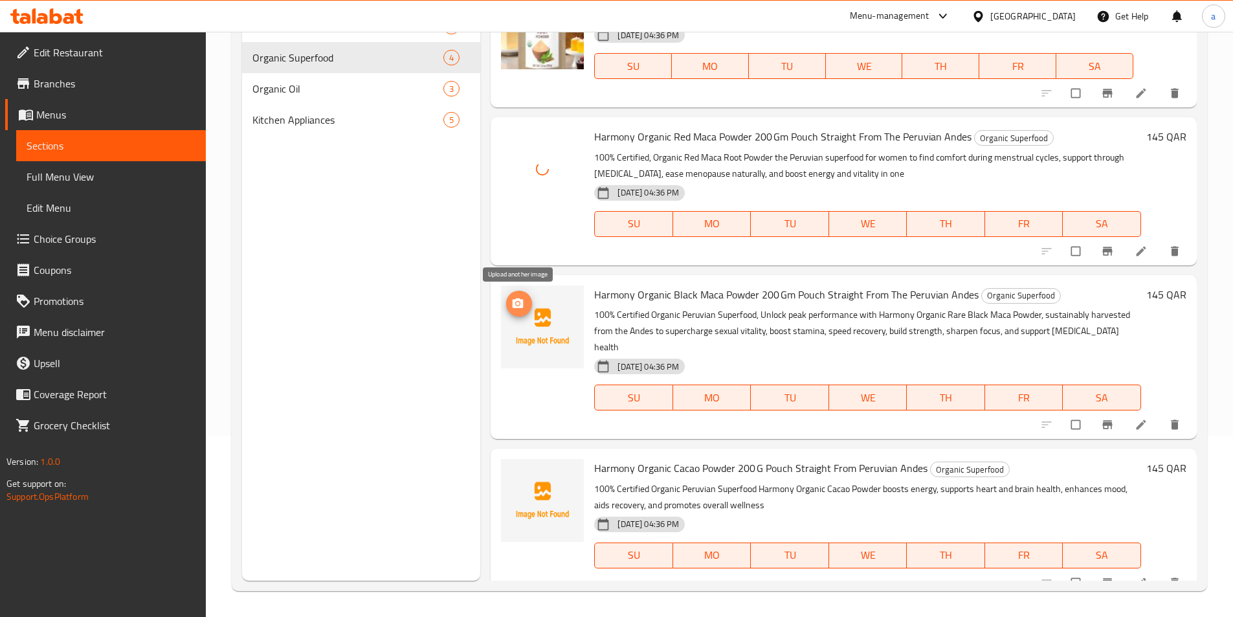
click at [517, 307] on icon "upload picture" at bounding box center [517, 303] width 11 height 10
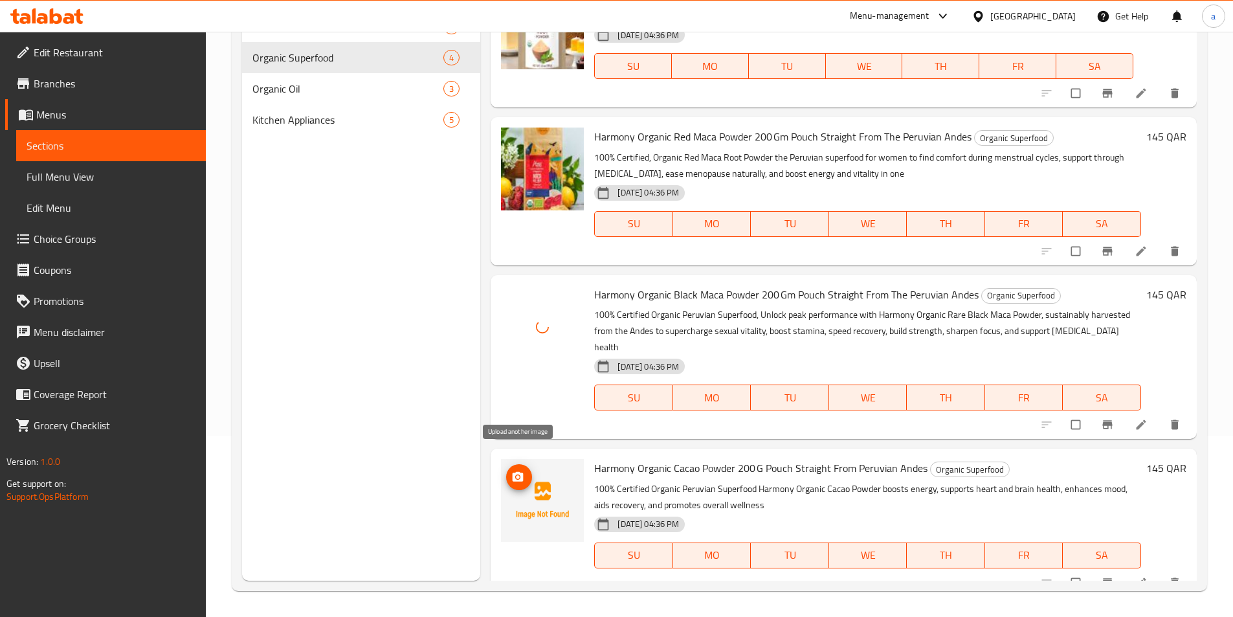
click at [522, 472] on icon "upload picture" at bounding box center [517, 477] width 11 height 10
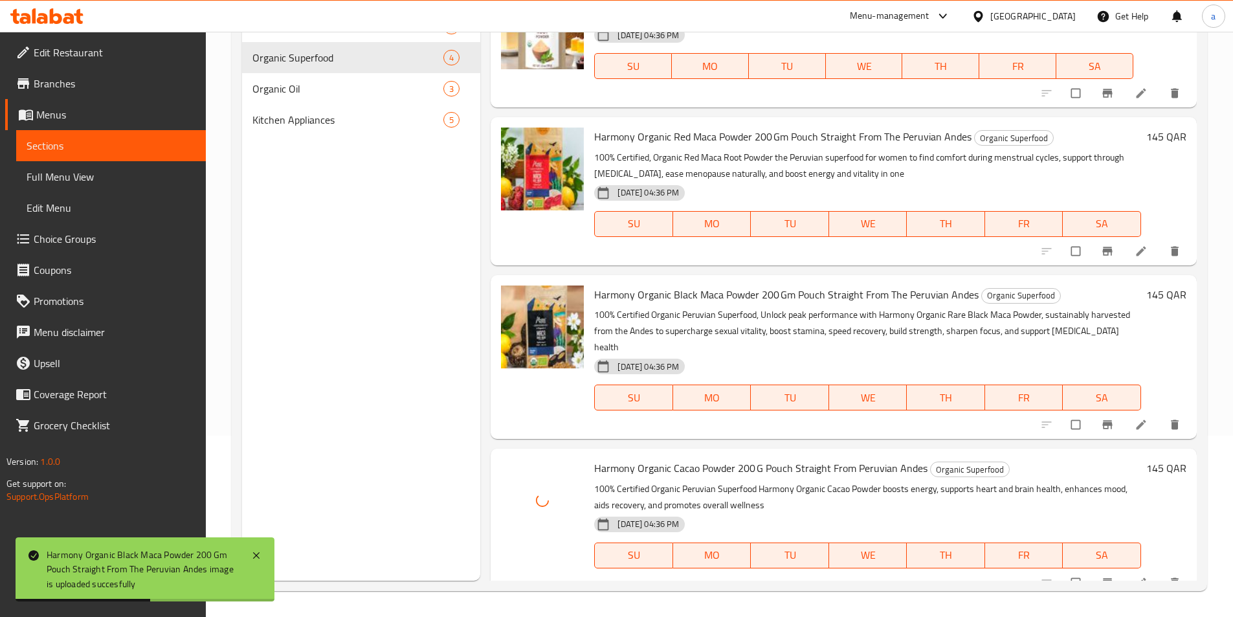
scroll to position [0, 0]
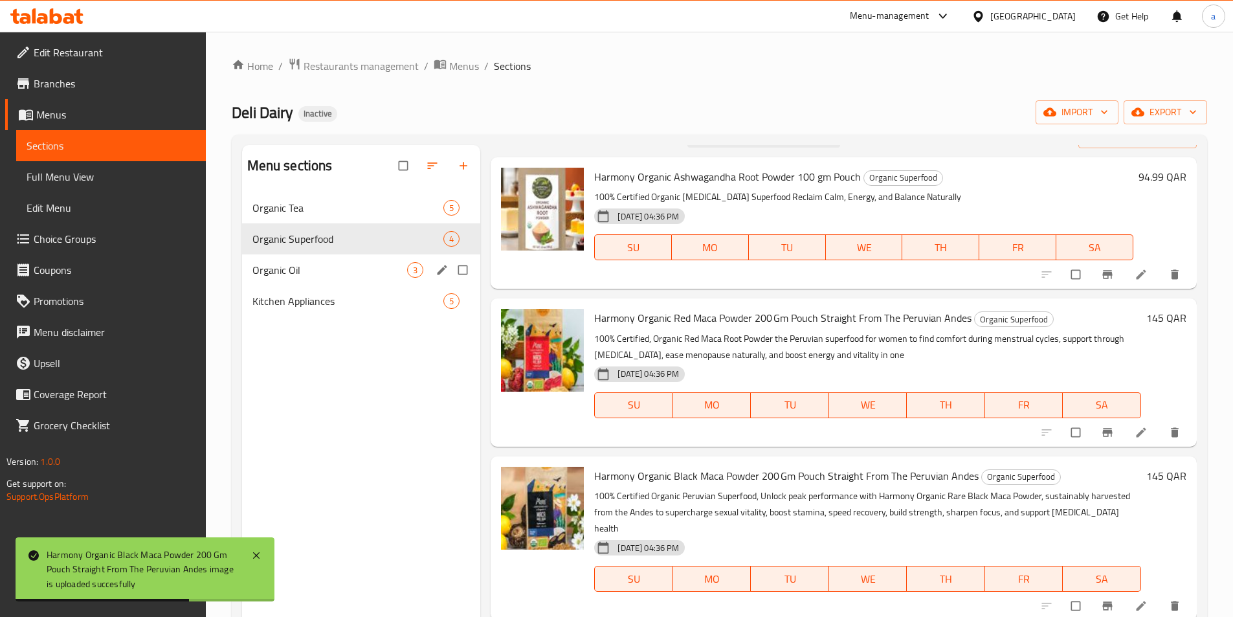
click at [350, 281] on div "Organic Oil 3" at bounding box center [361, 269] width 239 height 31
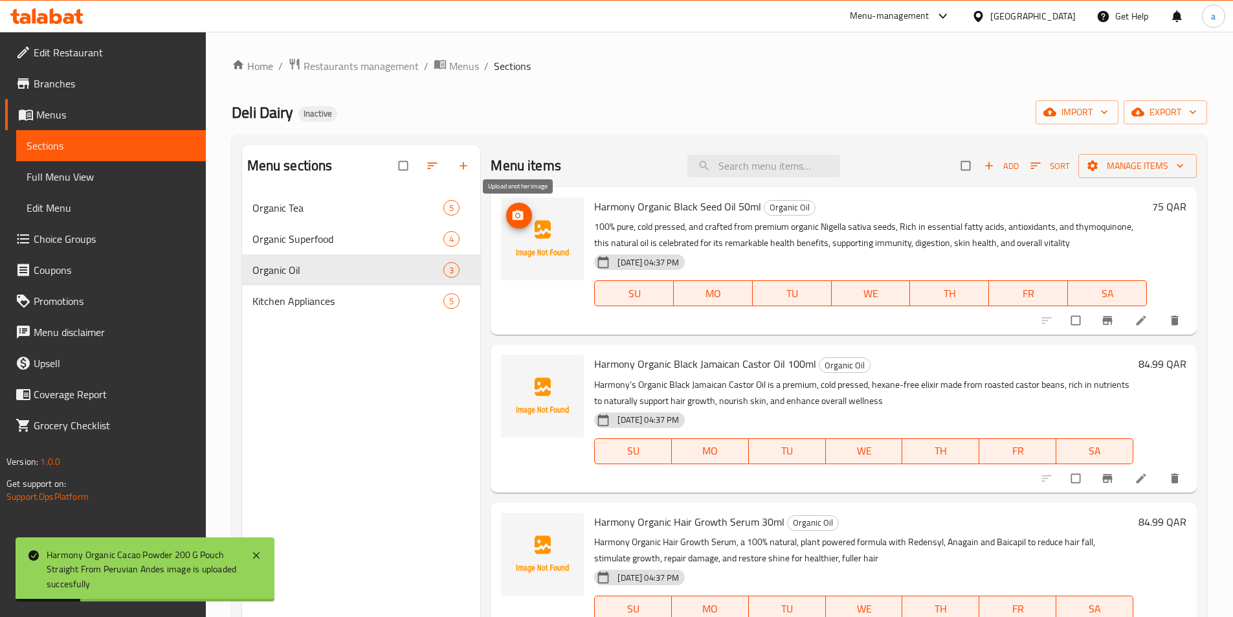
click at [512, 221] on icon "upload picture" at bounding box center [517, 215] width 13 height 13
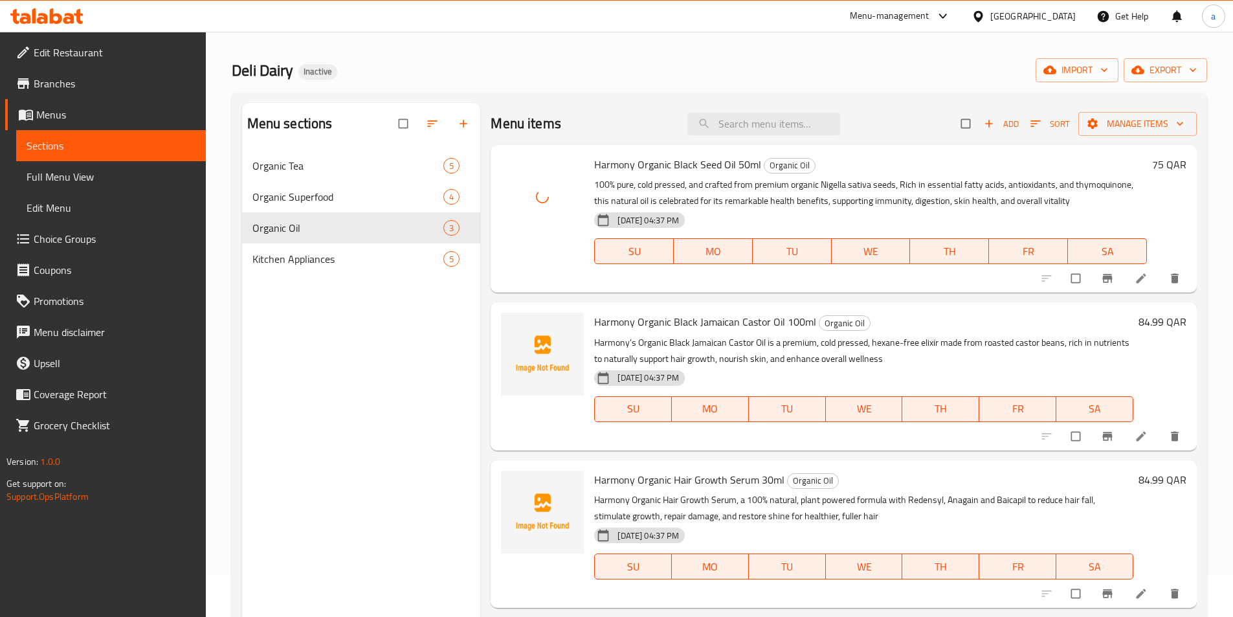
scroll to position [129, 0]
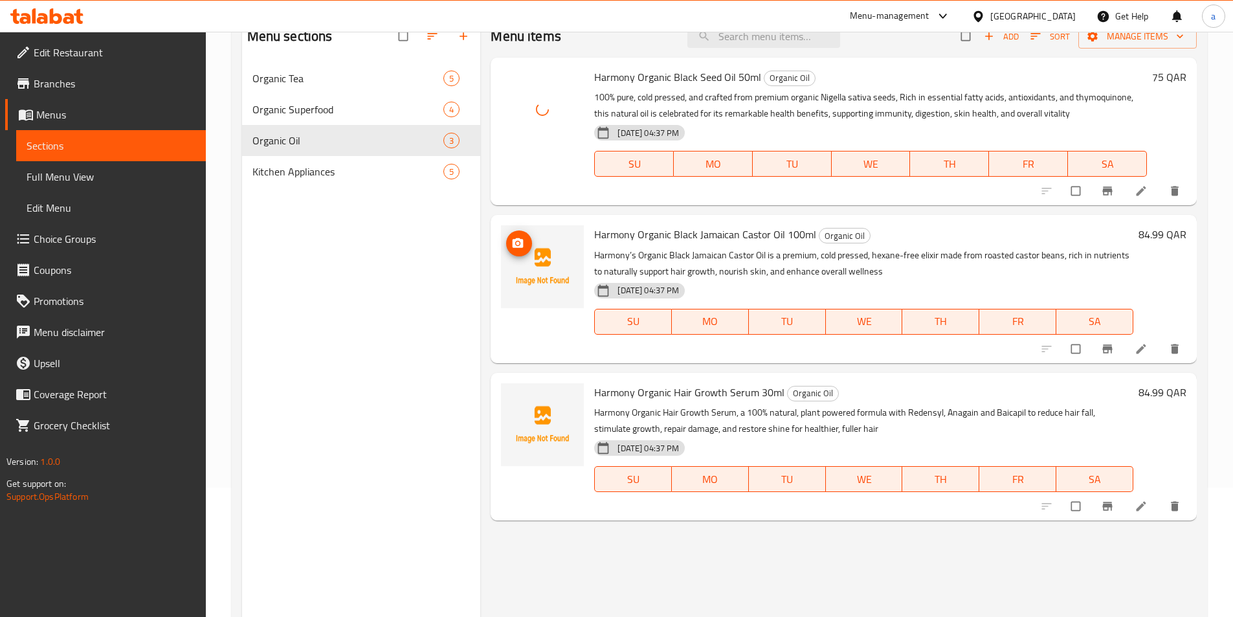
click at [522, 247] on icon "upload picture" at bounding box center [517, 243] width 11 height 10
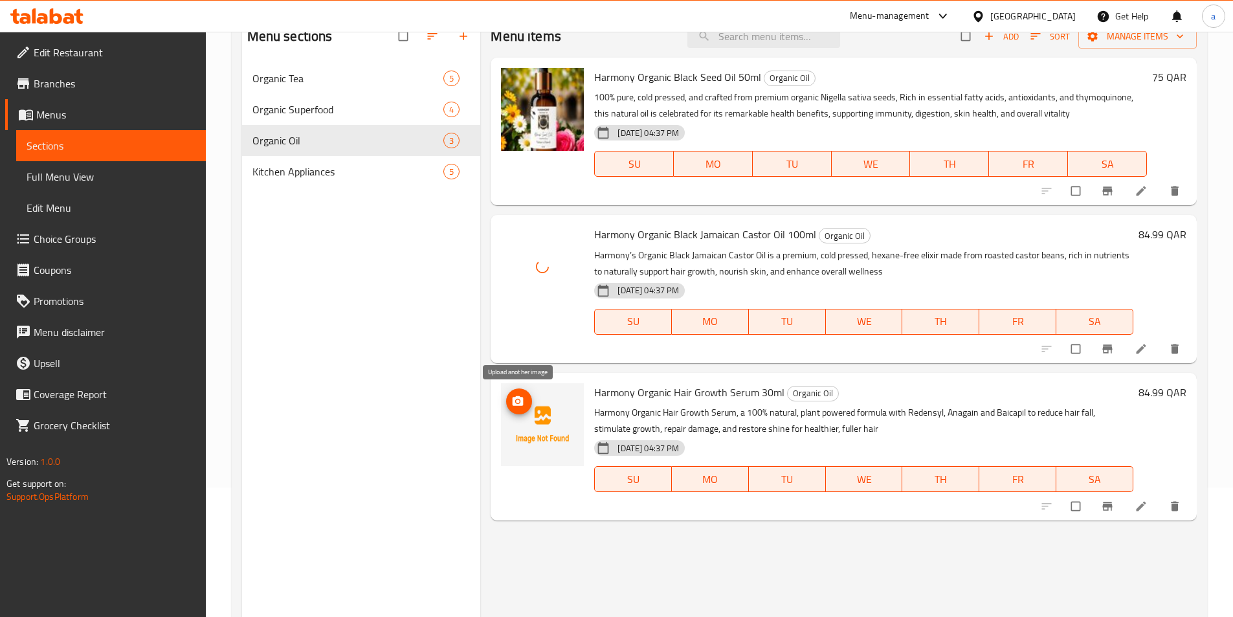
click at [518, 402] on circle "upload picture" at bounding box center [517, 400] width 3 height 3
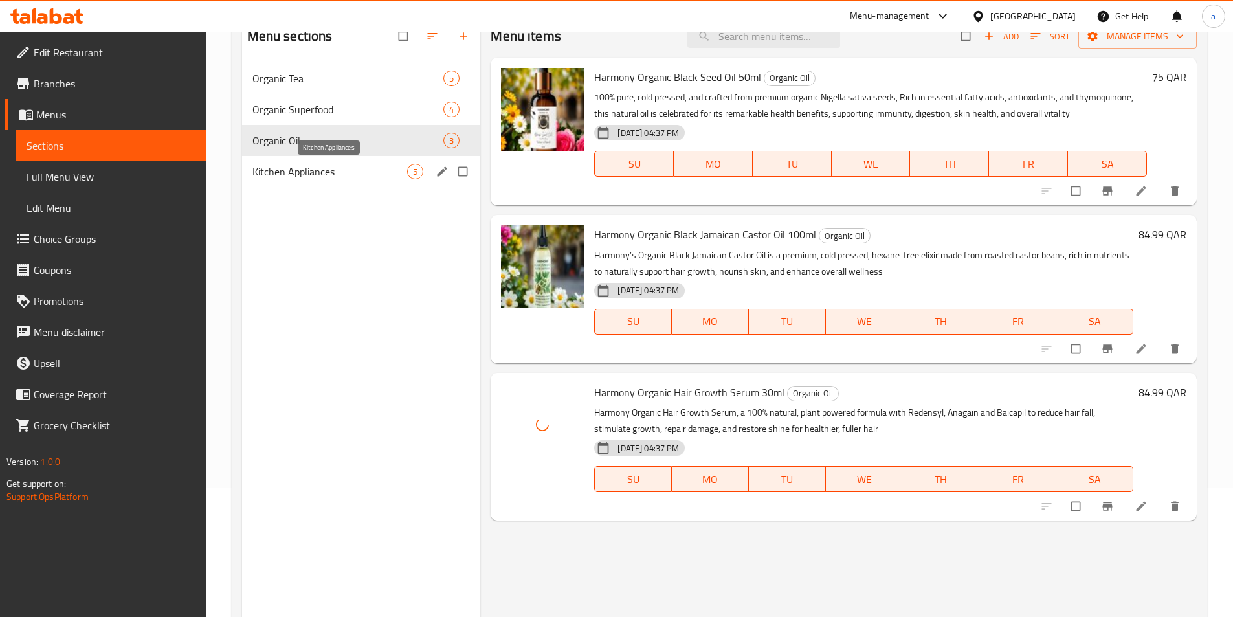
click at [379, 169] on span "Kitchen Appliances" at bounding box center [329, 172] width 155 height 16
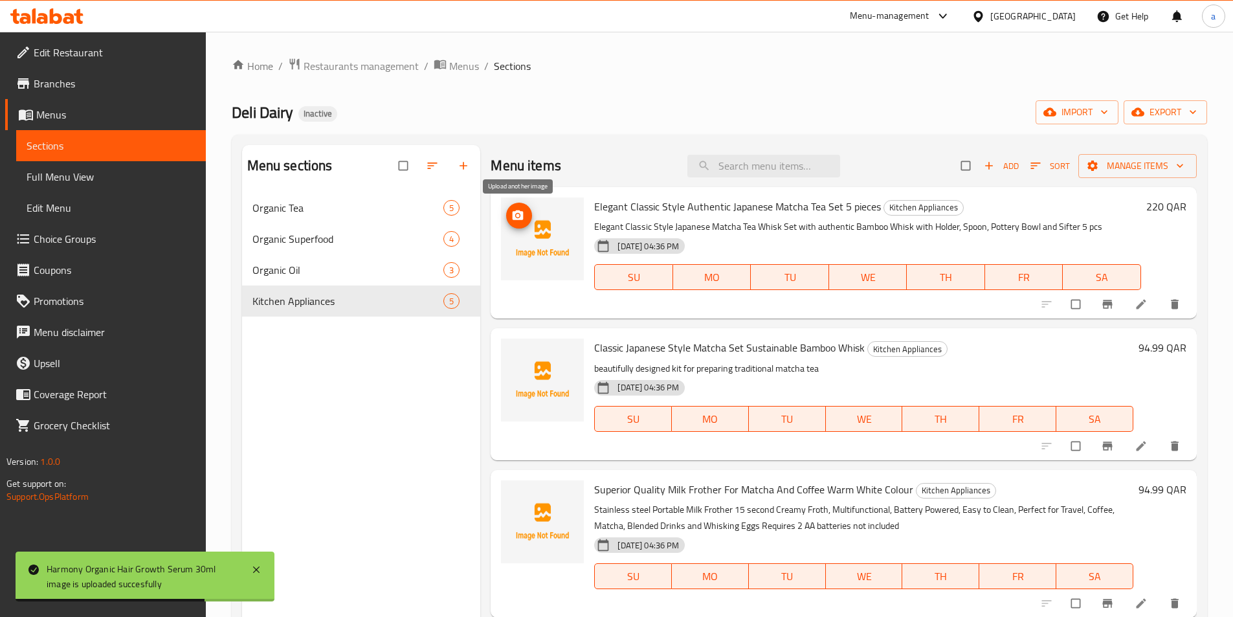
click at [521, 217] on icon "upload picture" at bounding box center [517, 215] width 11 height 10
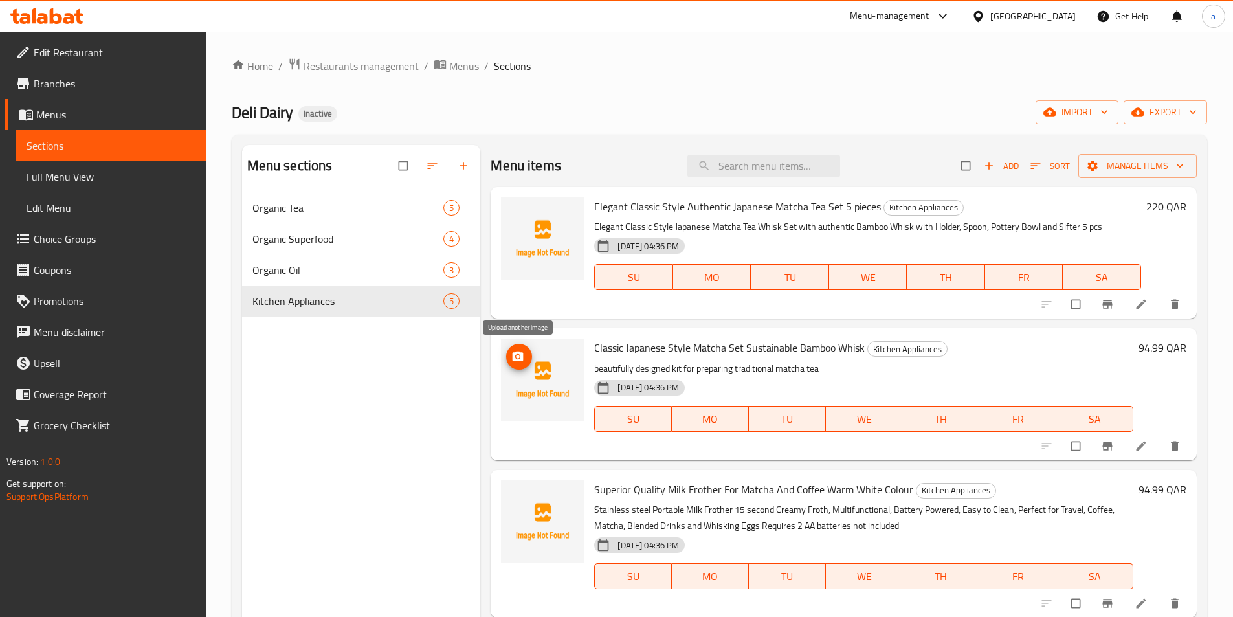
click at [520, 360] on icon "upload picture" at bounding box center [517, 356] width 11 height 10
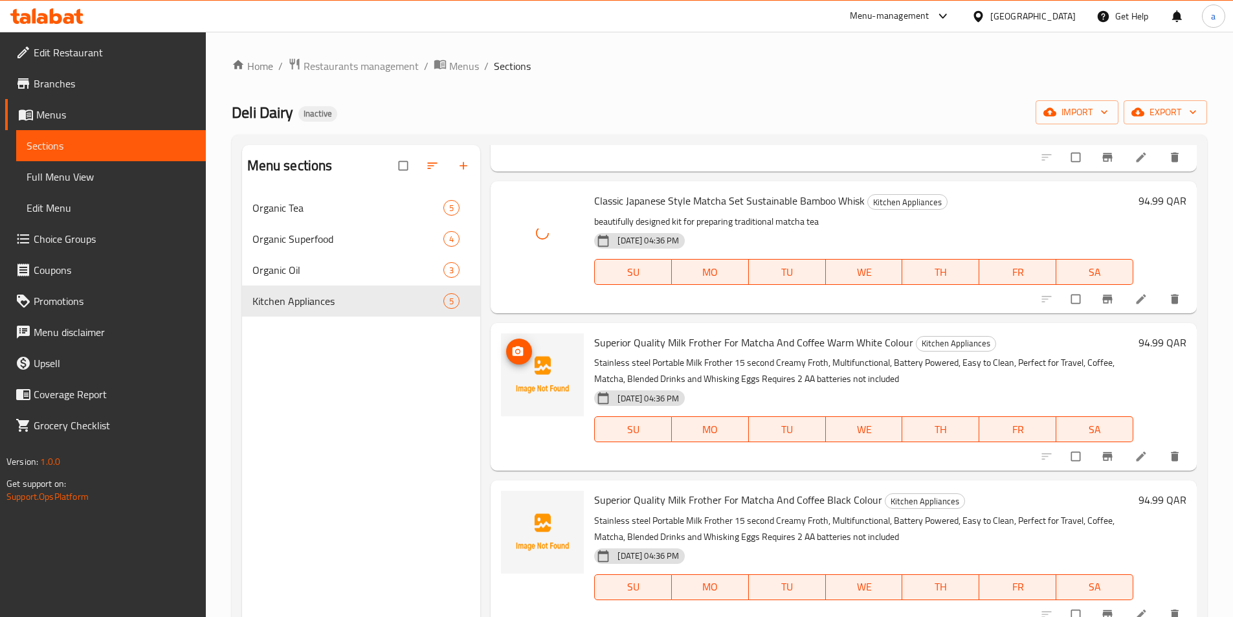
scroll to position [155, 0]
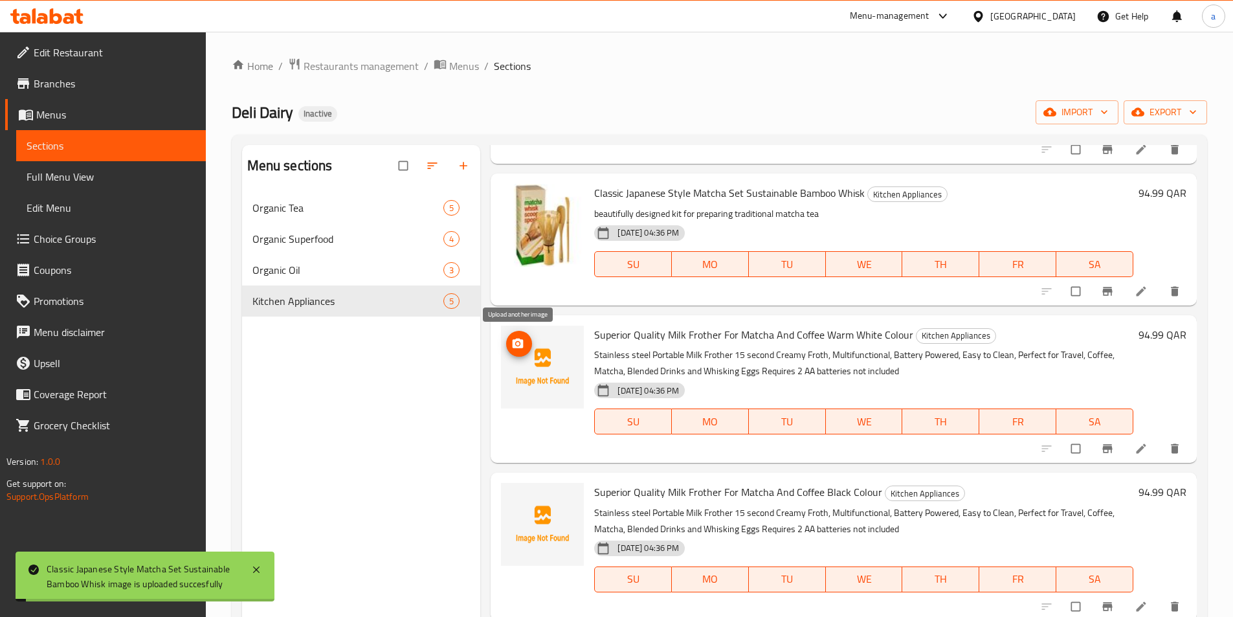
click at [514, 346] on icon "upload picture" at bounding box center [517, 343] width 11 height 10
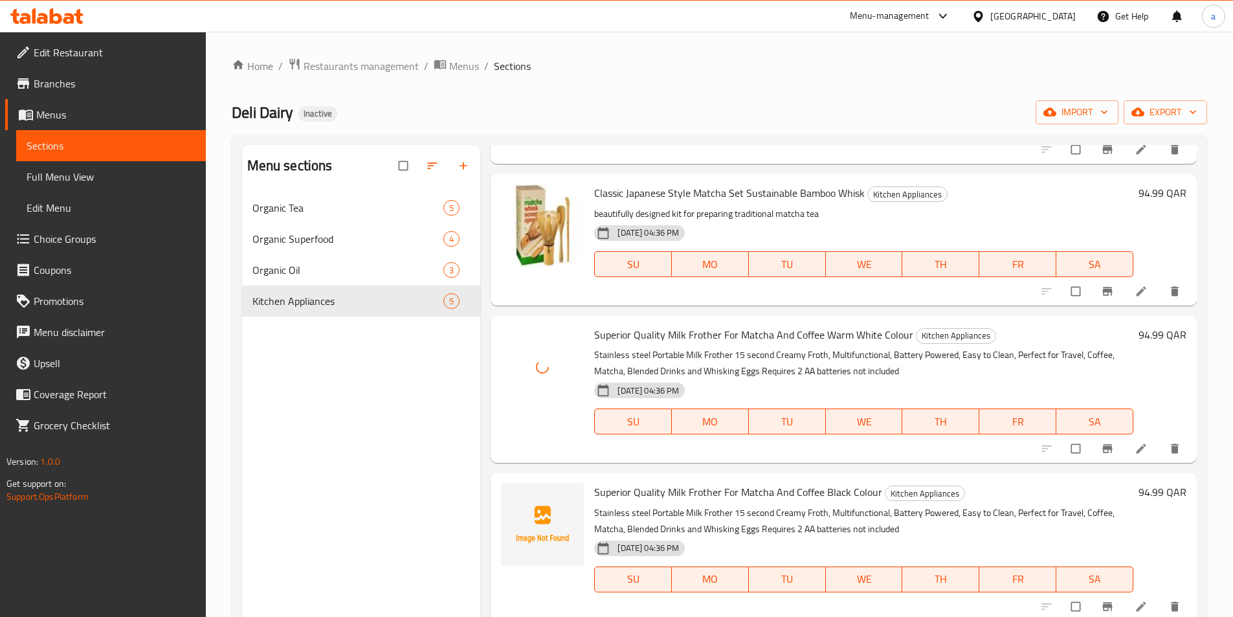
scroll to position [0, 0]
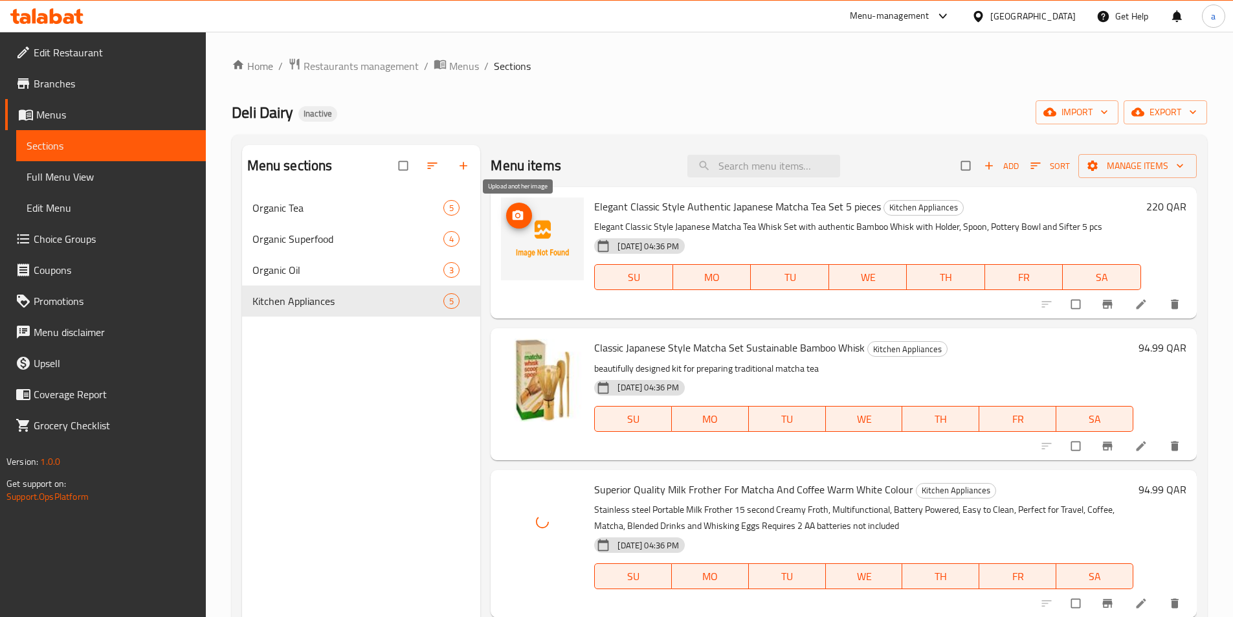
click at [516, 211] on icon "upload picture" at bounding box center [517, 215] width 11 height 10
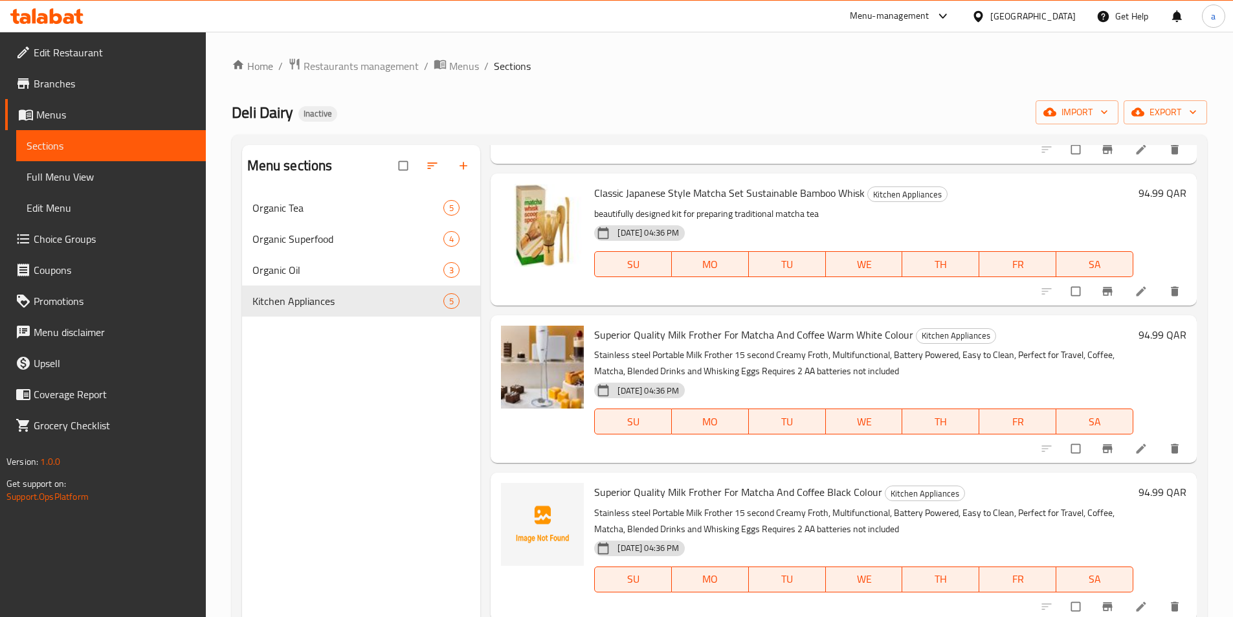
scroll to position [181, 0]
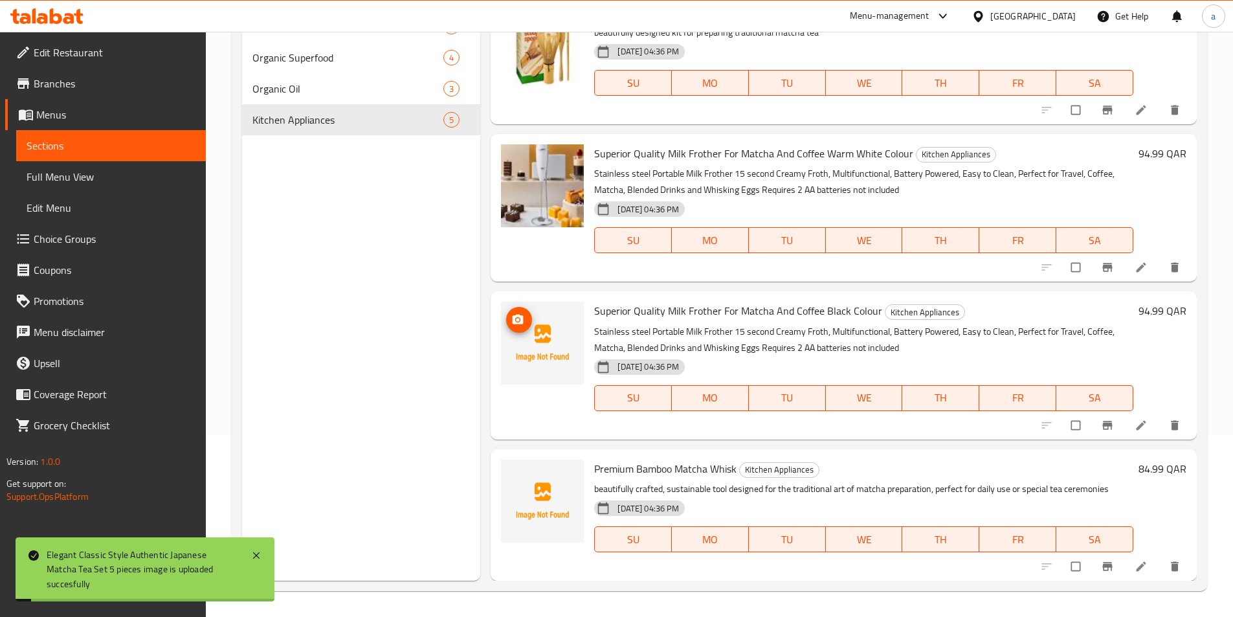
click at [512, 318] on icon "upload picture" at bounding box center [517, 319] width 13 height 13
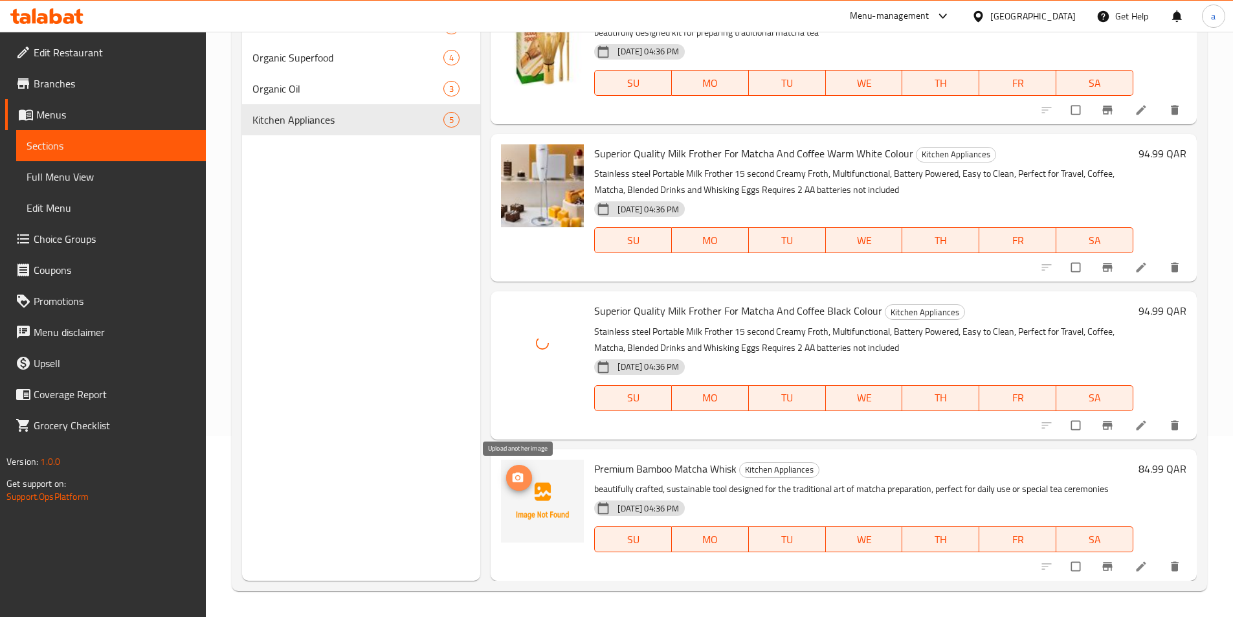
click at [523, 479] on icon "upload picture" at bounding box center [517, 477] width 11 height 10
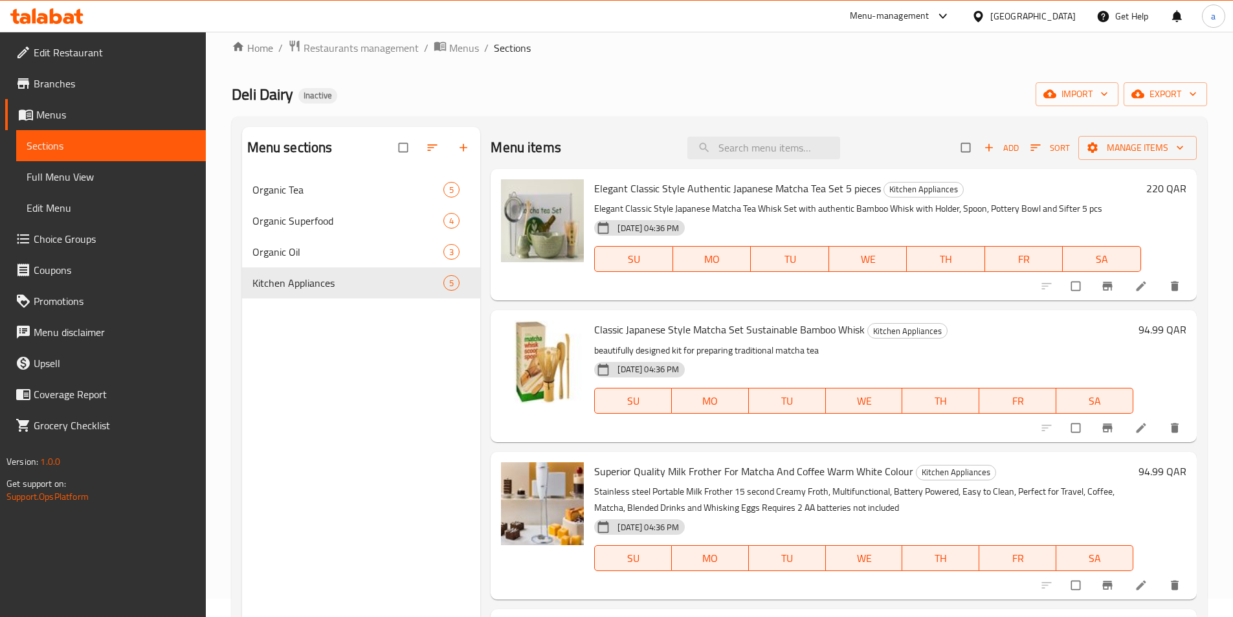
scroll to position [0, 0]
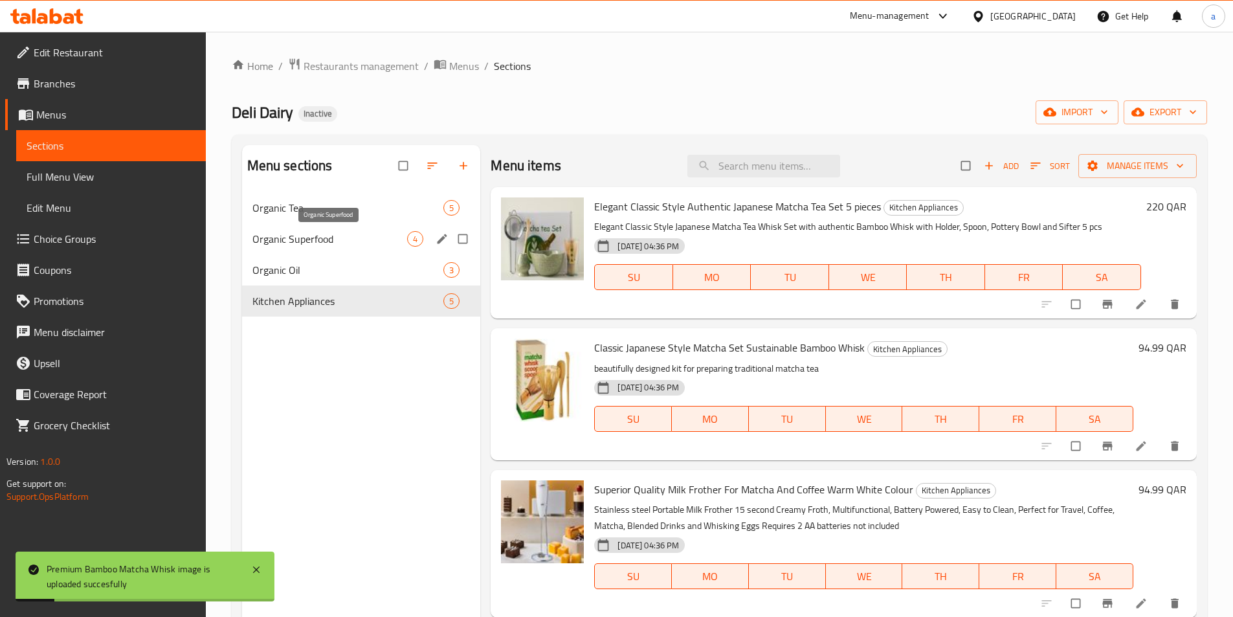
click at [336, 236] on span "Organic Superfood" at bounding box center [329, 239] width 155 height 16
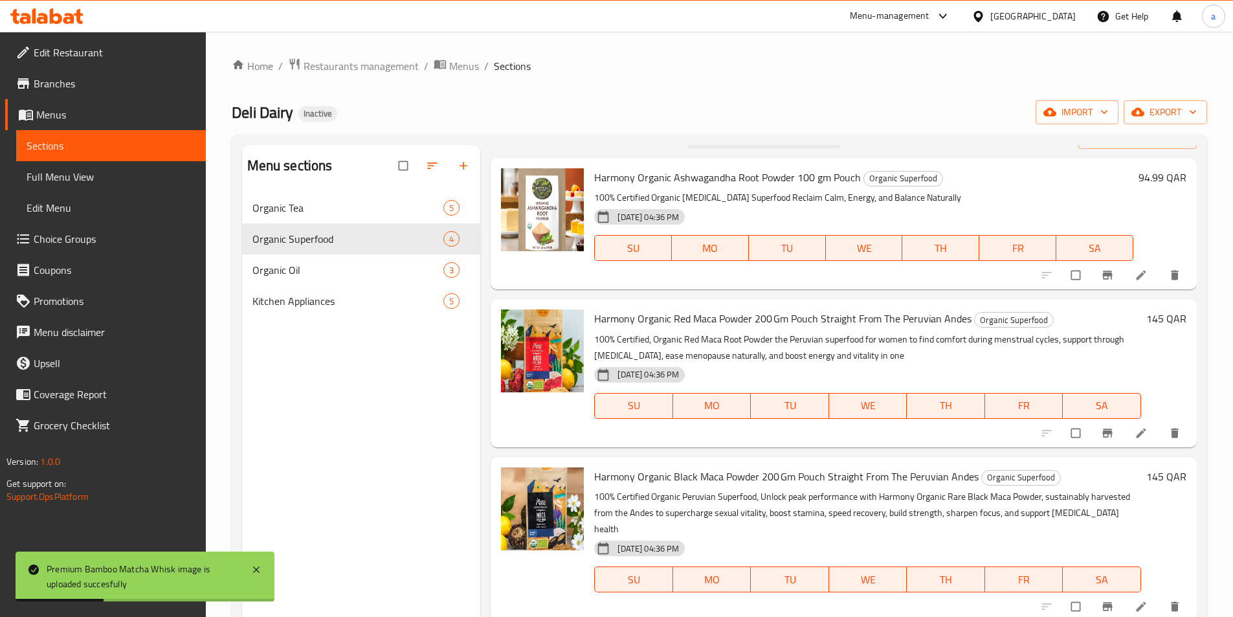
scroll to position [30, 0]
click at [371, 212] on span "Organic Tea" at bounding box center [329, 208] width 155 height 16
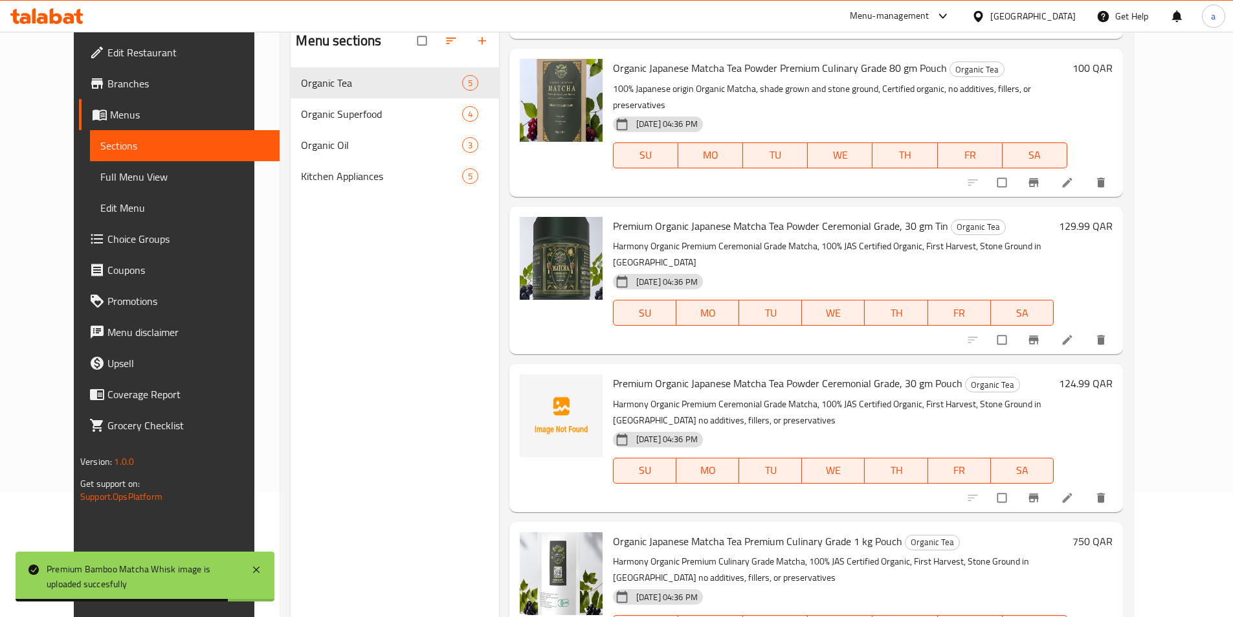
scroll to position [129, 0]
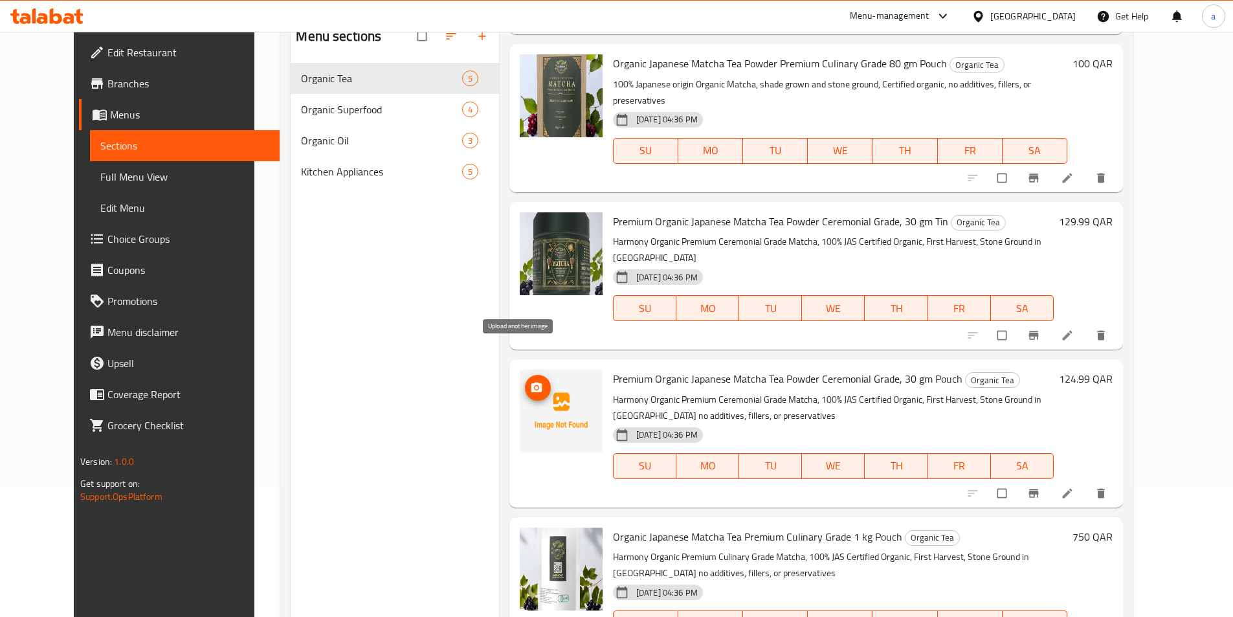
click at [525, 375] on button "upload picture" at bounding box center [538, 388] width 26 height 26
click at [613, 369] on span "Premium Organic Japanese Matcha Tea Powder Ceremonial Grade, 30 gm Pouch" at bounding box center [787, 378] width 349 height 19
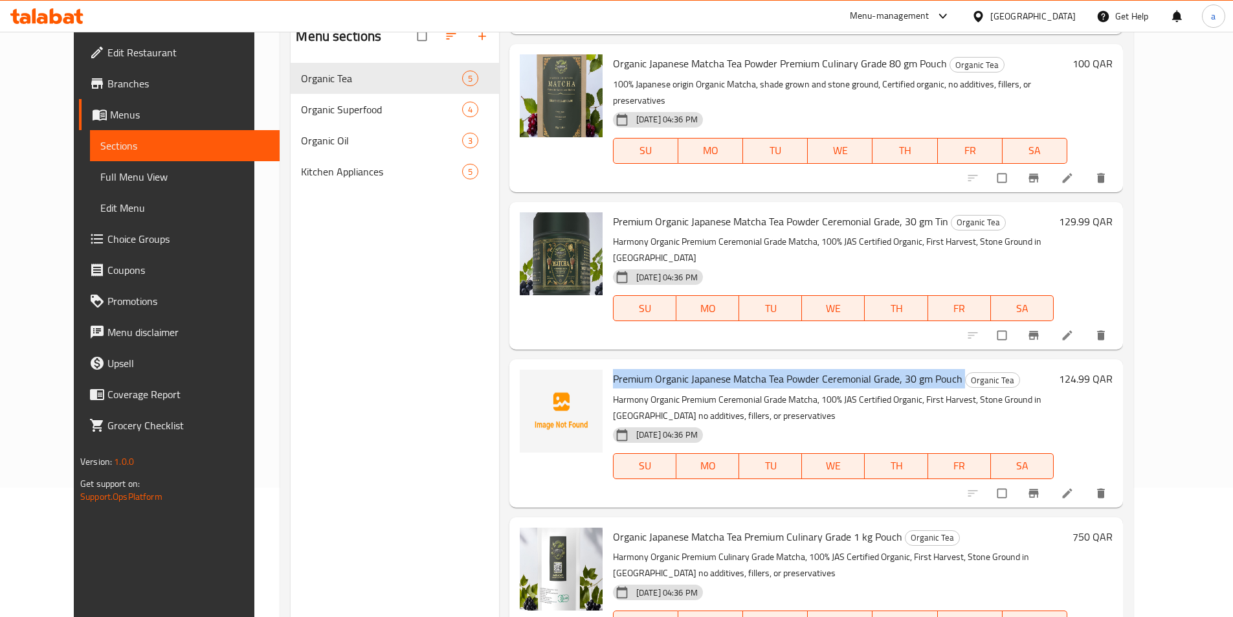
click at [613, 369] on span "Premium Organic Japanese Matcha Tea Powder Ceremonial Grade, 30 gm Pouch" at bounding box center [787, 378] width 349 height 19
copy h6 "Premium Organic Japanese Matcha Tea Powder Ceremonial Grade, 30 gm Pouch"
click at [529, 381] on span "upload picture" at bounding box center [538, 387] width 26 height 13
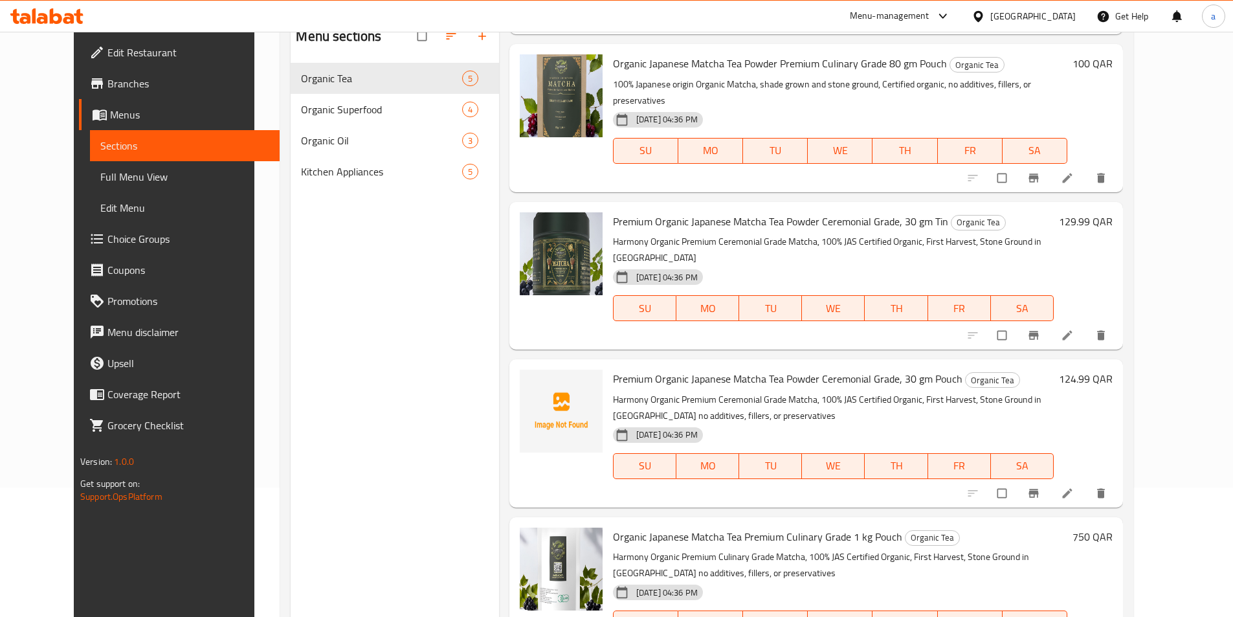
click at [499, 342] on div "Menu items Add Sort Manage items Harmony Organic Moringa Leaf Powder 100 gm Pou…" at bounding box center [811, 324] width 624 height 617
click at [531, 382] on icon "upload picture" at bounding box center [536, 387] width 11 height 10
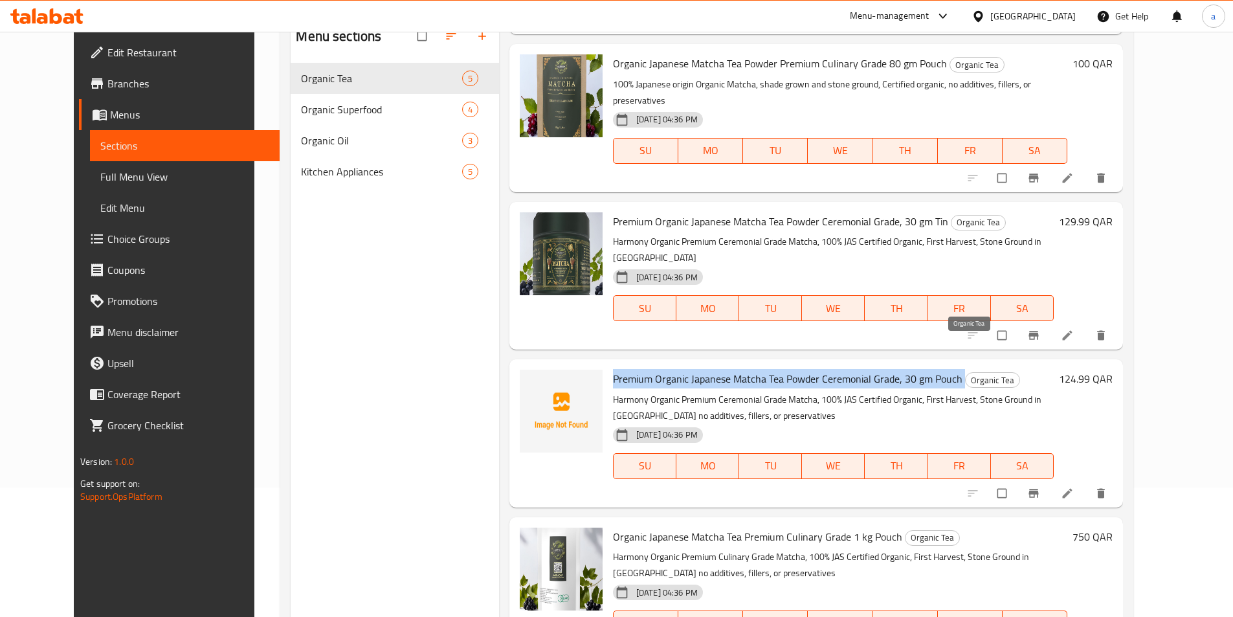
drag, startPoint x: 593, startPoint y: 343, endPoint x: 943, endPoint y: 351, distance: 350.8
click at [943, 364] on div "Premium Organic Japanese Matcha Tea Powder Ceremonial Grade, 30 gm Pouch Organi…" at bounding box center [833, 432] width 451 height 137
copy h6 "Premium Organic Japanese Matcha Tea Powder Ceremonial Grade, 30 gm Pouch"
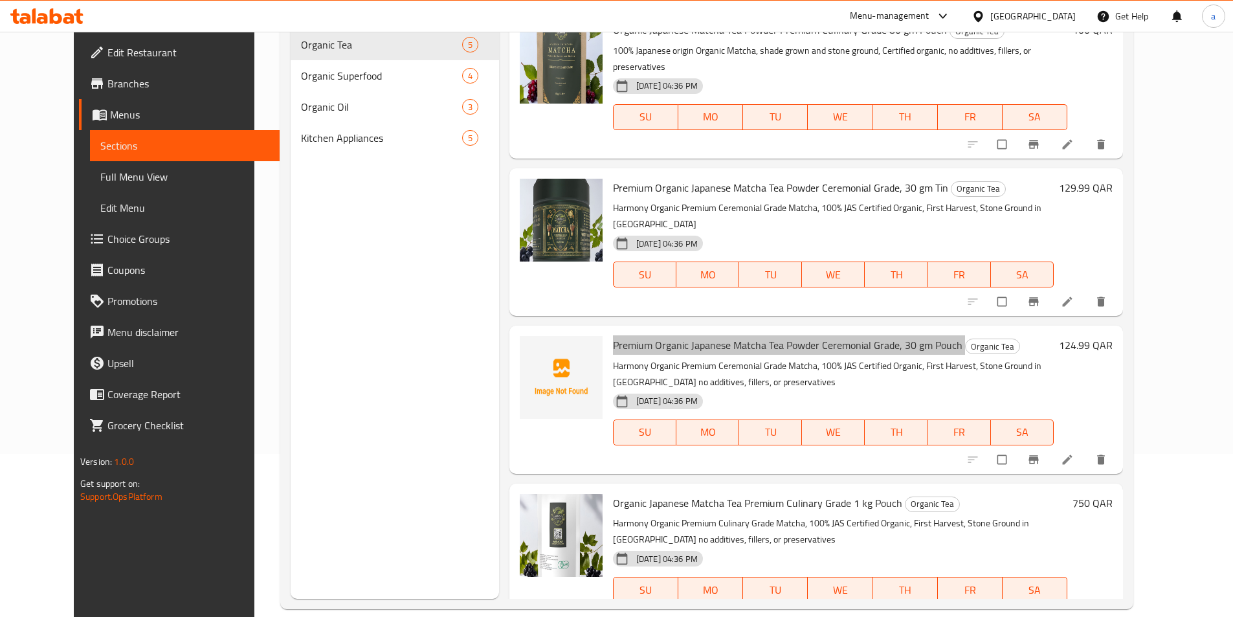
scroll to position [181, 0]
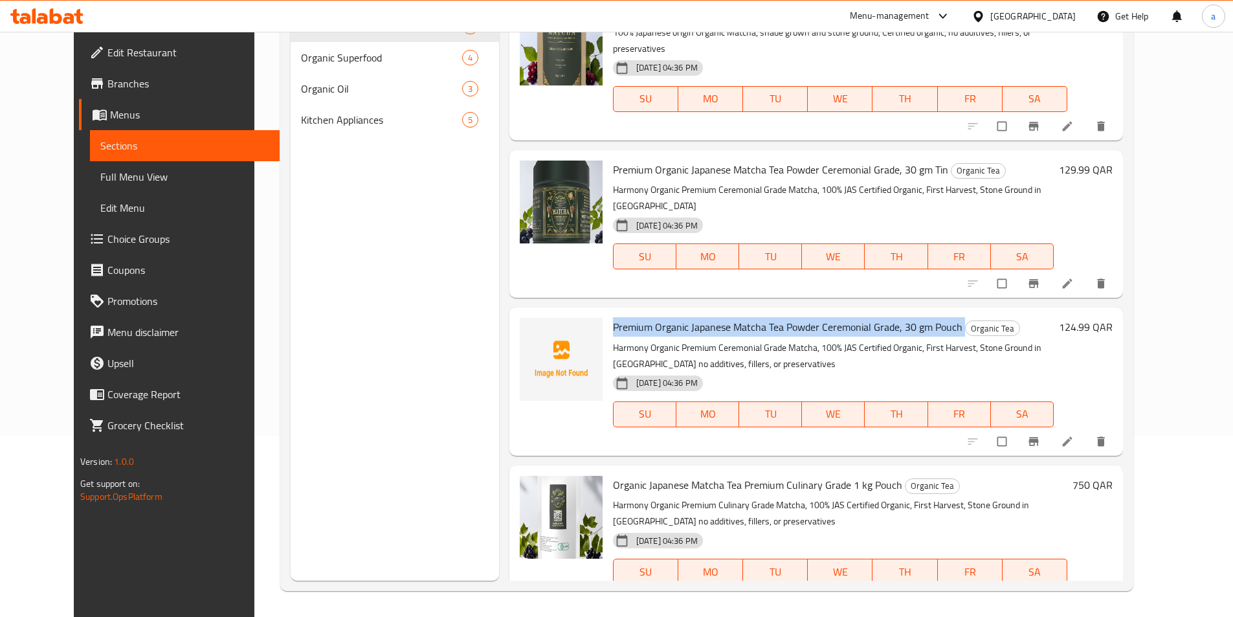
click at [676, 317] on span "Premium Organic Japanese Matcha Tea Powder Ceremonial Grade, 30 gm Pouch" at bounding box center [787, 326] width 349 height 19
drag, startPoint x: 596, startPoint y: 298, endPoint x: 939, endPoint y: 302, distance: 343.0
click at [939, 317] on span "Premium Organic Japanese Matcha Tea Powder Ceremonial Grade, 30 gm Pouch" at bounding box center [787, 326] width 349 height 19
copy span "Premium Organic Japanese Matcha Tea Powder Ceremonial Grade, 30 gm Pouch"
click at [613, 317] on span "Premium Organic Japanese Matcha Tea Powder Ceremonial Grade, 30 gm Pouch" at bounding box center [787, 326] width 349 height 19
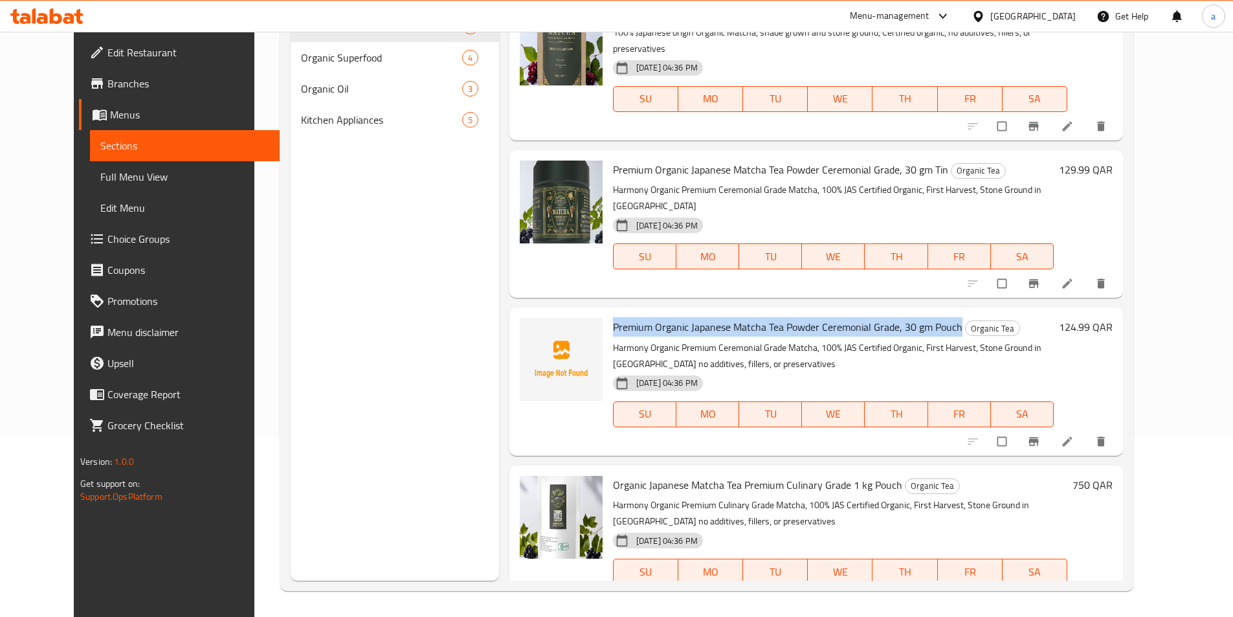
drag, startPoint x: 597, startPoint y: 296, endPoint x: 941, endPoint y: 301, distance: 344.3
click at [941, 318] on h6 "Premium Organic Japanese Matcha Tea Powder Ceremonial Grade, 30 gm Pouch Organi…" at bounding box center [833, 327] width 441 height 18
copy span "Premium Organic Japanese Matcha Tea Powder Ceremonial Grade, 30 gm Pouch"
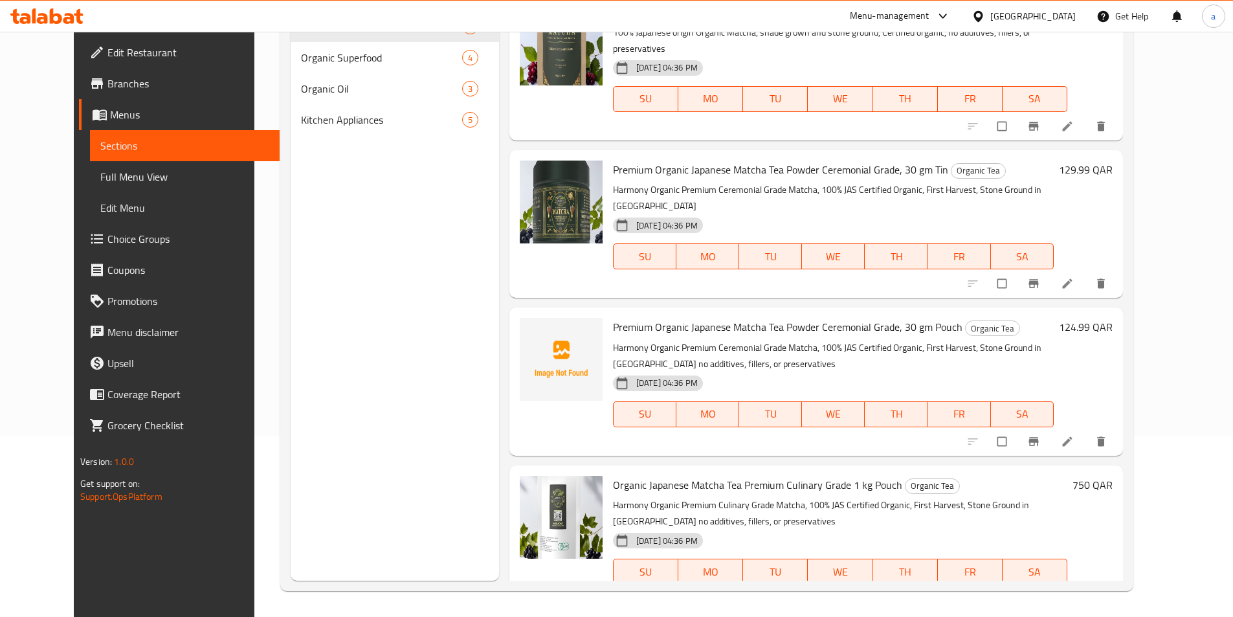
click at [457, 298] on div "Menu sections Organic Tea 5 Organic Superfood 4 Organic Oil 3 Kitchen Appliance…" at bounding box center [395, 272] width 208 height 617
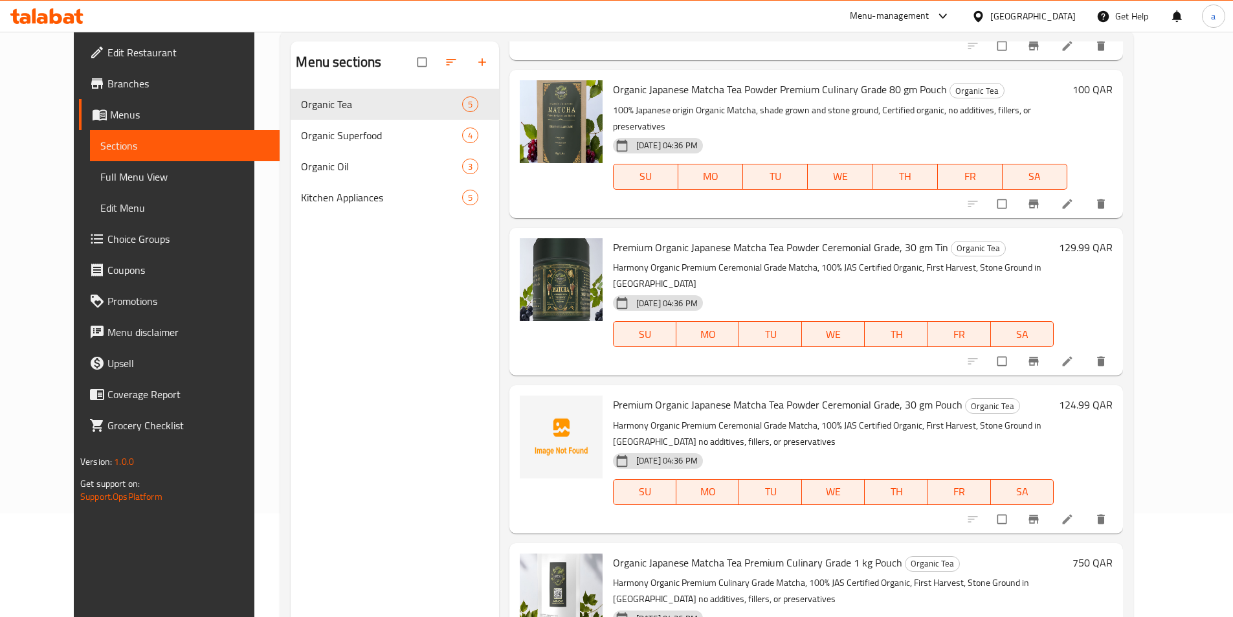
scroll to position [0, 0]
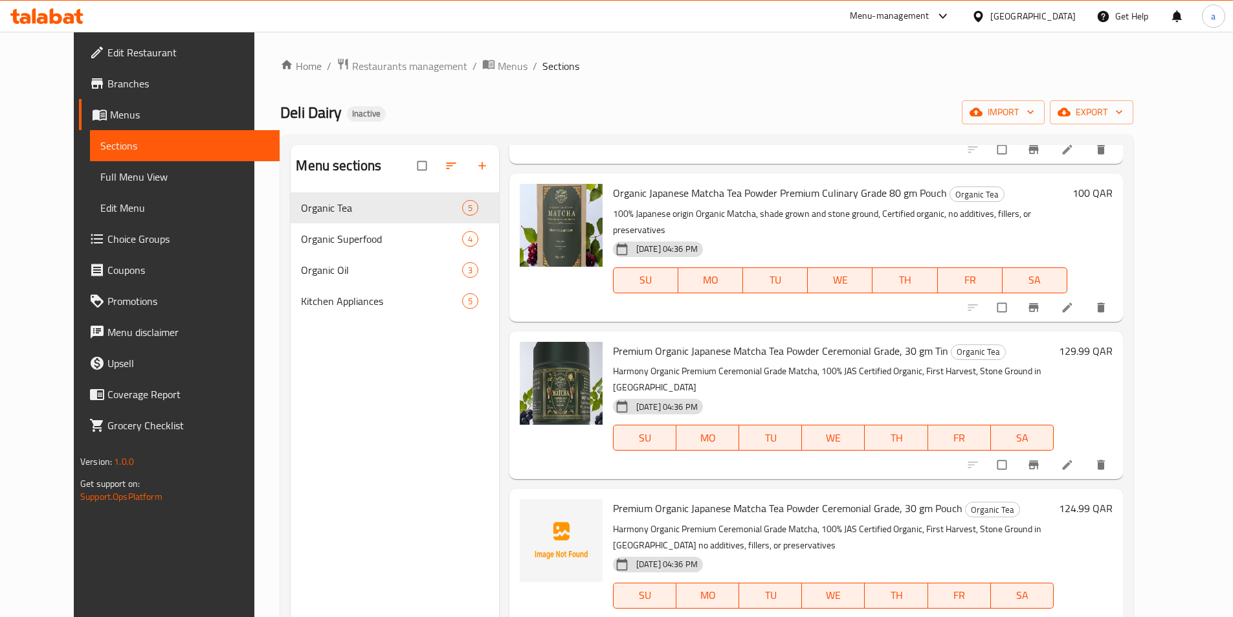
click at [100, 183] on span "Full Menu View" at bounding box center [184, 177] width 169 height 16
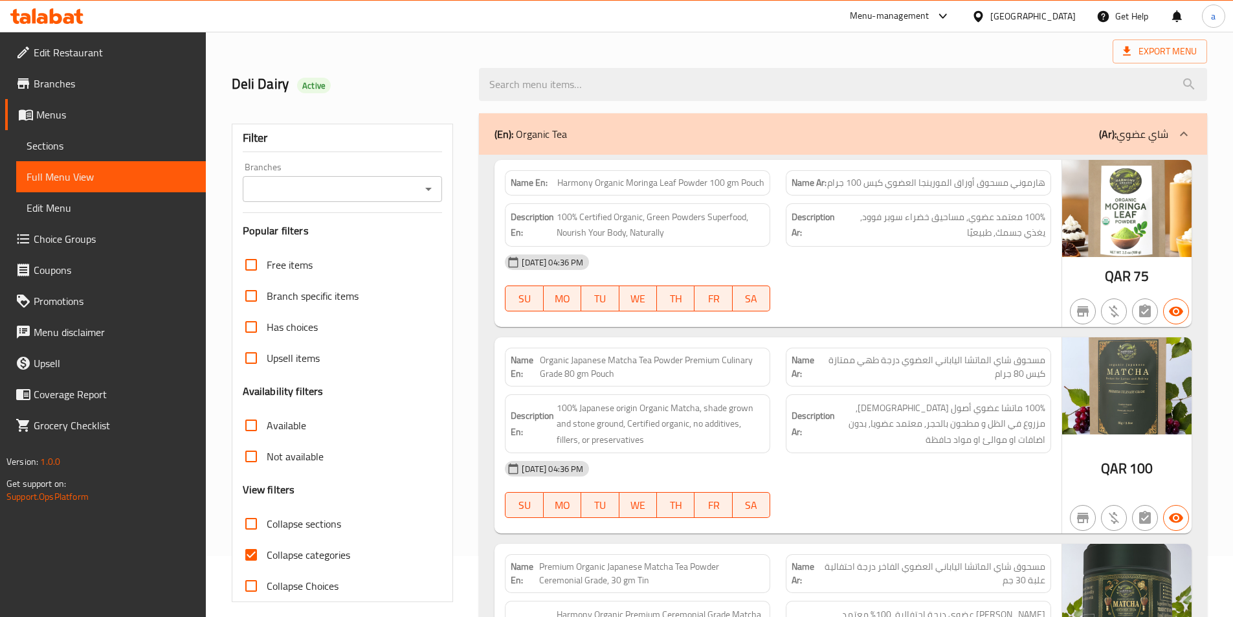
scroll to position [129, 0]
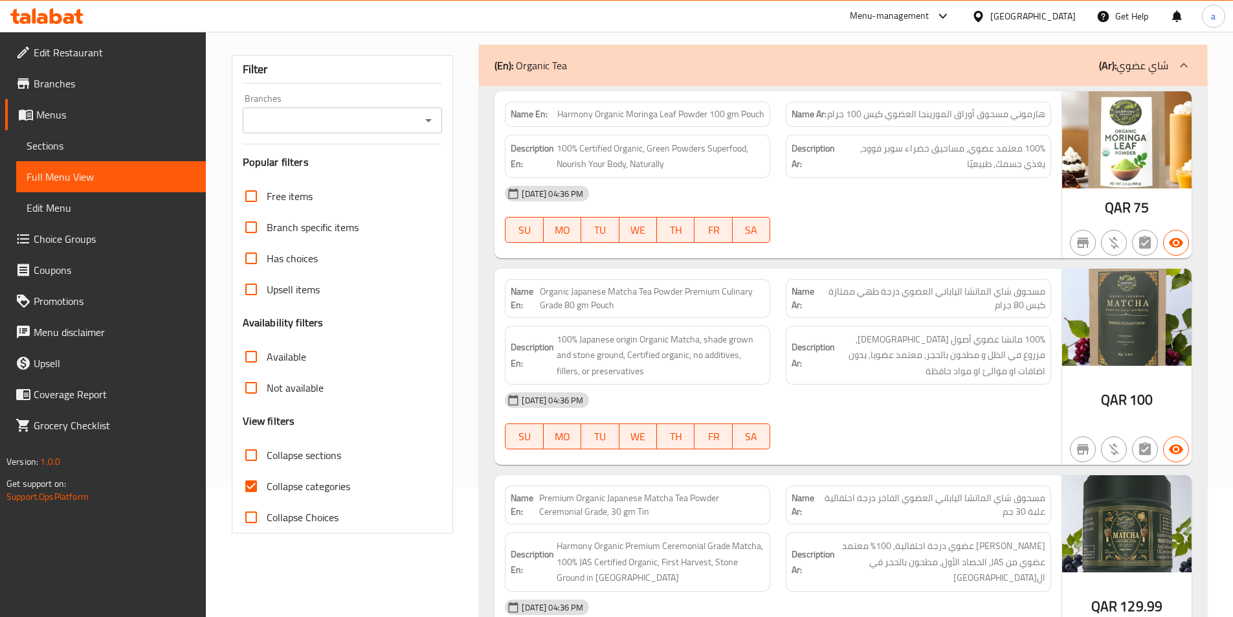
click at [254, 487] on input "Collapse categories" at bounding box center [251, 485] width 31 height 31
checkbox input "false"
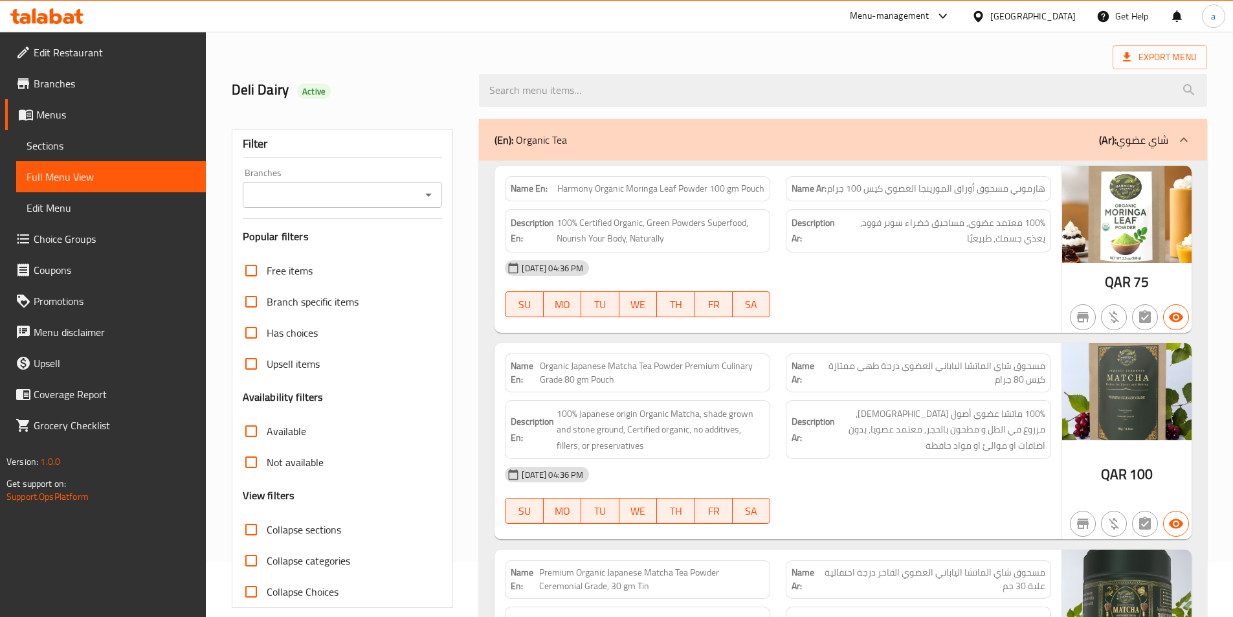
scroll to position [0, 0]
